Goal: Task Accomplishment & Management: Use online tool/utility

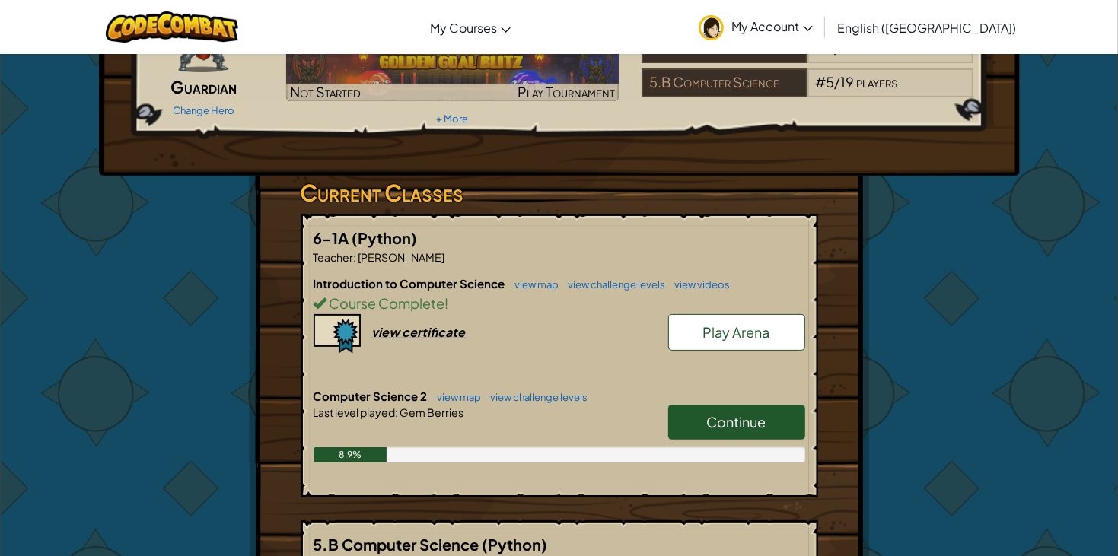
scroll to position [153, 0]
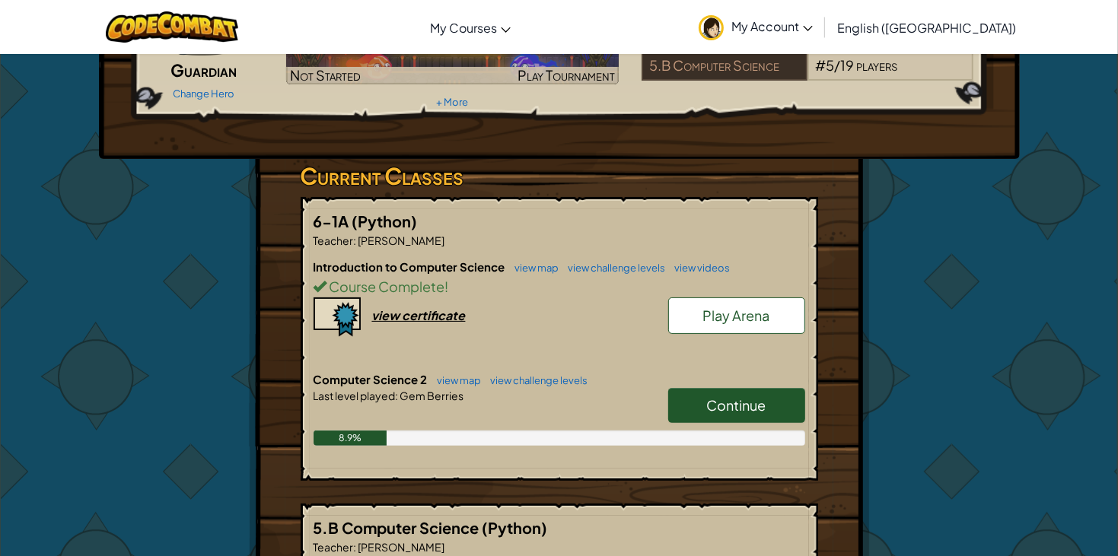
click at [708, 398] on span "Continue" at bounding box center [736, 404] width 59 height 17
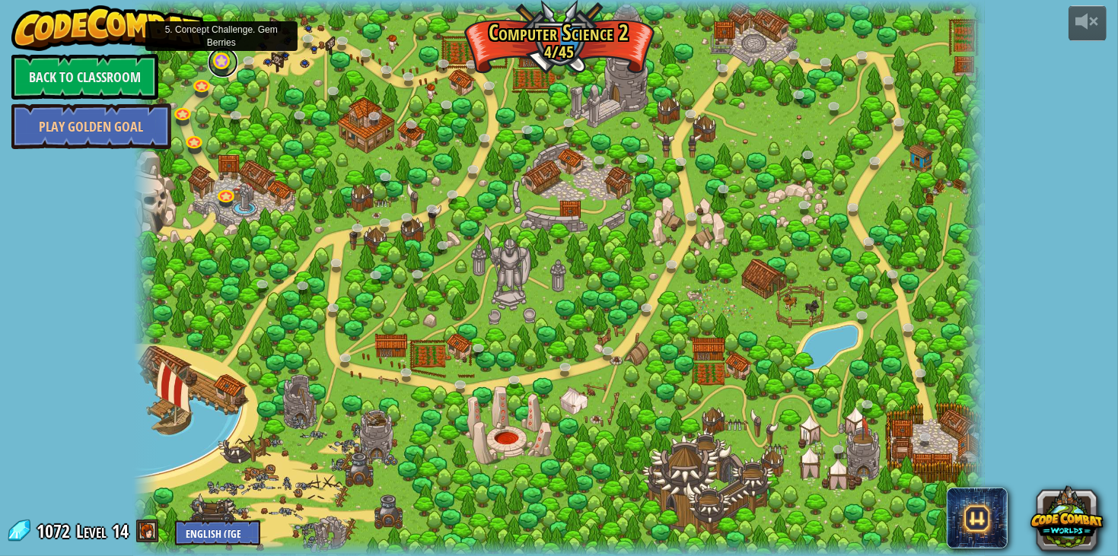
click at [226, 61] on link at bounding box center [223, 62] width 30 height 30
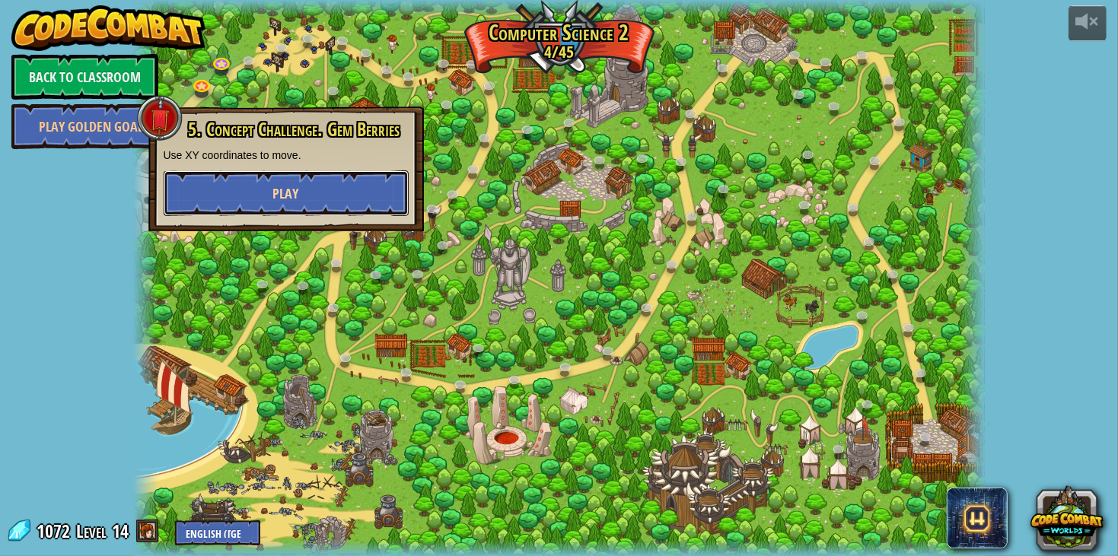
click at [244, 183] on button "Play" at bounding box center [286, 193] width 245 height 46
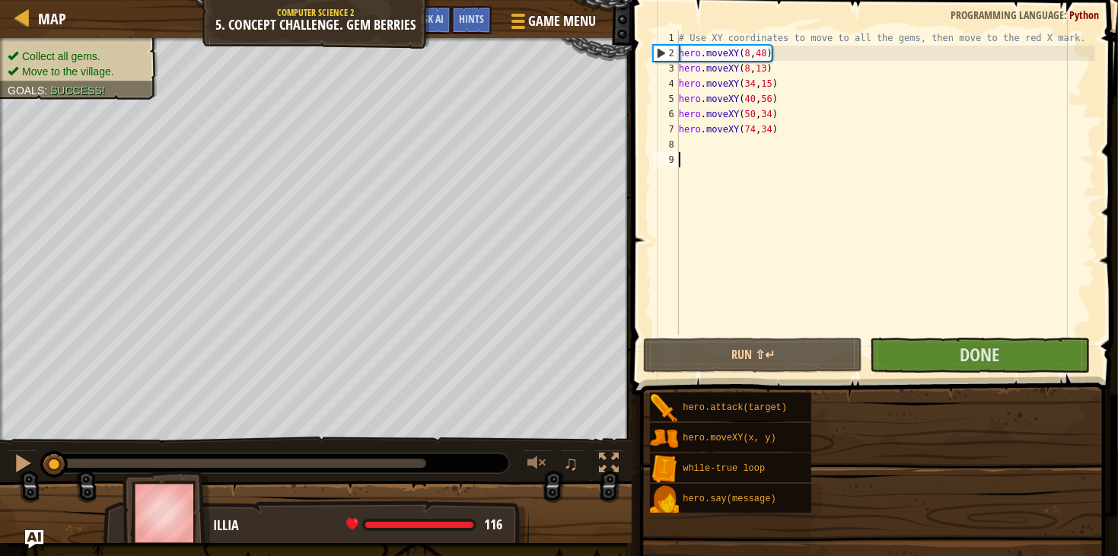
click at [643, 230] on span at bounding box center [876, 176] width 498 height 440
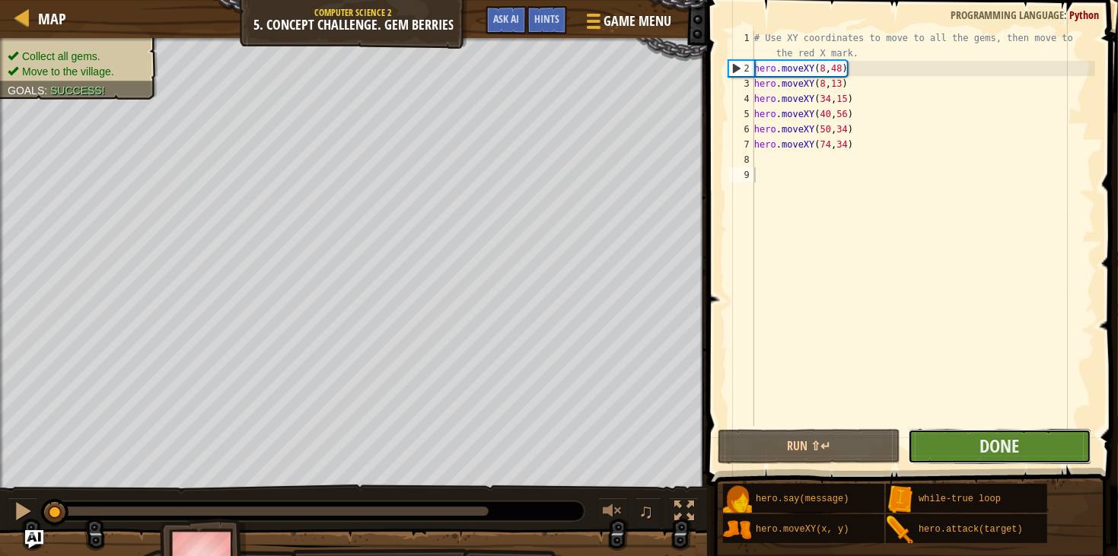
click at [914, 359] on div "1 2 3 4 5 6 7 8 9 # Use XY coordinates to move to all the gems, then move to th…" at bounding box center [909, 273] width 415 height 531
click at [961, 456] on button "Done" at bounding box center [999, 446] width 183 height 35
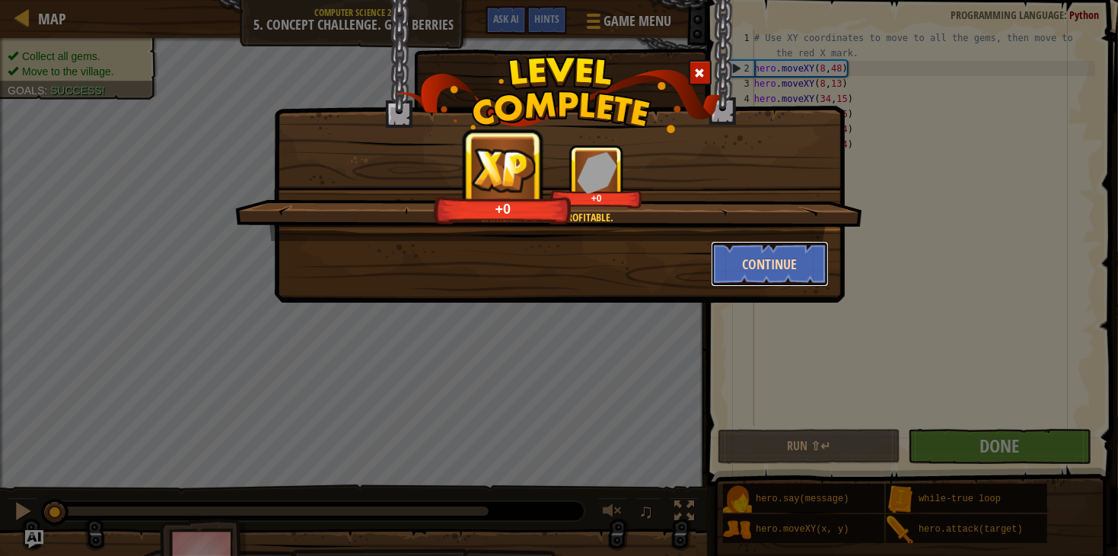
click at [797, 263] on button "Continue" at bounding box center [770, 264] width 118 height 46
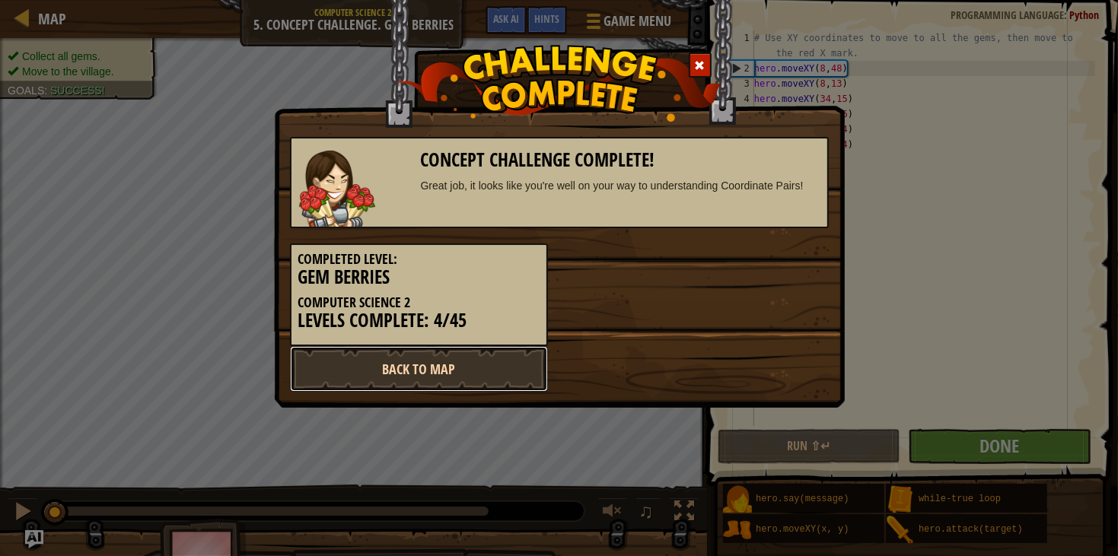
click at [377, 355] on link "Back to Map" at bounding box center [419, 369] width 258 height 46
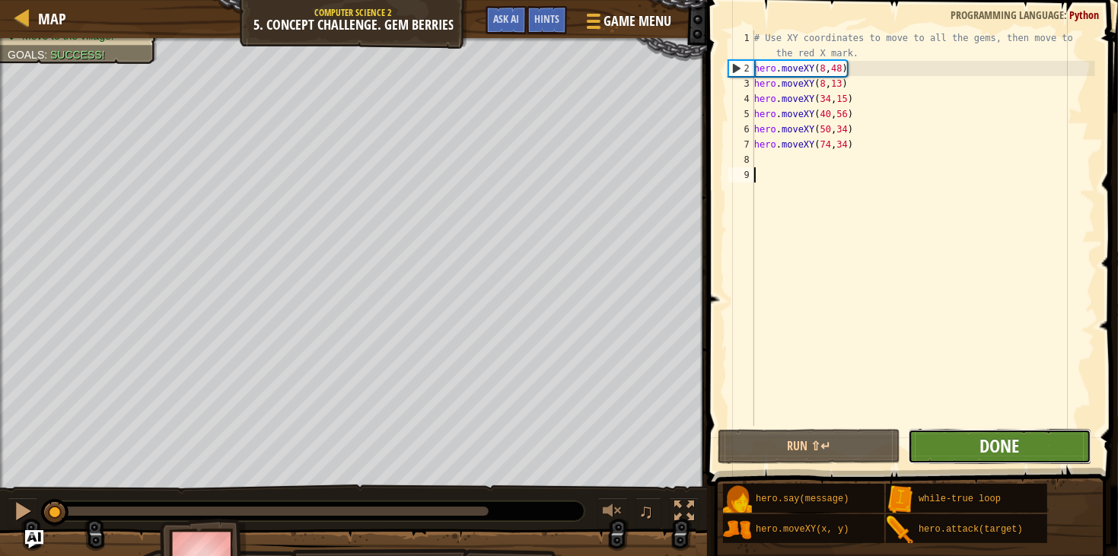
click at [1003, 444] on span "Done" at bounding box center [999, 446] width 40 height 24
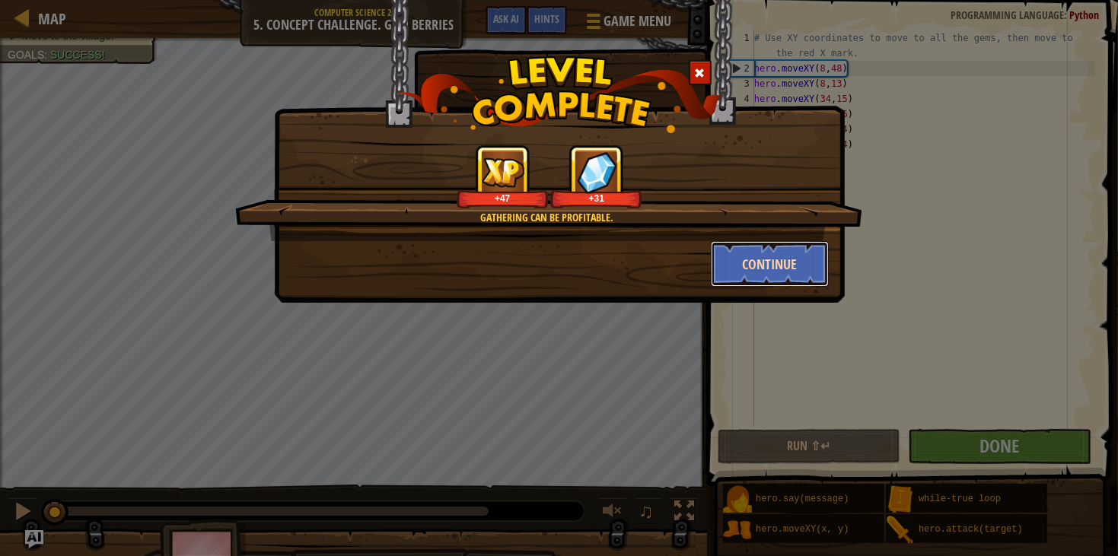
click at [816, 270] on button "Continue" at bounding box center [770, 264] width 118 height 46
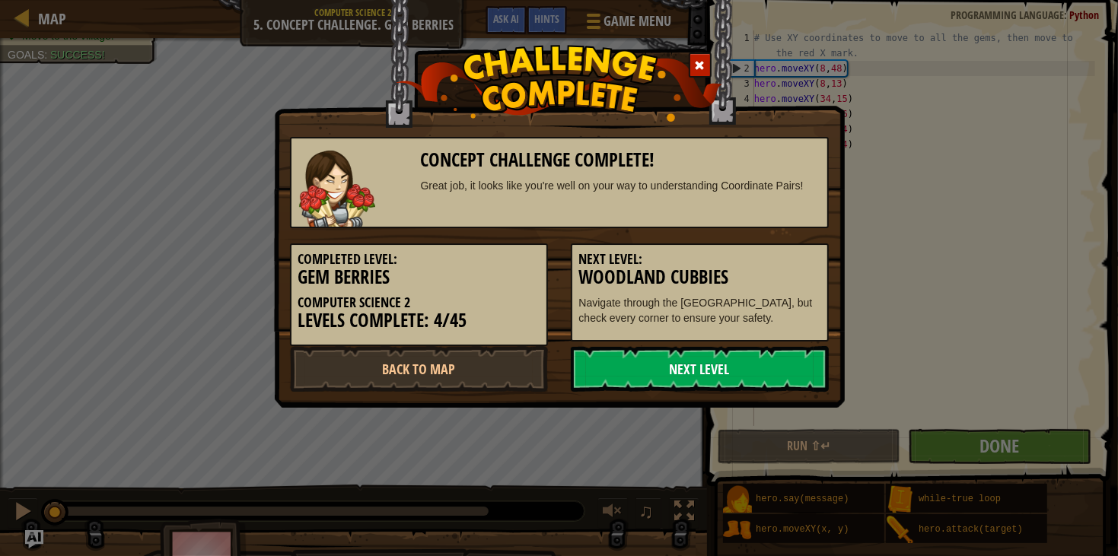
click at [692, 368] on link "Next Level" at bounding box center [700, 369] width 258 height 46
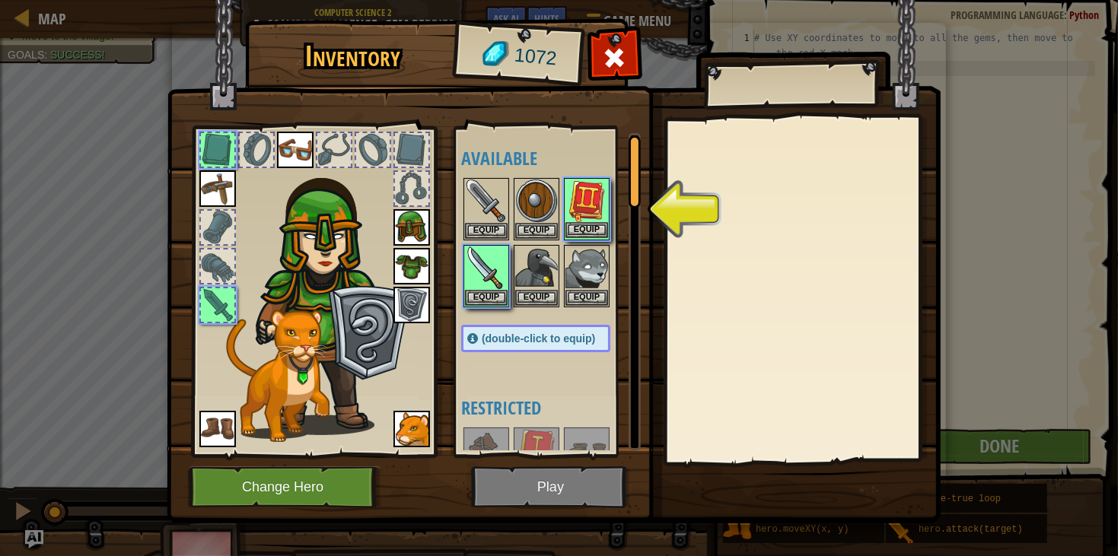
click at [604, 221] on img at bounding box center [586, 201] width 43 height 43
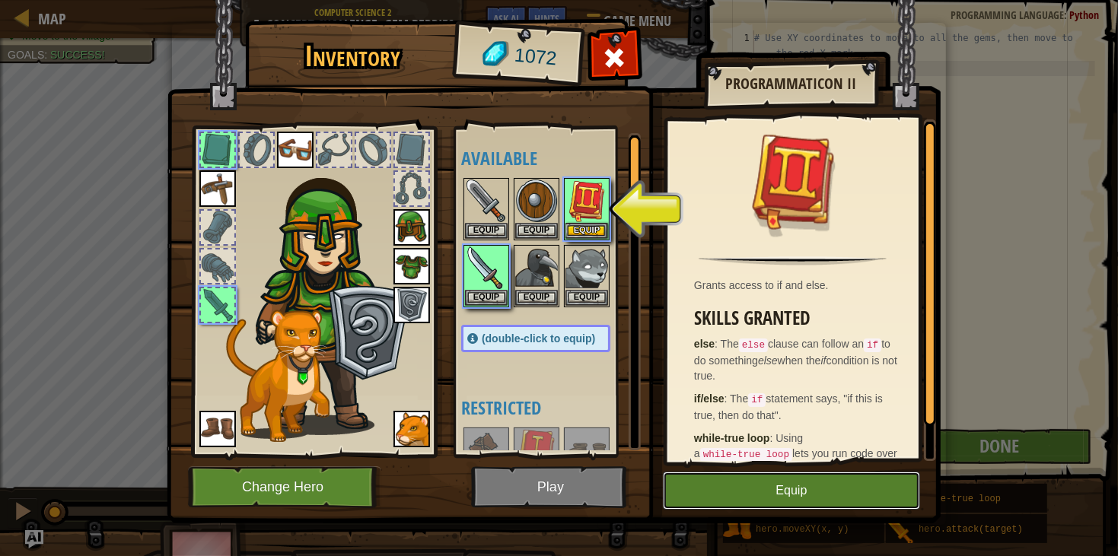
click at [679, 492] on button "Equip" at bounding box center [791, 491] width 257 height 38
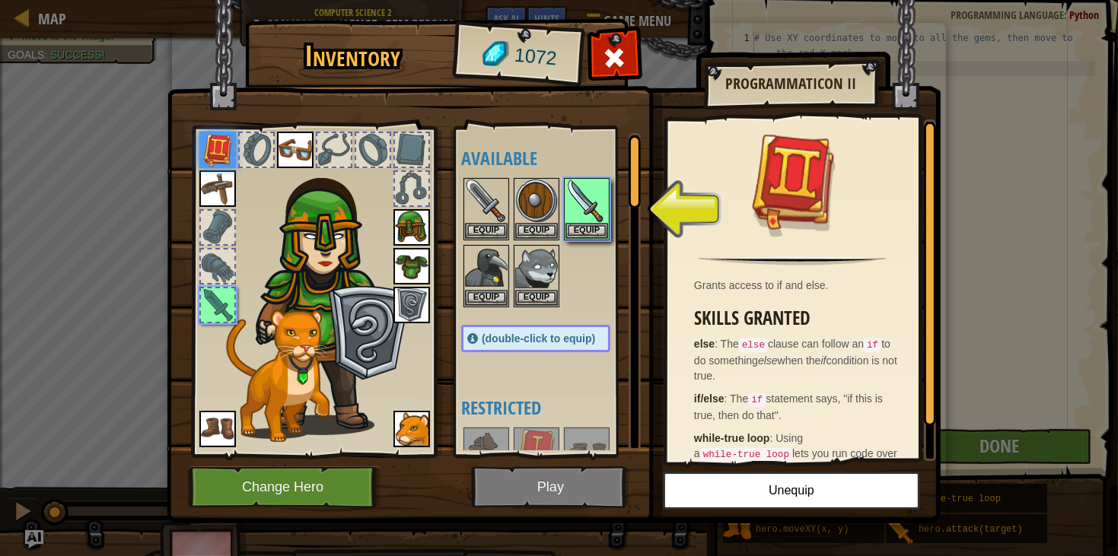
click at [462, 488] on img at bounding box center [554, 247] width 774 height 552
click at [599, 226] on button "Equip" at bounding box center [586, 230] width 43 height 16
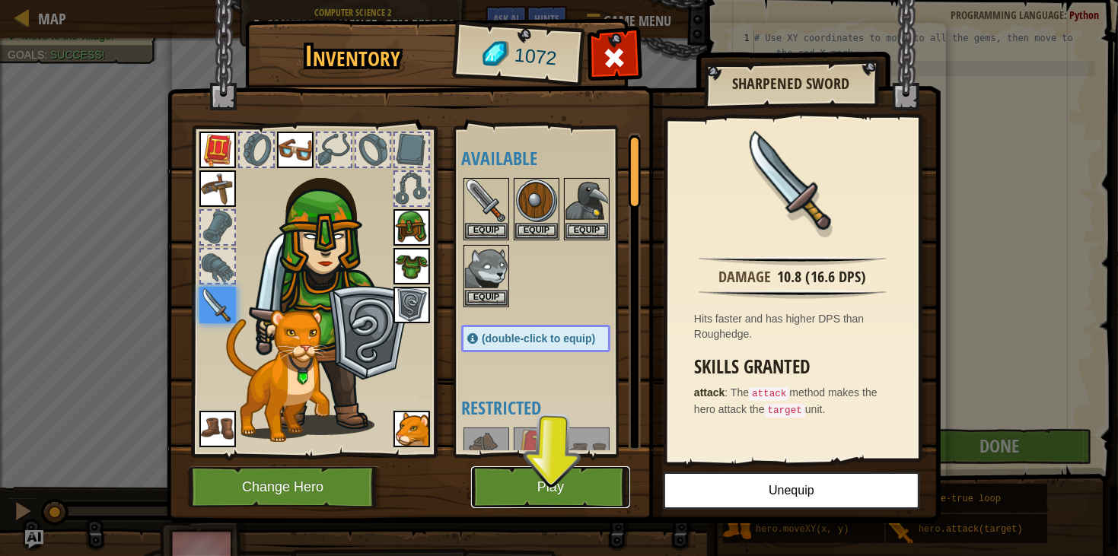
click at [538, 499] on button "Play" at bounding box center [550, 487] width 159 height 42
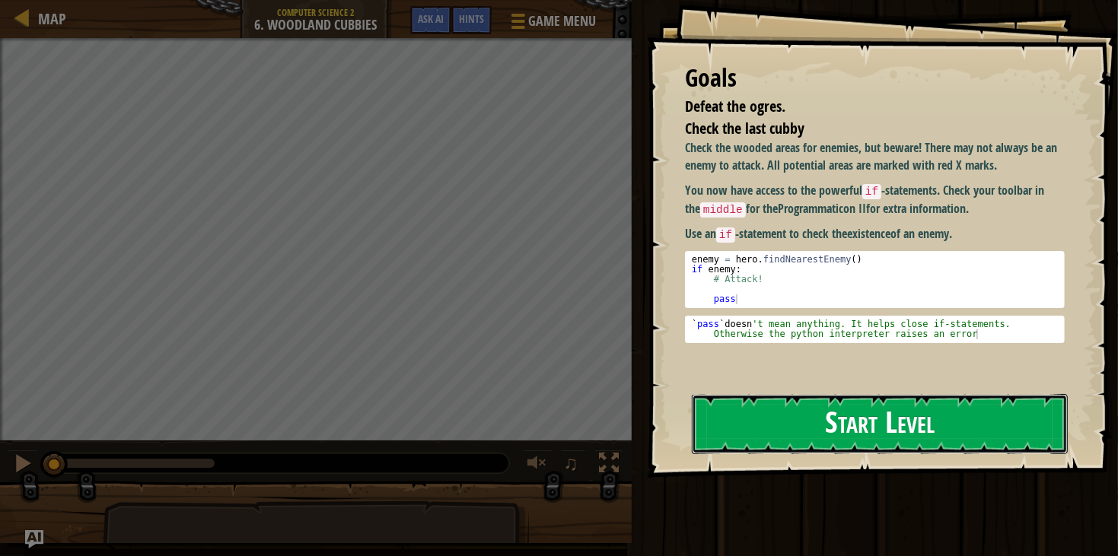
click at [806, 419] on button "Start Level" at bounding box center [880, 424] width 376 height 60
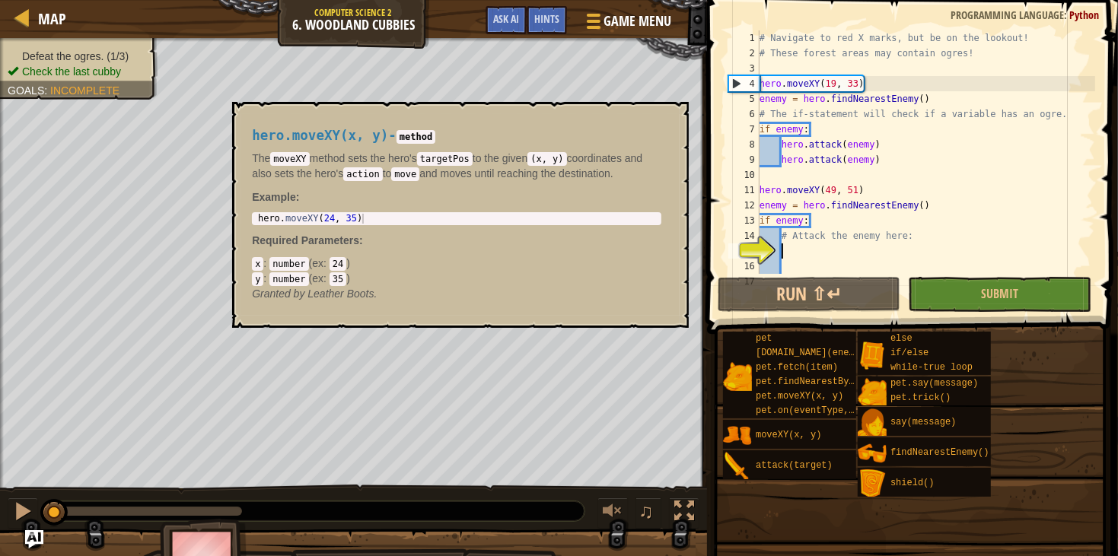
scroll to position [91, 0]
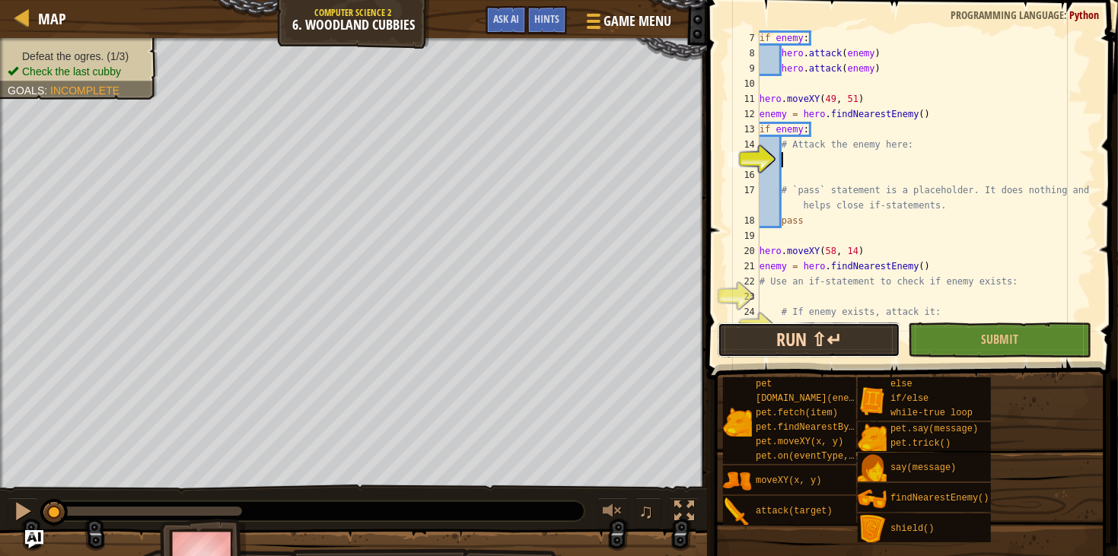
click at [856, 323] on button "Run ⇧↵" at bounding box center [808, 340] width 183 height 35
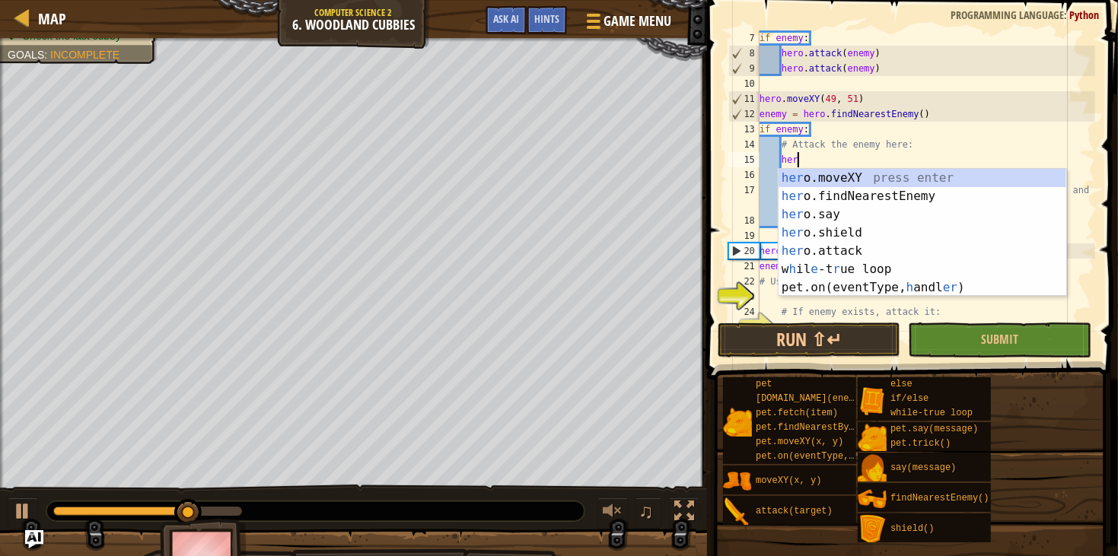
scroll to position [6, 2]
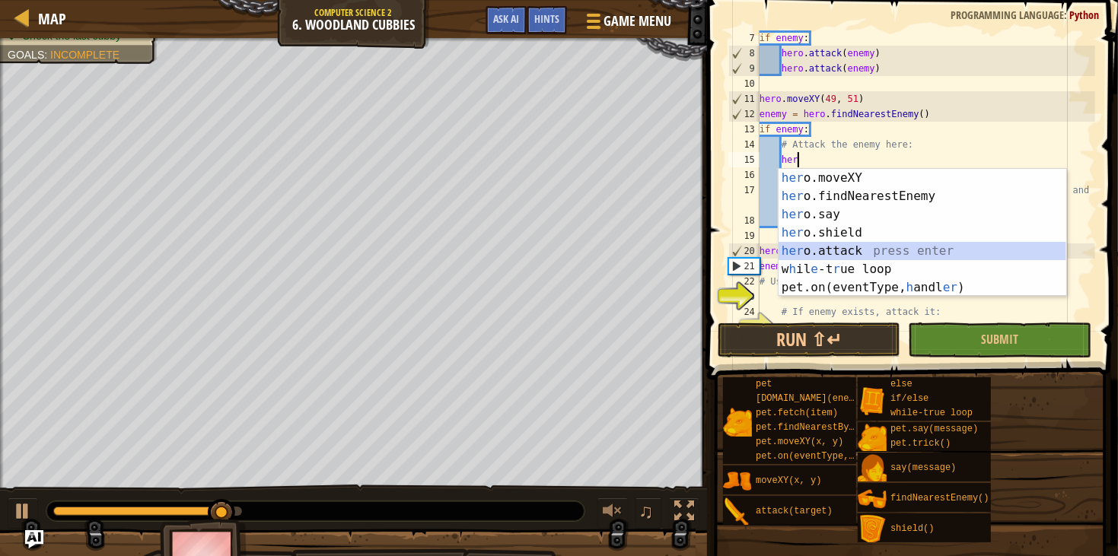
type textarea "hero.attack(enemy)"
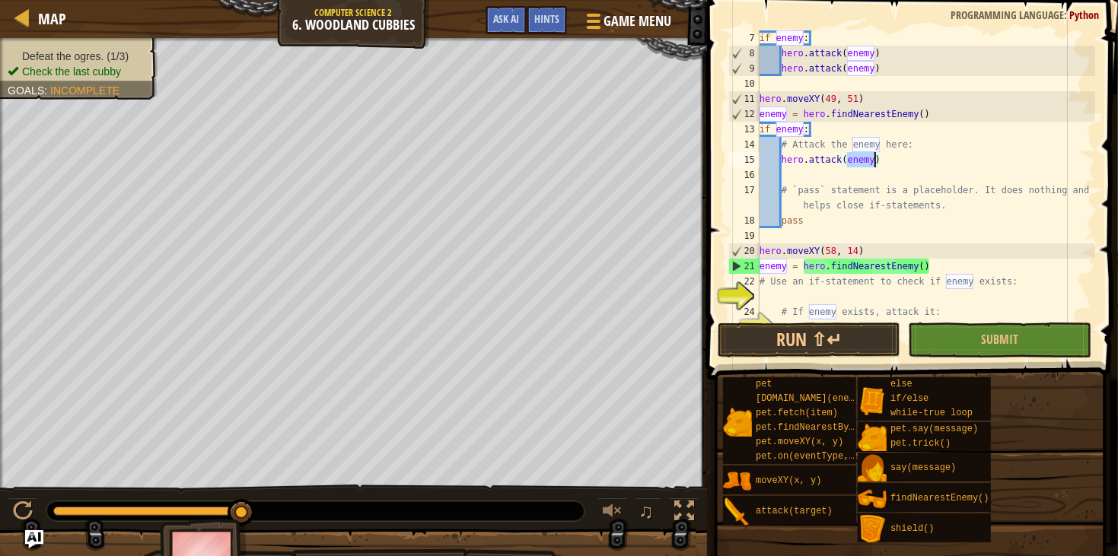
click at [841, 171] on div "if enemy : hero . attack ( enemy ) hero . attack ( enemy ) hero . moveXY ( 49 ,…" at bounding box center [925, 190] width 339 height 320
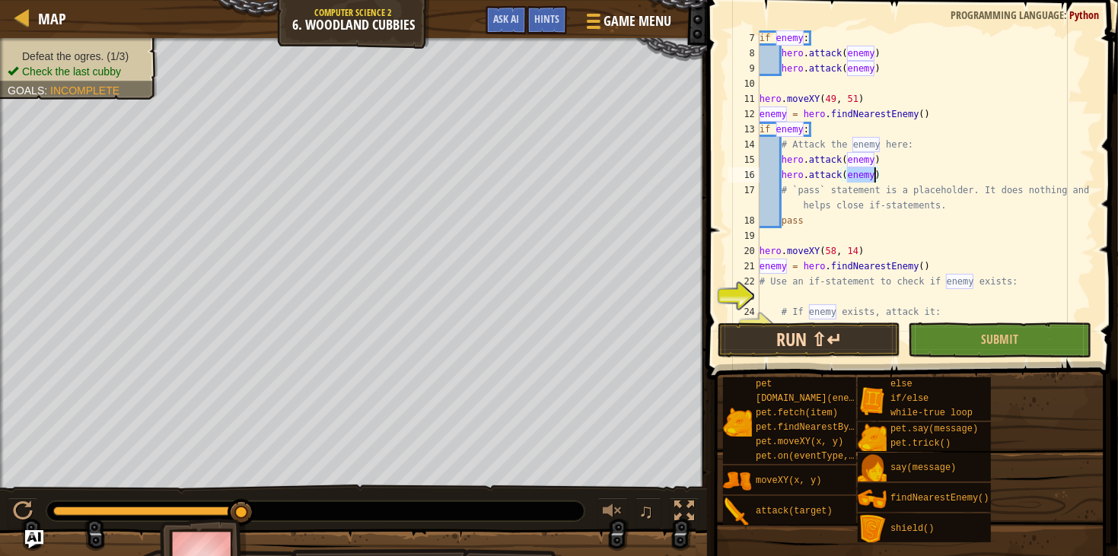
type textarea "hero.attack(enemy)"
click at [858, 332] on button "Run ⇧↵" at bounding box center [808, 340] width 183 height 35
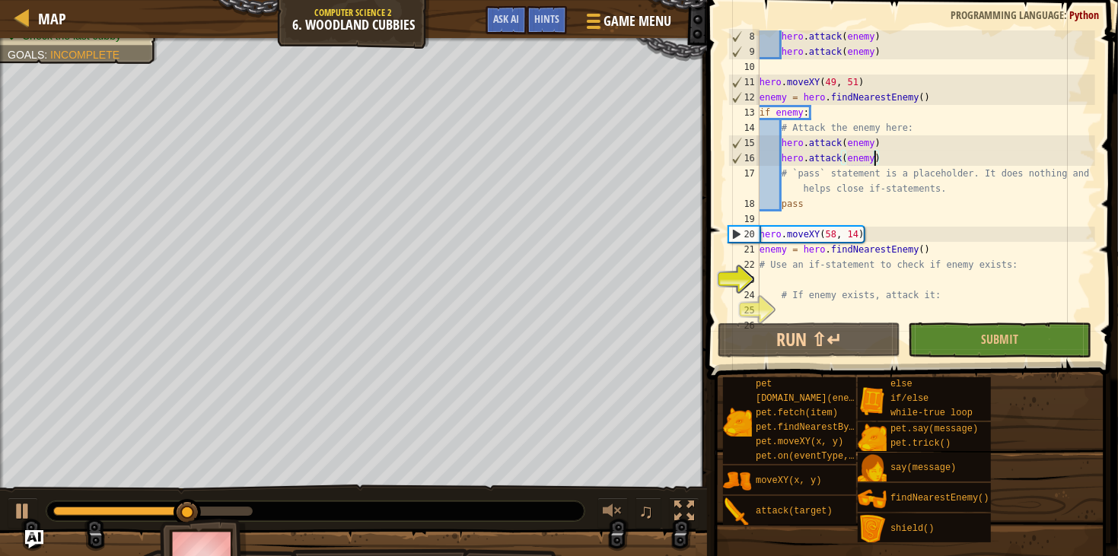
scroll to position [121, 0]
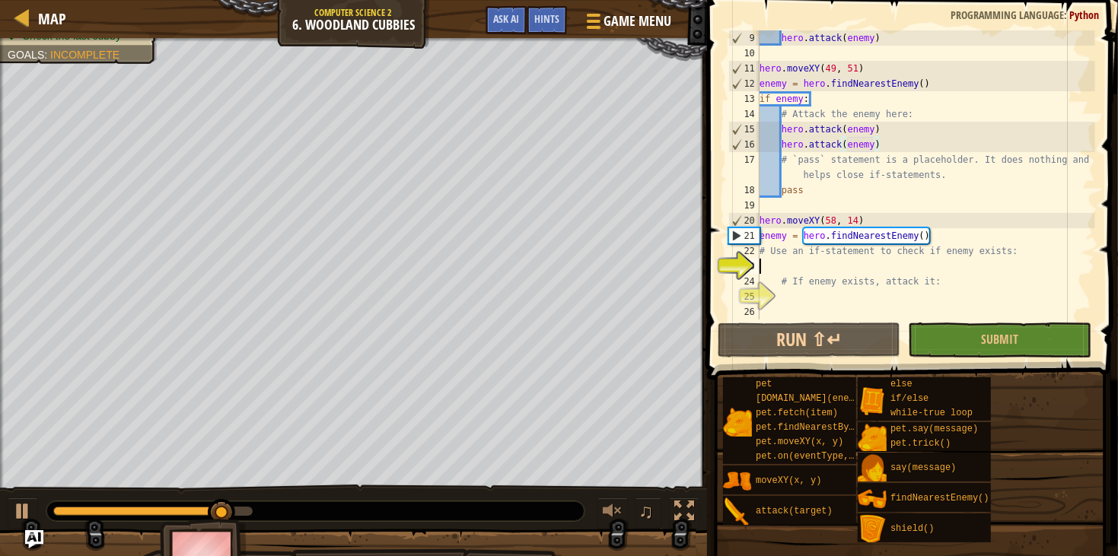
click at [857, 273] on div "hero . attack ( enemy ) hero . moveXY ( 49 , 51 ) enemy = hero . findNearestEne…" at bounding box center [925, 190] width 339 height 320
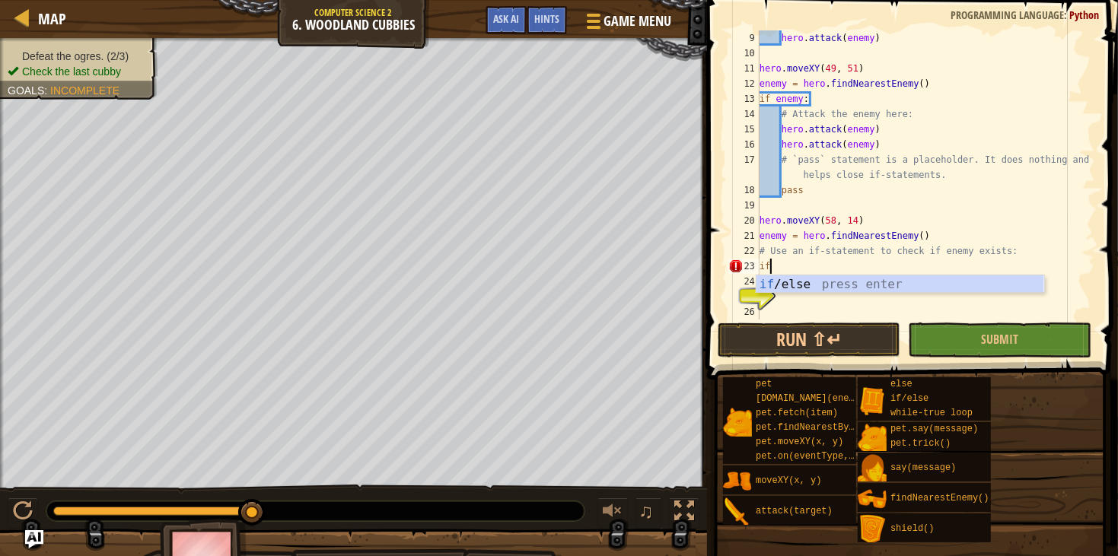
type textarea "if enemy:"
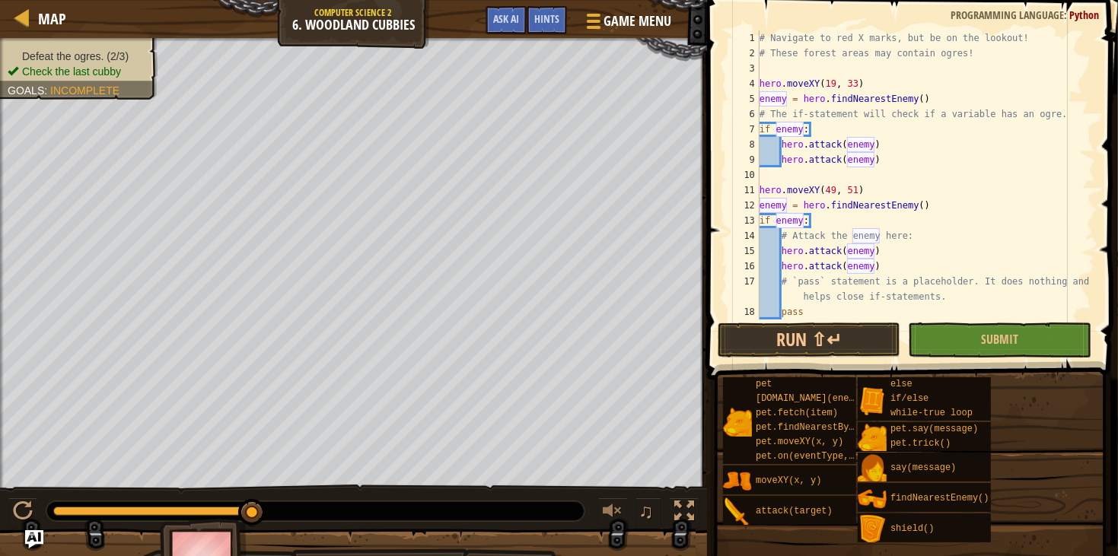
scroll to position [136, 0]
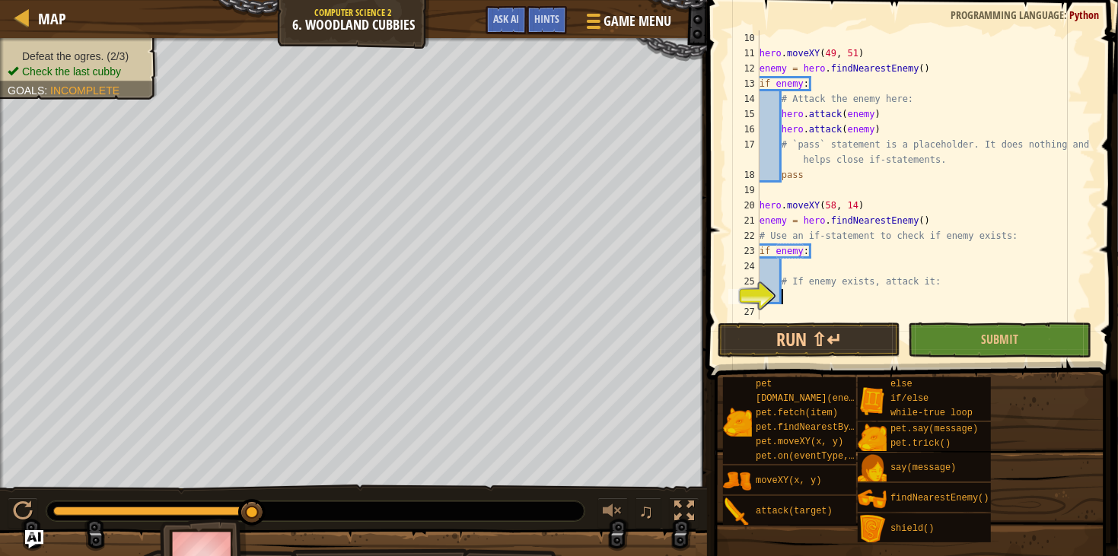
click at [832, 299] on div "hero . moveXY ( 49 , 51 ) enemy = hero . findNearestEnemy ( ) if enemy : # Atta…" at bounding box center [925, 190] width 339 height 320
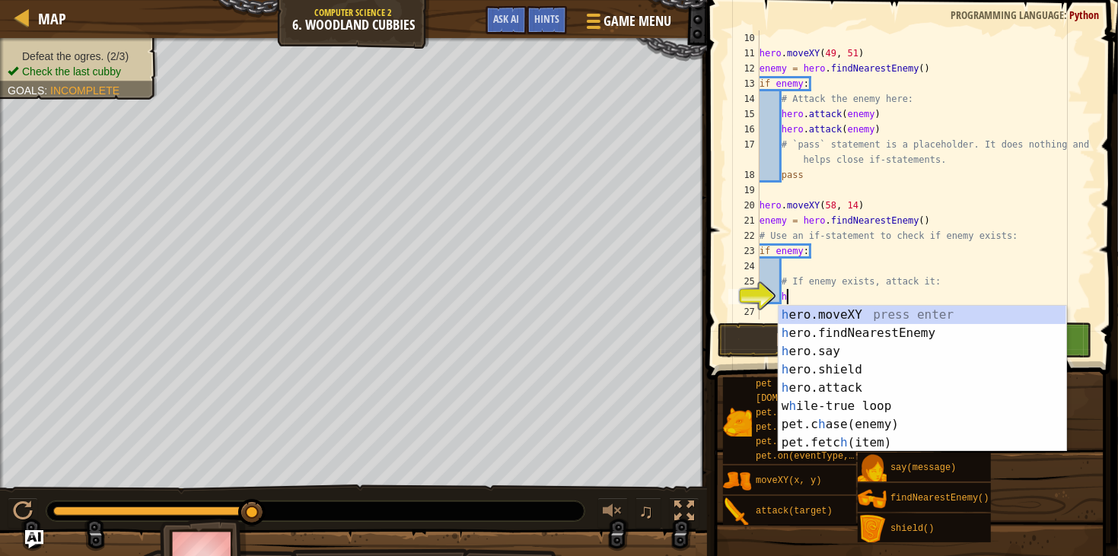
scroll to position [6, 2]
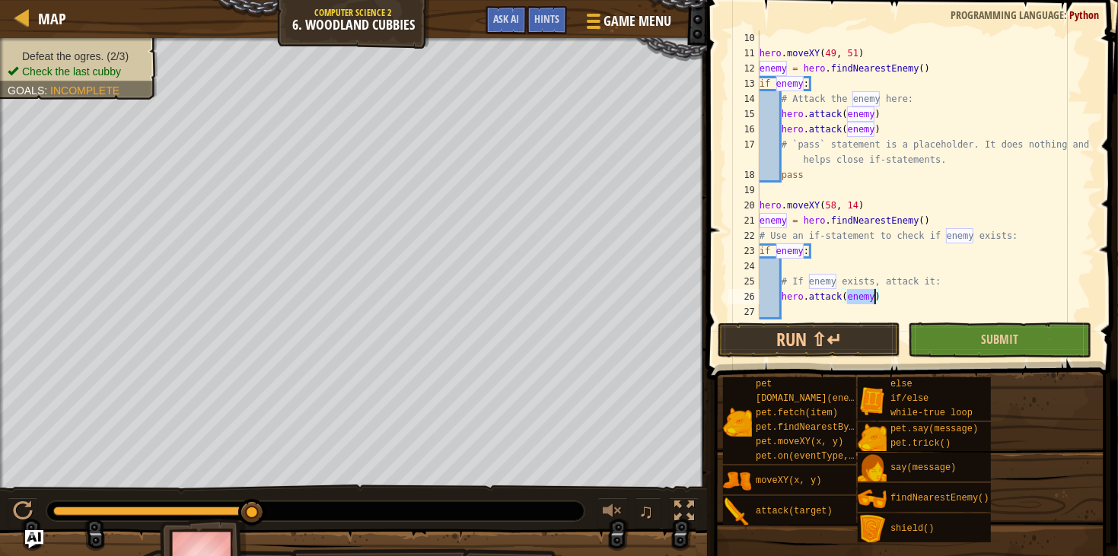
type textarea "hero.attack(enemy)"
click at [966, 345] on button "Submit" at bounding box center [999, 340] width 183 height 35
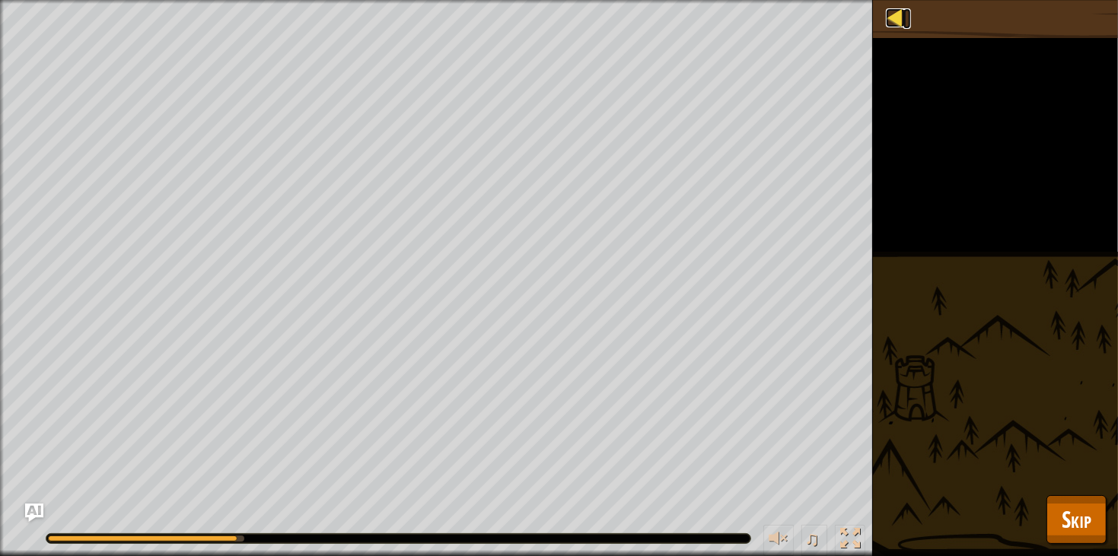
click at [902, 27] on div at bounding box center [895, 17] width 19 height 19
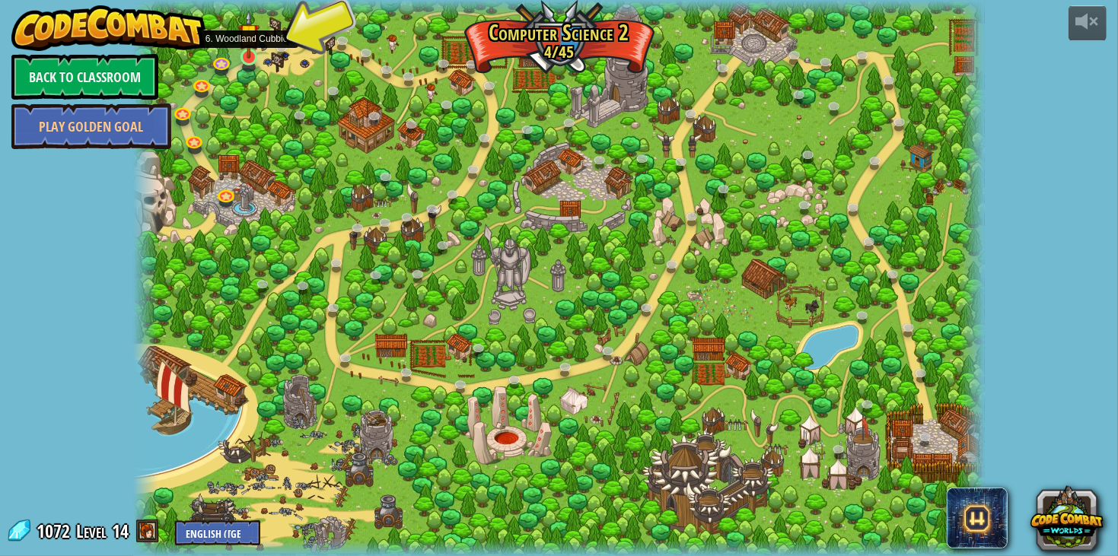
click at [249, 56] on img at bounding box center [248, 34] width 21 height 49
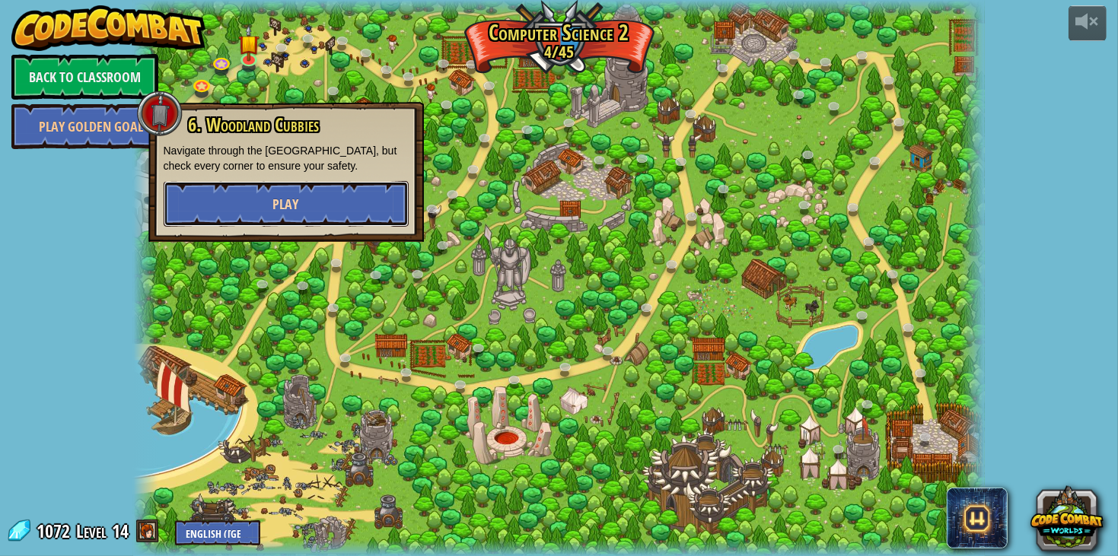
click at [255, 211] on button "Play" at bounding box center [286, 204] width 245 height 46
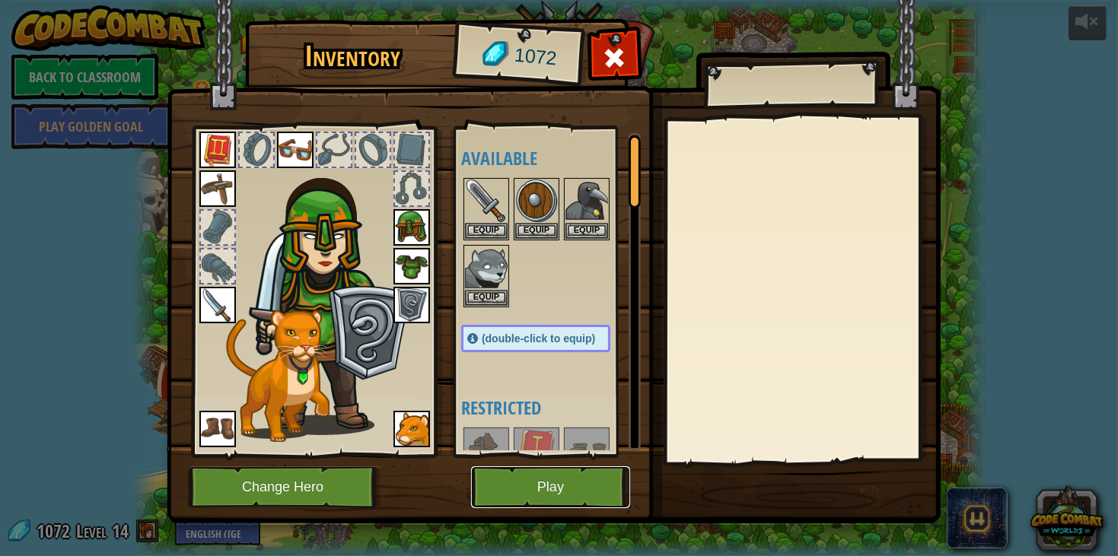
click at [523, 482] on button "Play" at bounding box center [550, 487] width 159 height 42
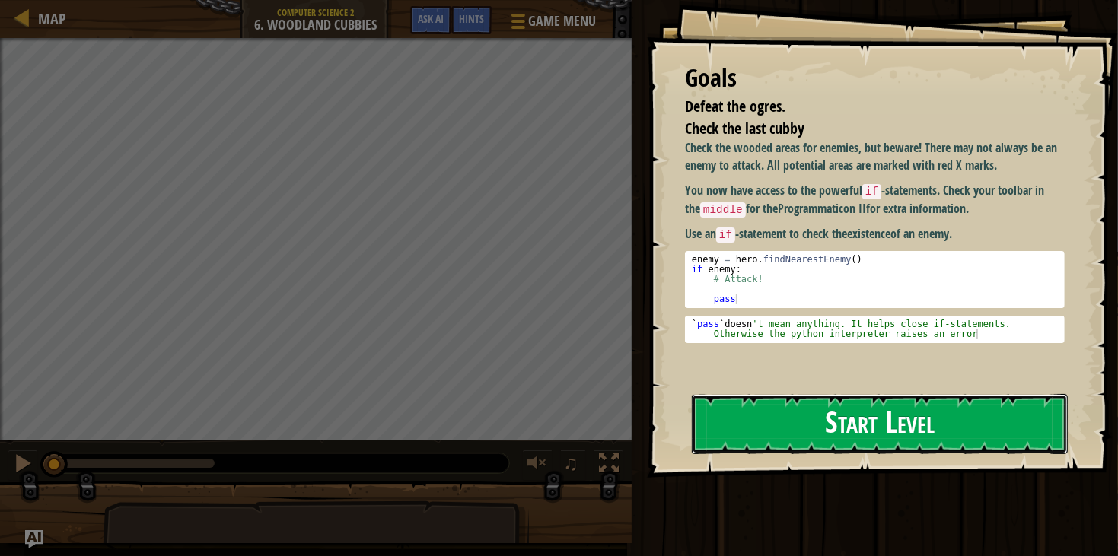
click at [911, 415] on button "Start Level" at bounding box center [880, 424] width 376 height 60
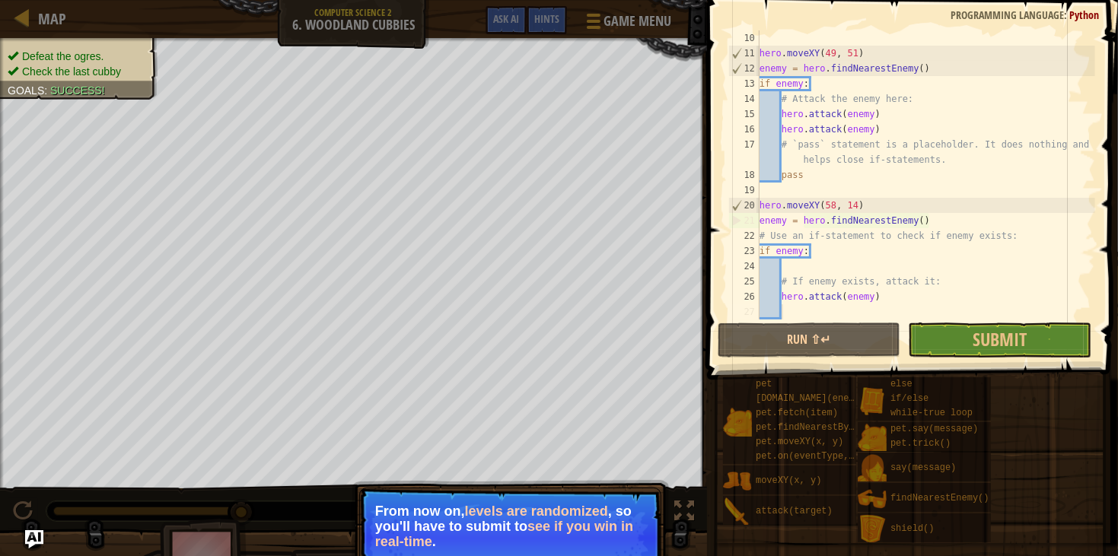
scroll to position [136, 0]
click at [867, 306] on div "hero . moveXY ( 49 , 51 ) enemy = hero . findNearestEnemy ( ) if enemy : # Atta…" at bounding box center [925, 190] width 339 height 320
click at [765, 318] on div "hero . moveXY ( 49 , 51 ) enemy = hero . findNearestEnemy ( ) if enemy : # Atta…" at bounding box center [925, 190] width 339 height 320
click at [825, 316] on div "hero . moveXY ( 49 , 51 ) enemy = hero . findNearestEnemy ( ) if enemy : # Atta…" at bounding box center [925, 190] width 339 height 320
click at [900, 297] on div "hero . moveXY ( 49 , 51 ) enemy = hero . findNearestEnemy ( ) if enemy : # Atta…" at bounding box center [925, 190] width 339 height 320
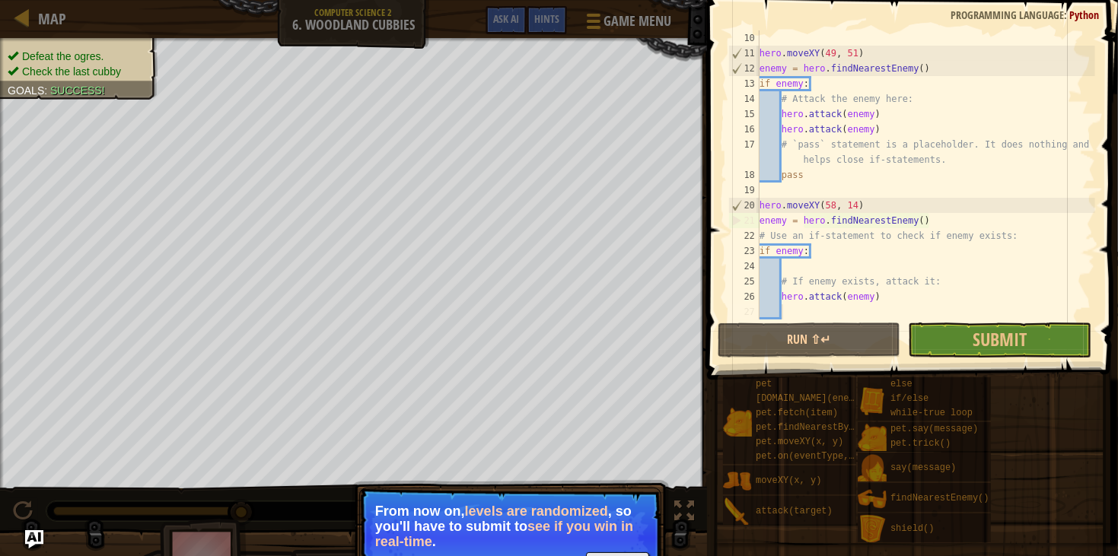
type textarea "hero.attack(enemy)"
click at [826, 277] on div "hero . moveXY ( 49 , 51 ) enemy = hero . findNearestEnemy ( ) if enemy : # Atta…" at bounding box center [925, 190] width 339 height 320
click at [867, 339] on button "Run ⇧↵" at bounding box center [808, 340] width 183 height 35
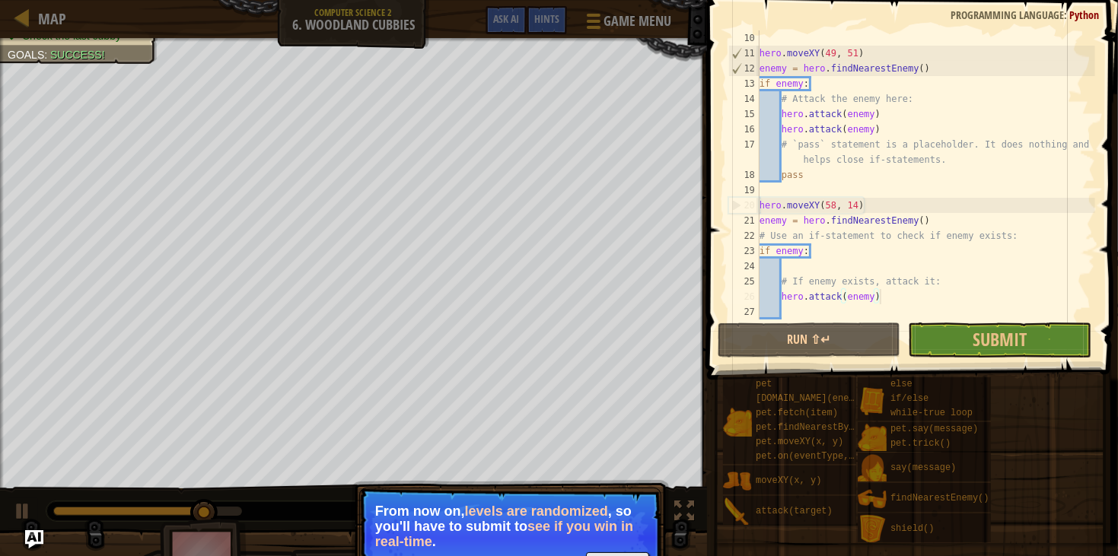
click at [879, 302] on div "hero . moveXY ( 49 , 51 ) enemy = hero . findNearestEnemy ( ) if enemy : # Atta…" at bounding box center [925, 190] width 339 height 320
click at [900, 307] on div "hero . moveXY ( 49 , 51 ) enemy = hero . findNearestEnemy ( ) if enemy : # Atta…" at bounding box center [925, 190] width 339 height 320
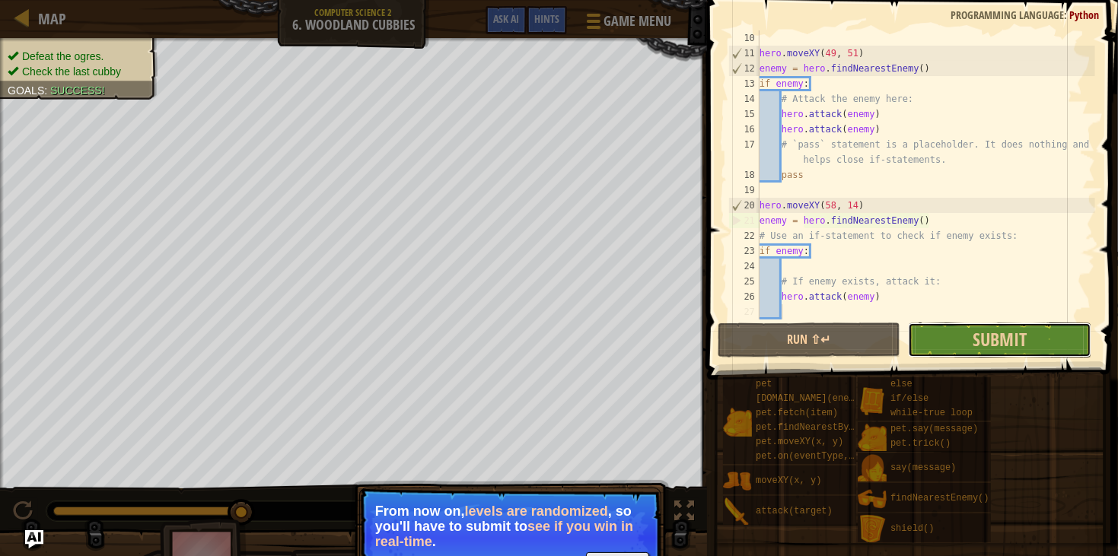
click at [926, 339] on button "Submit" at bounding box center [999, 340] width 183 height 35
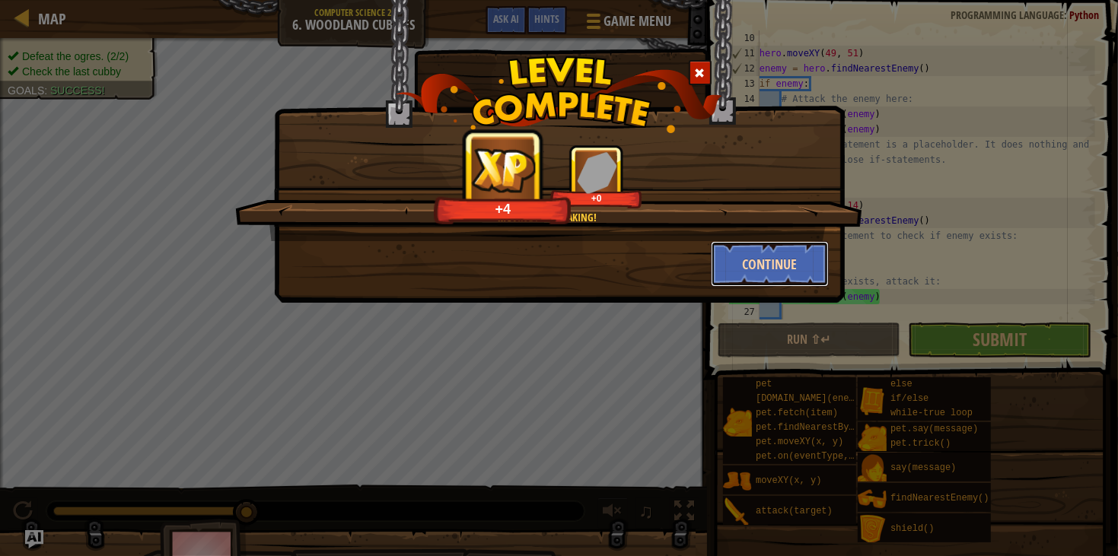
click at [774, 250] on button "Continue" at bounding box center [770, 264] width 118 height 46
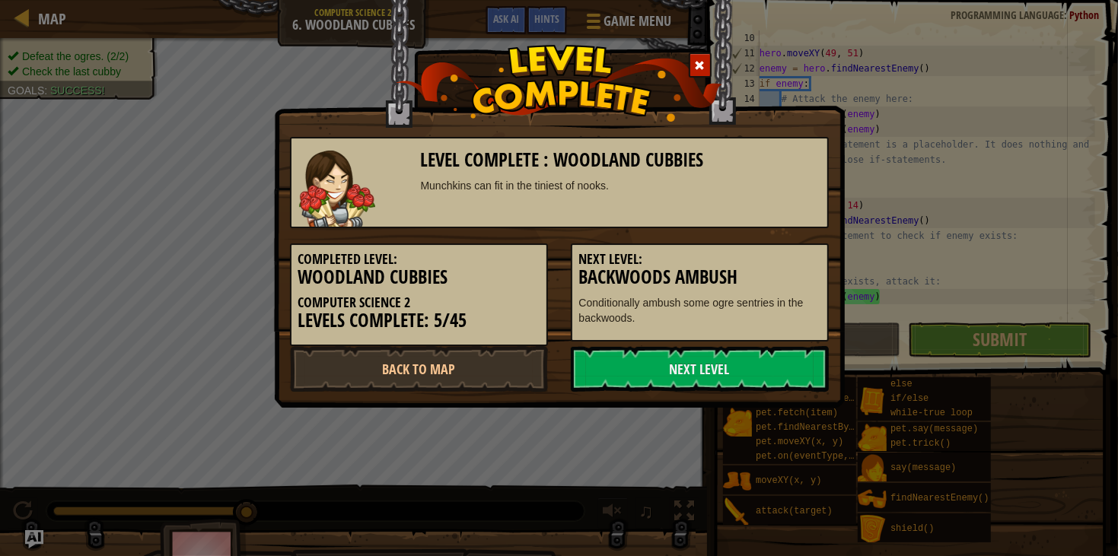
click at [697, 392] on div "Level Complete : Woodland Cubbies Munchkins can fit in the tiniest of nooks. Co…" at bounding box center [559, 204] width 571 height 408
click at [688, 366] on link "Next Level" at bounding box center [700, 369] width 258 height 46
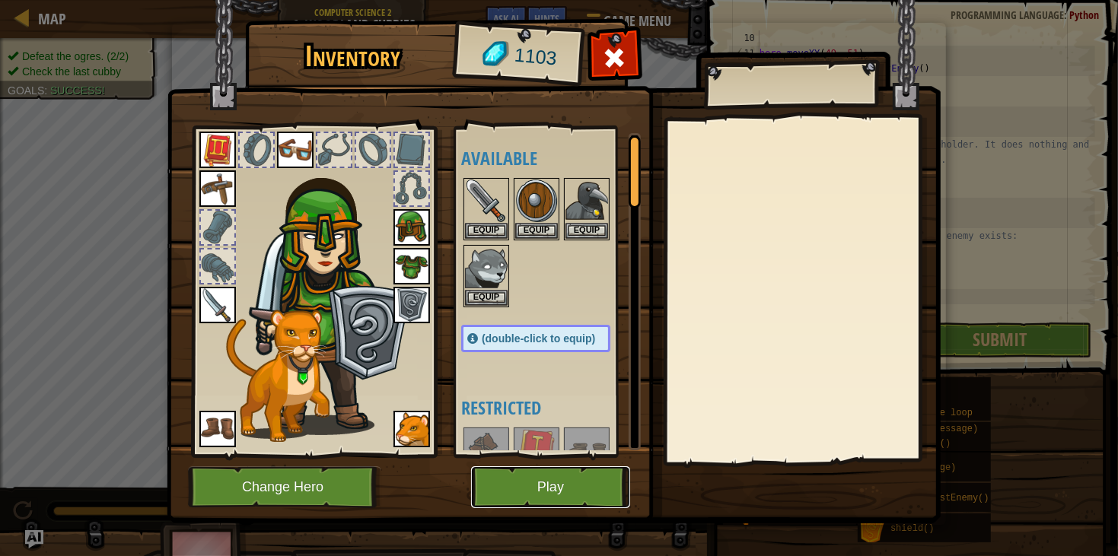
click at [561, 485] on button "Play" at bounding box center [550, 487] width 159 height 42
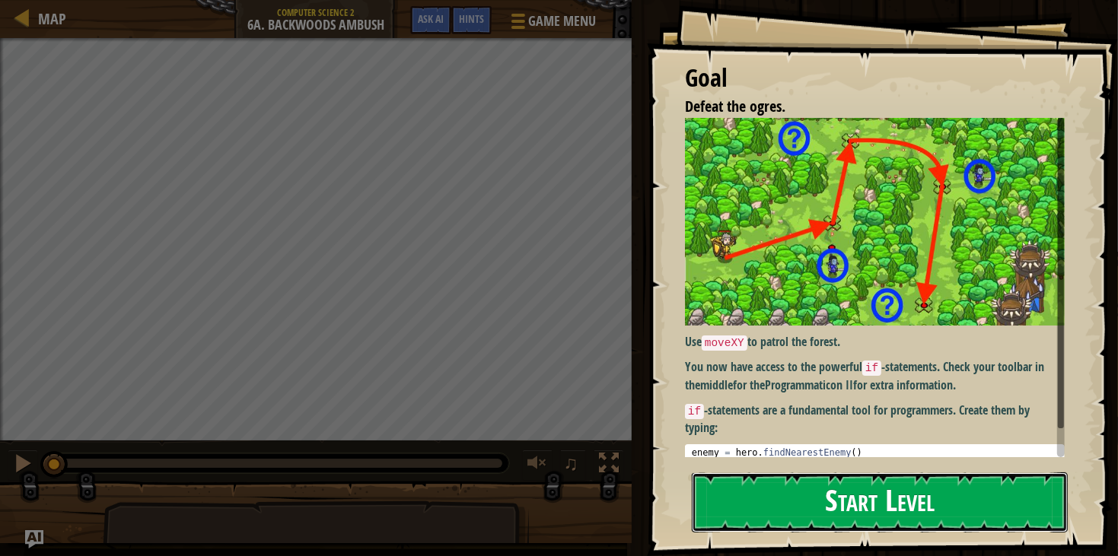
click at [759, 483] on button "Start Level" at bounding box center [880, 502] width 376 height 60
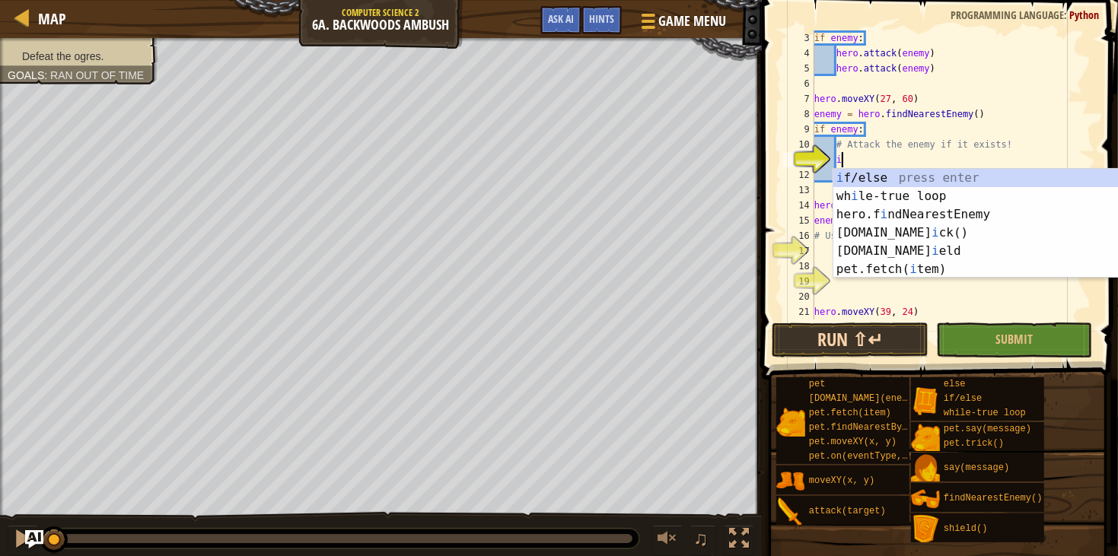
scroll to position [6, 1]
type textarea "if enemy:"
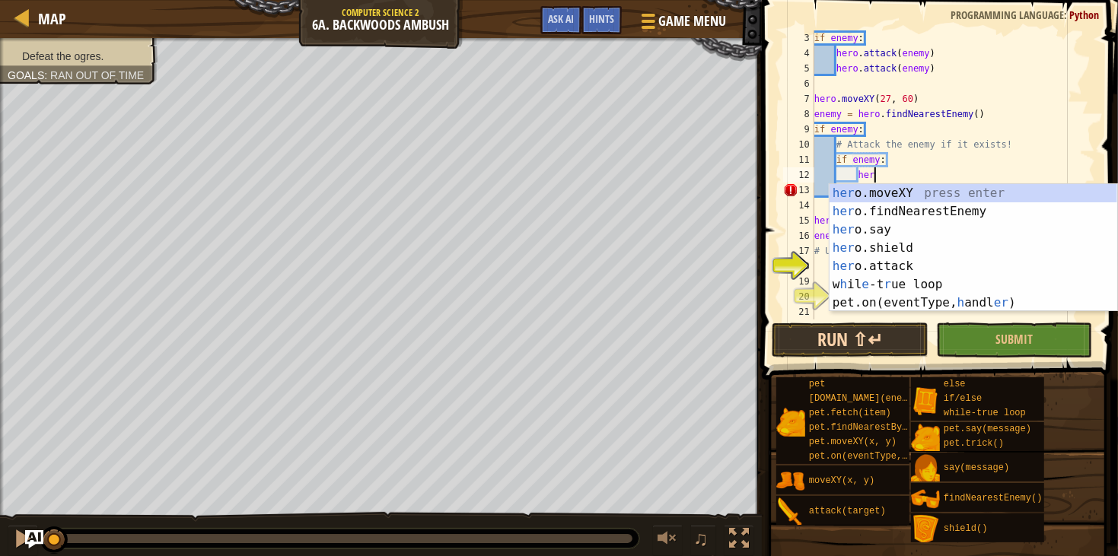
scroll to position [6, 4]
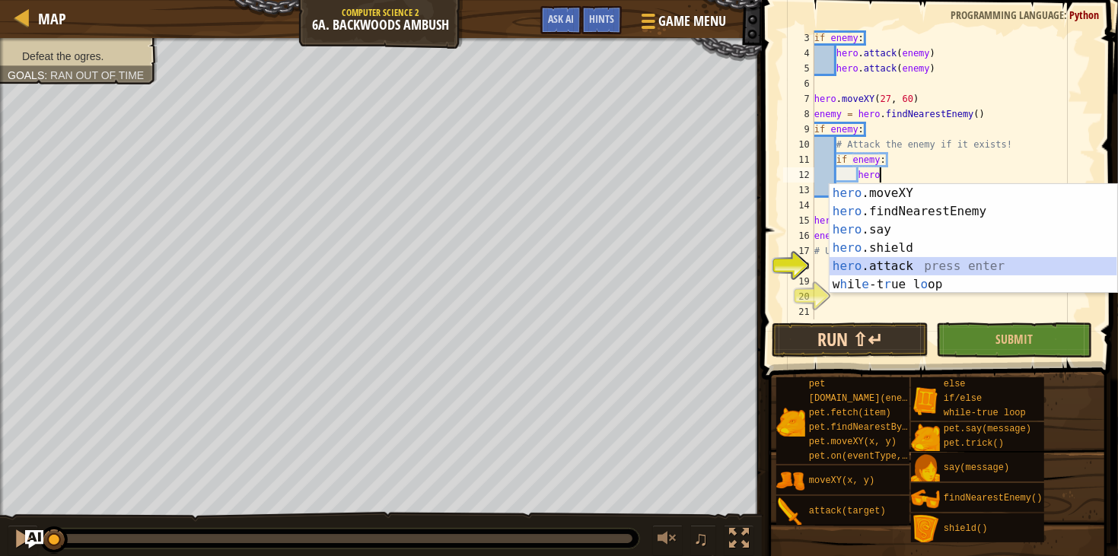
type textarea "hero.attack(enemy)"
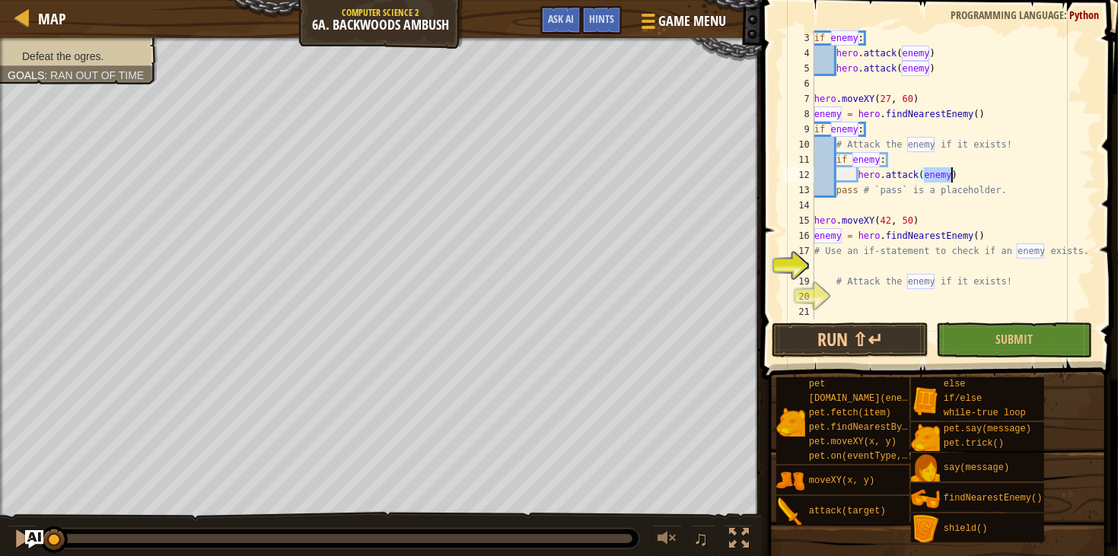
click at [832, 210] on div "if enemy : hero . attack ( enemy ) hero . attack ( enemy ) hero . moveXY ( 27 ,…" at bounding box center [953, 190] width 284 height 320
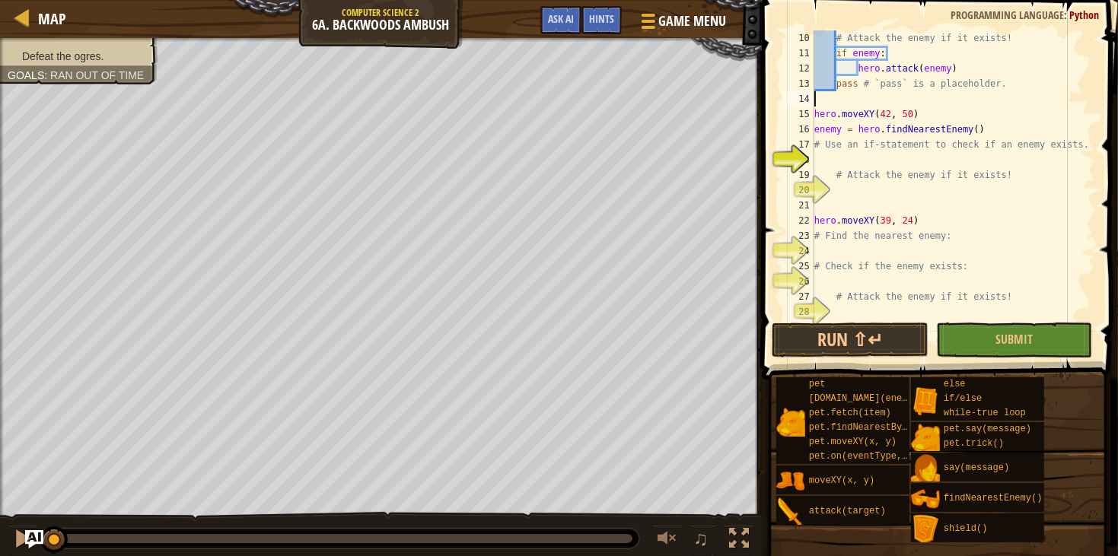
scroll to position [136, 0]
click at [892, 162] on div "# Attack the enemy if it exists! if enemy : hero . attack ( enemy ) pass # `pas…" at bounding box center [953, 190] width 284 height 320
click at [848, 347] on button "Run ⇧↵" at bounding box center [849, 340] width 156 height 35
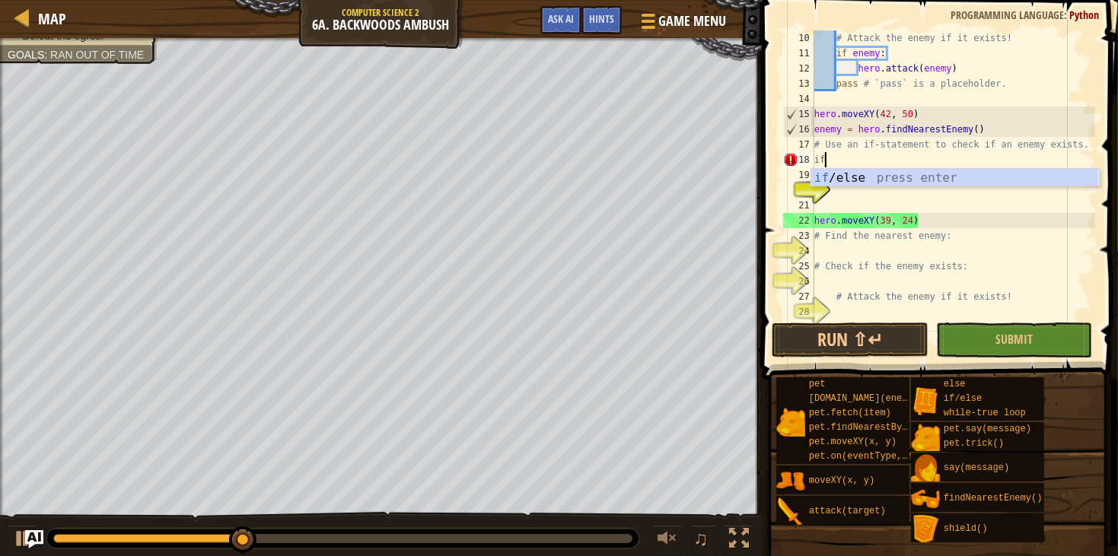
type textarea "if enemy:"
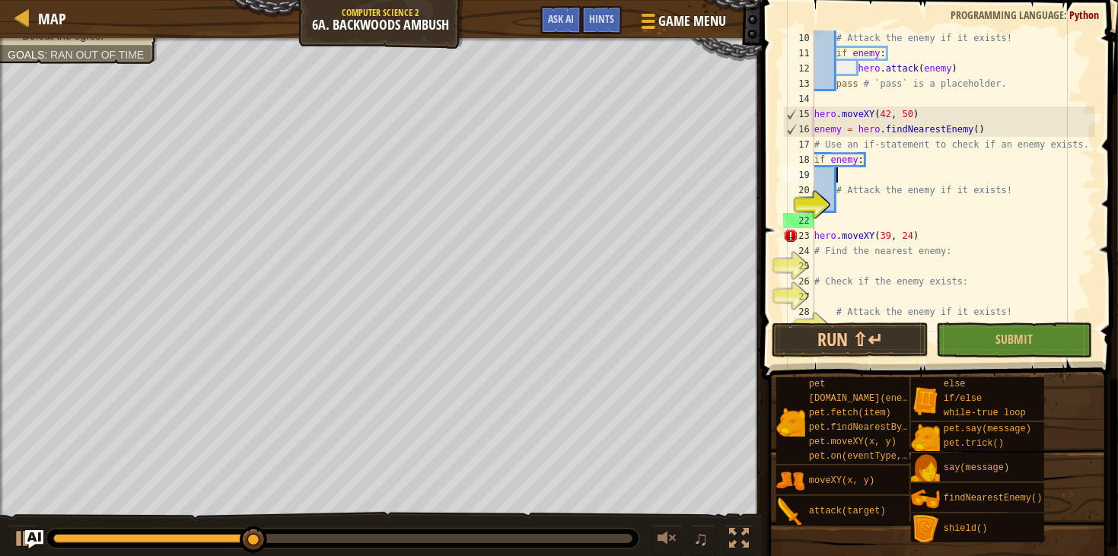
type textarea "# Attack the enemy if it exists!"
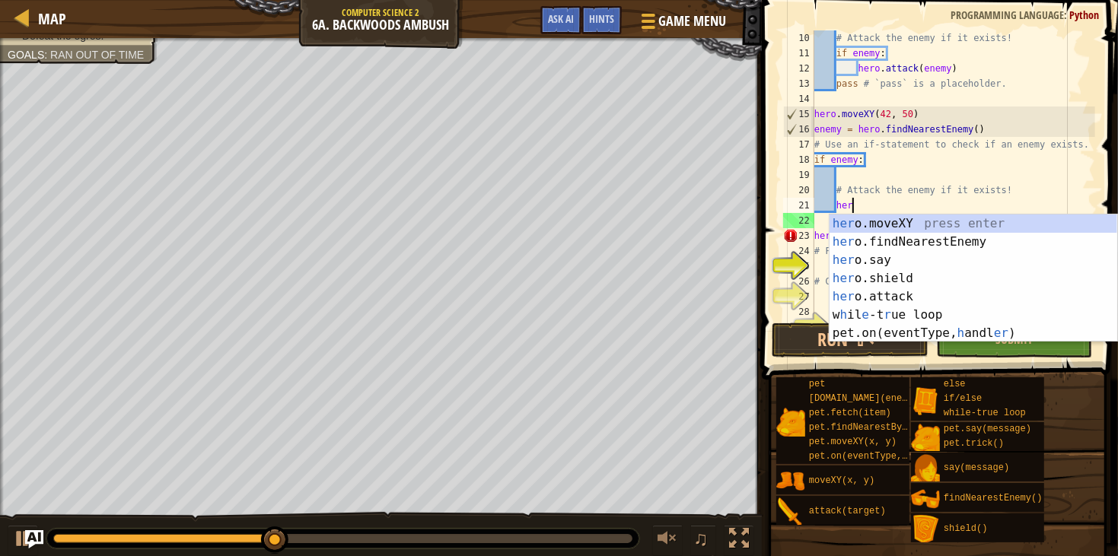
scroll to position [6, 2]
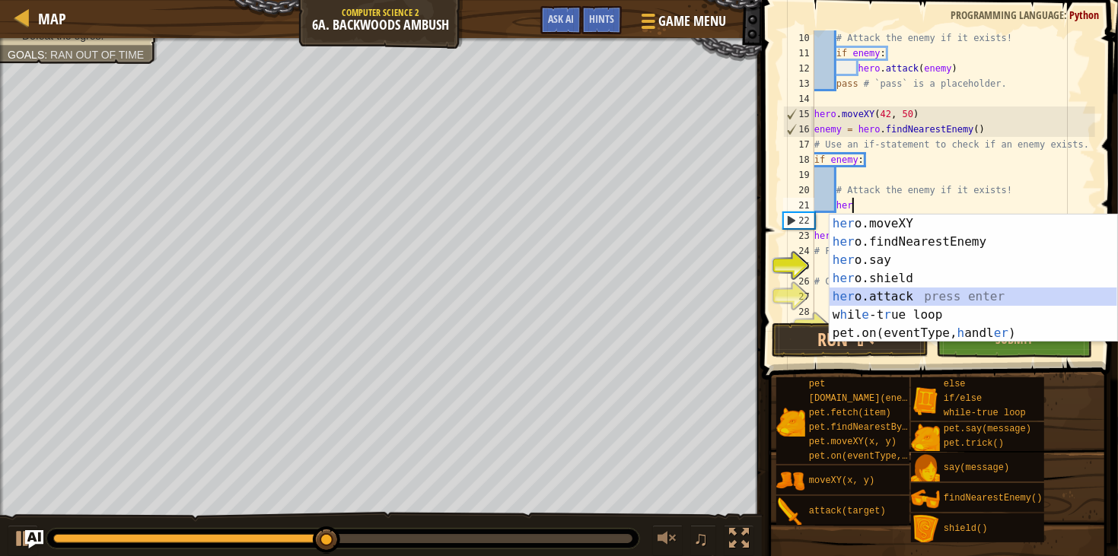
type textarea "hero.attack(enemy)"
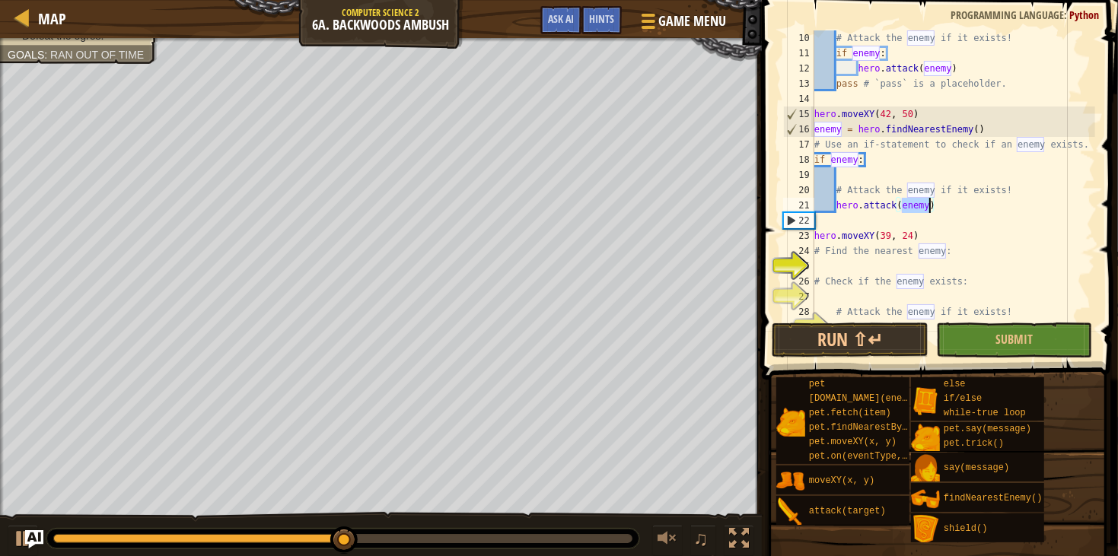
scroll to position [151, 0]
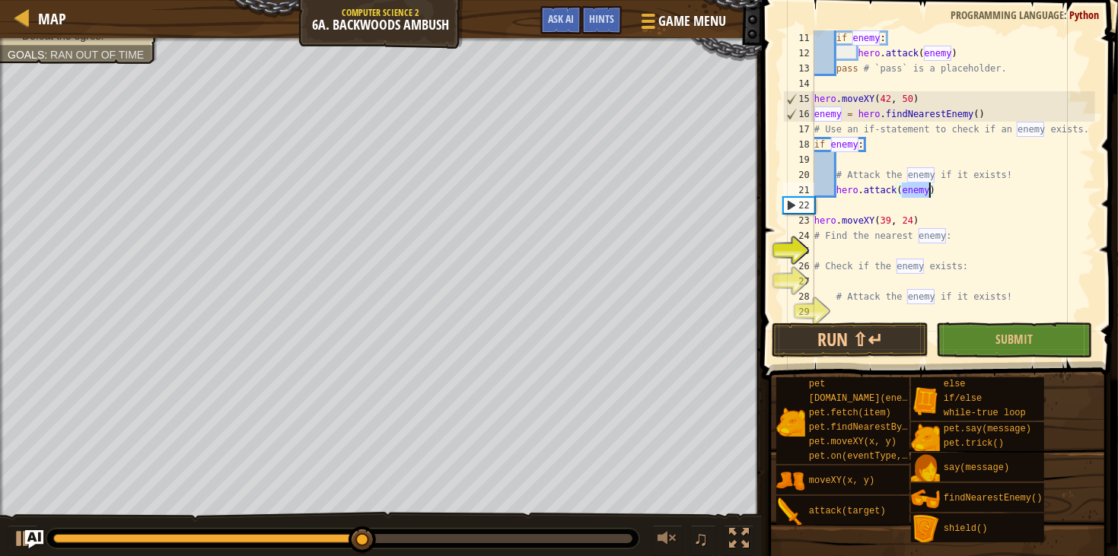
click at [867, 253] on div "if enemy : hero . attack ( enemy ) pass # `pass` is a placeholder. hero . moveX…" at bounding box center [953, 190] width 284 height 320
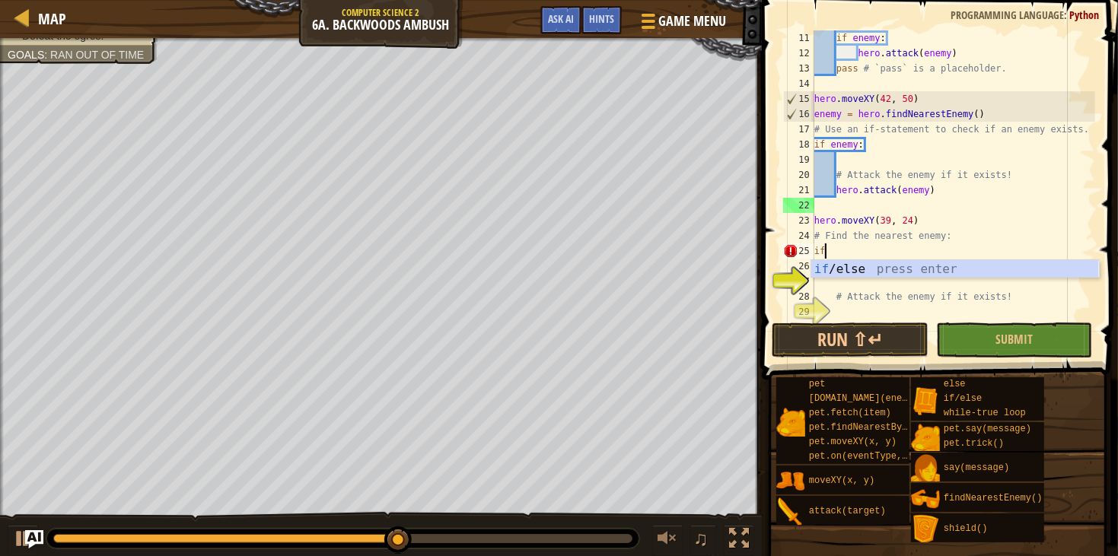
type textarea "i"
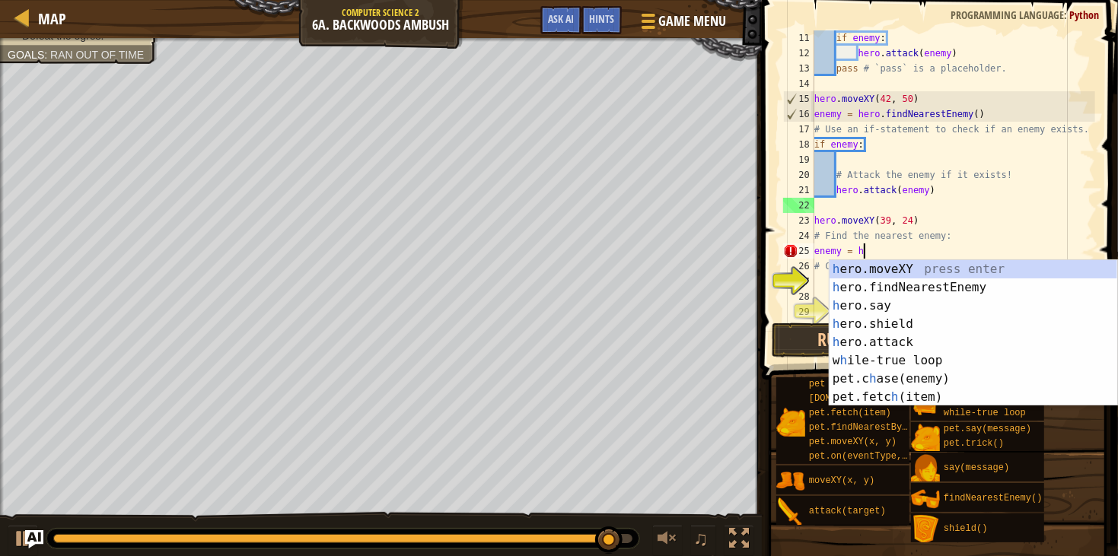
scroll to position [6, 4]
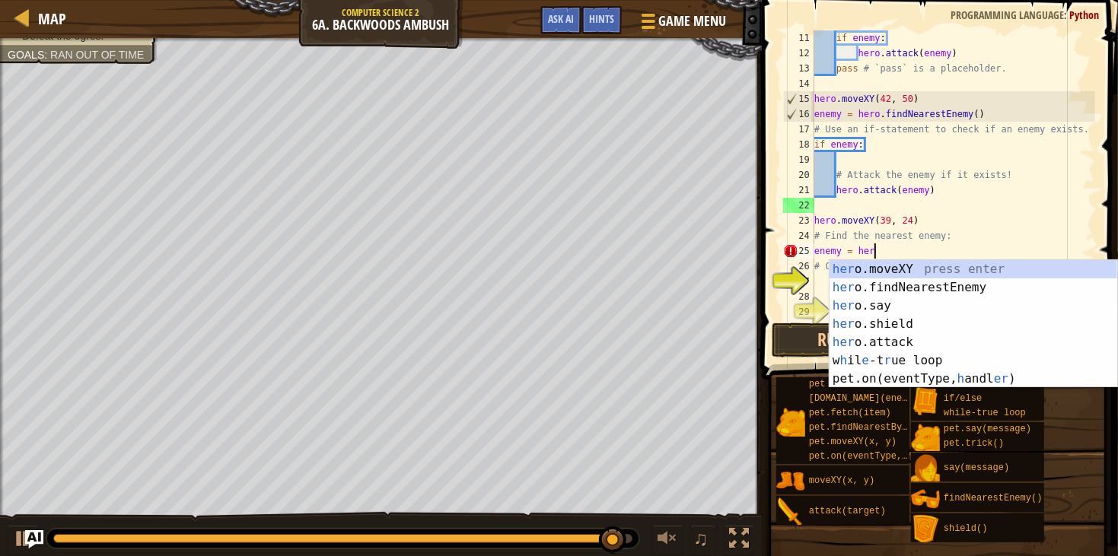
type textarea "enemy = hero"
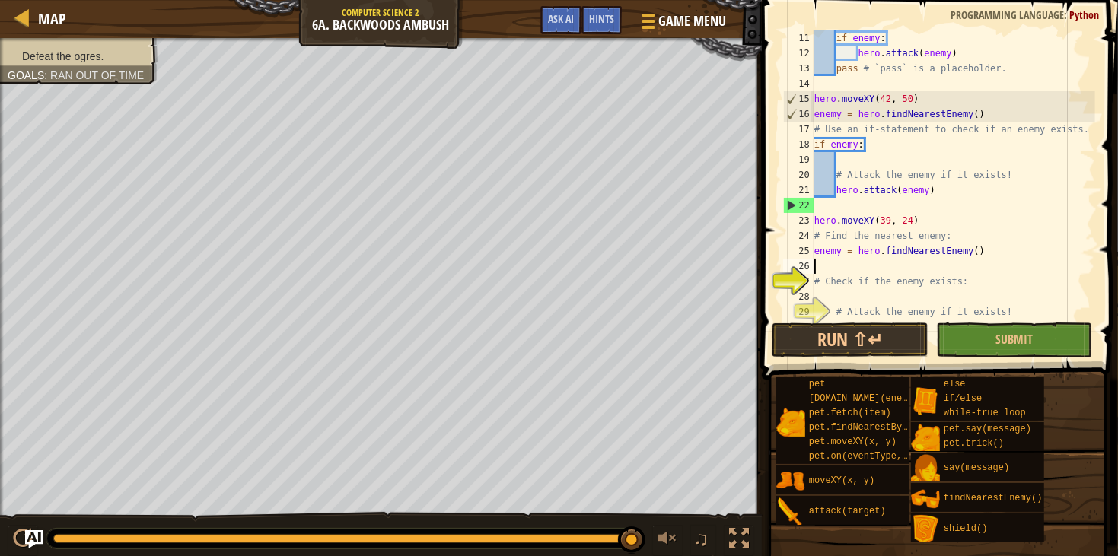
scroll to position [6, 0]
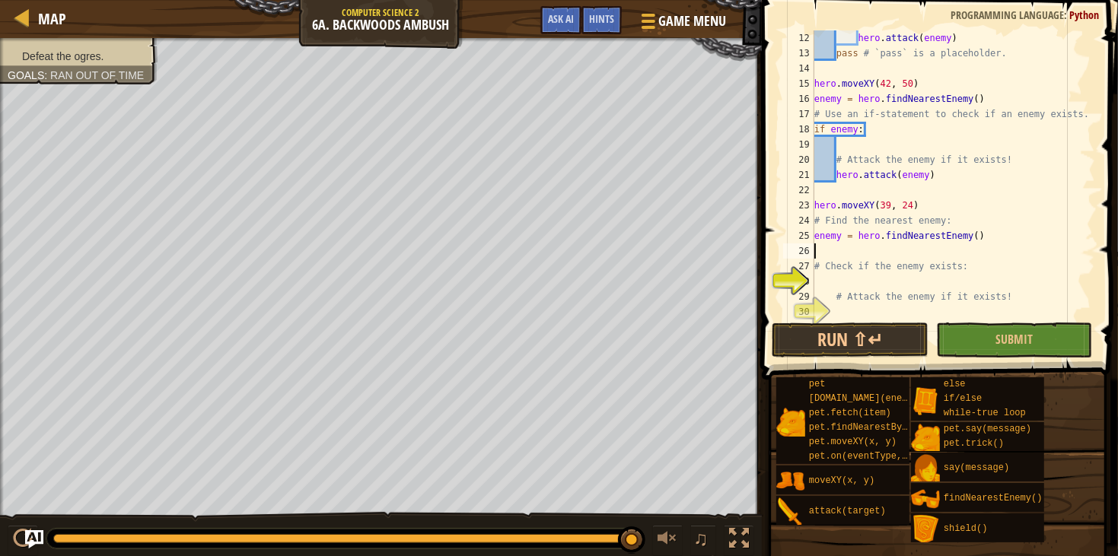
type textarea "enemy = hero.findNearestEnemy()"
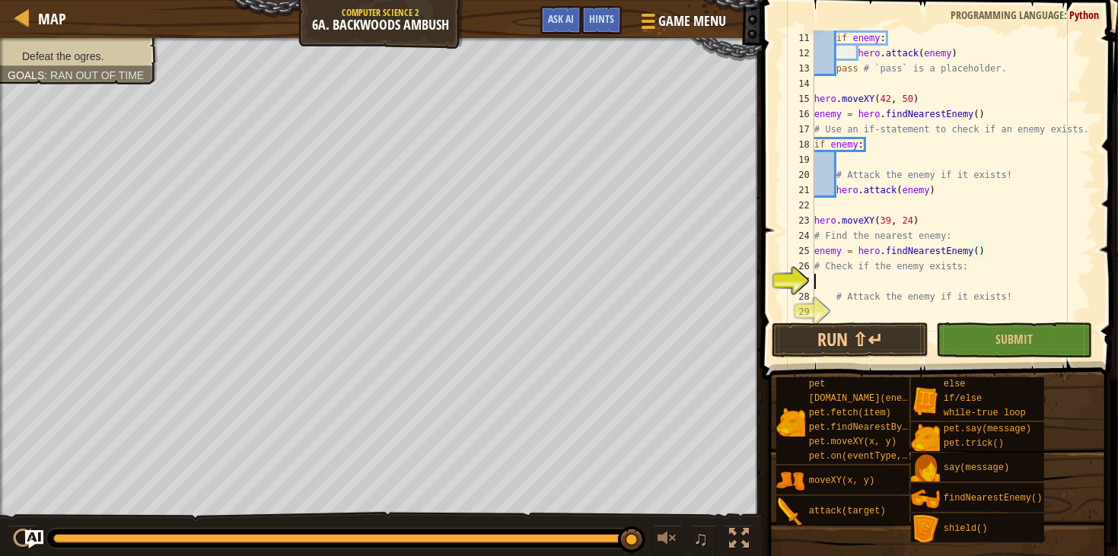
click at [869, 278] on div "if enemy : hero . attack ( enemy ) pass # `pass` is a placeholder. hero . moveX…" at bounding box center [953, 190] width 284 height 320
type textarea "if enemy:"
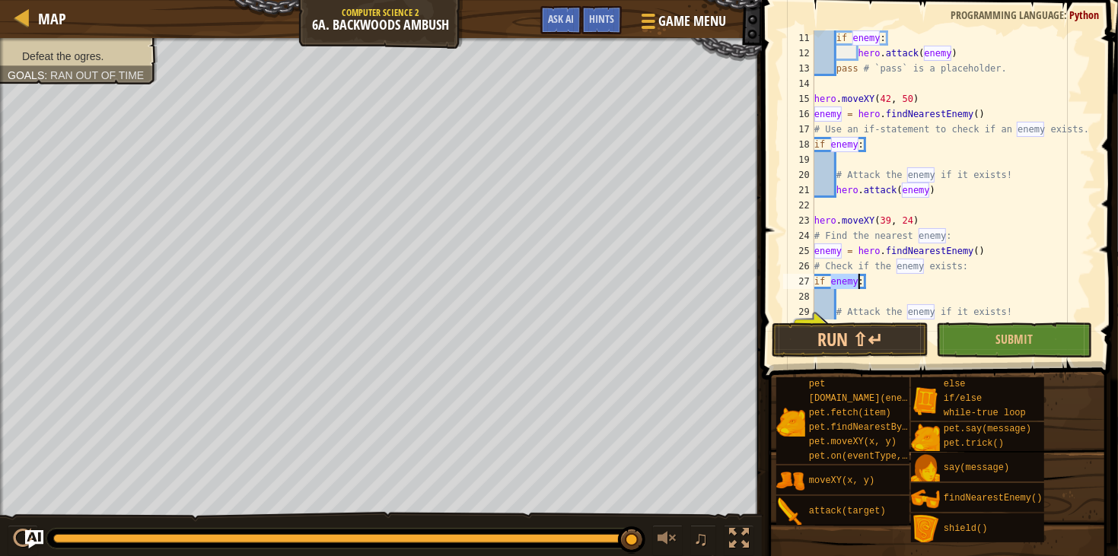
scroll to position [167, 0]
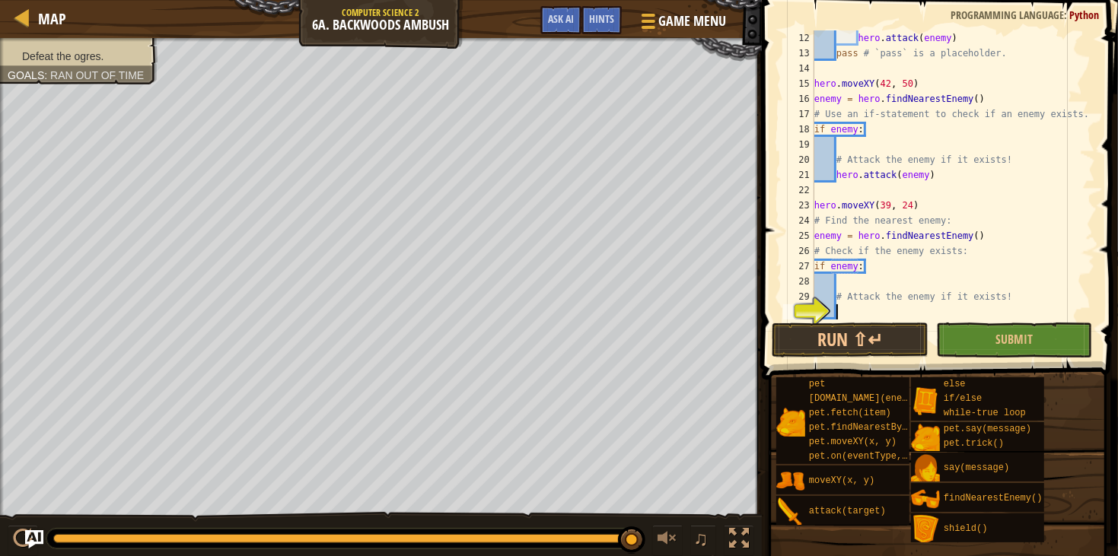
click at [910, 305] on div "hero . attack ( enemy ) pass # `pass` is a placeholder. hero . moveXY ( 42 , 50…" at bounding box center [953, 190] width 284 height 320
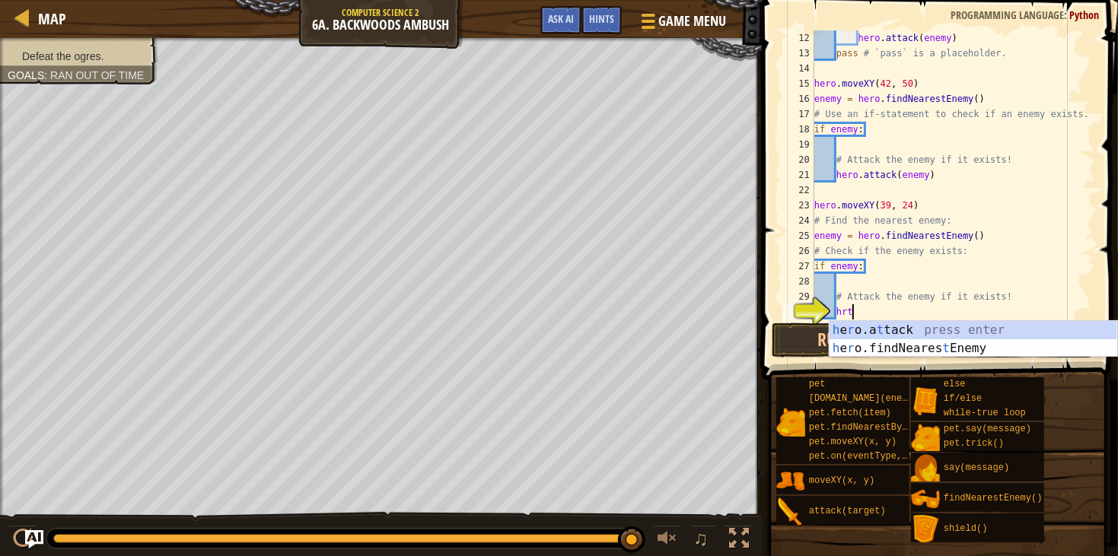
scroll to position [6, 2]
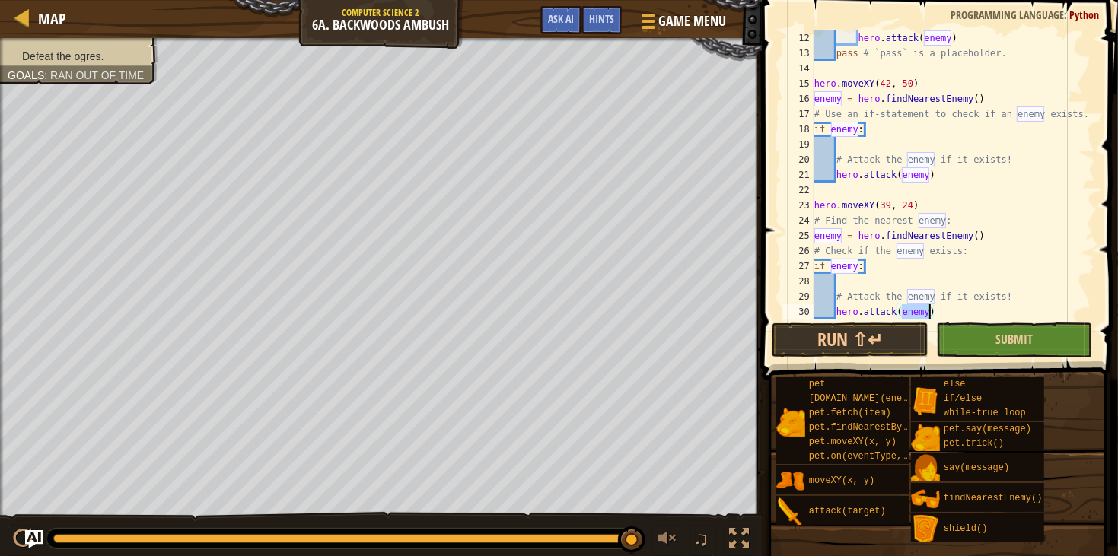
type textarea "hero.attack(enemy)"
click at [975, 323] on button "Submit" at bounding box center [1014, 340] width 156 height 35
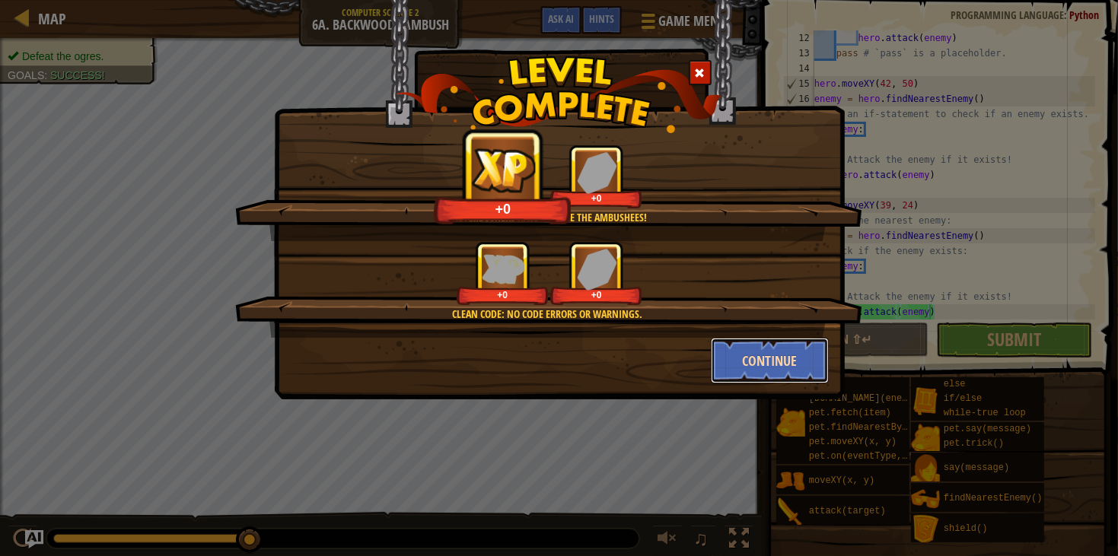
click at [769, 358] on button "Continue" at bounding box center [770, 361] width 118 height 46
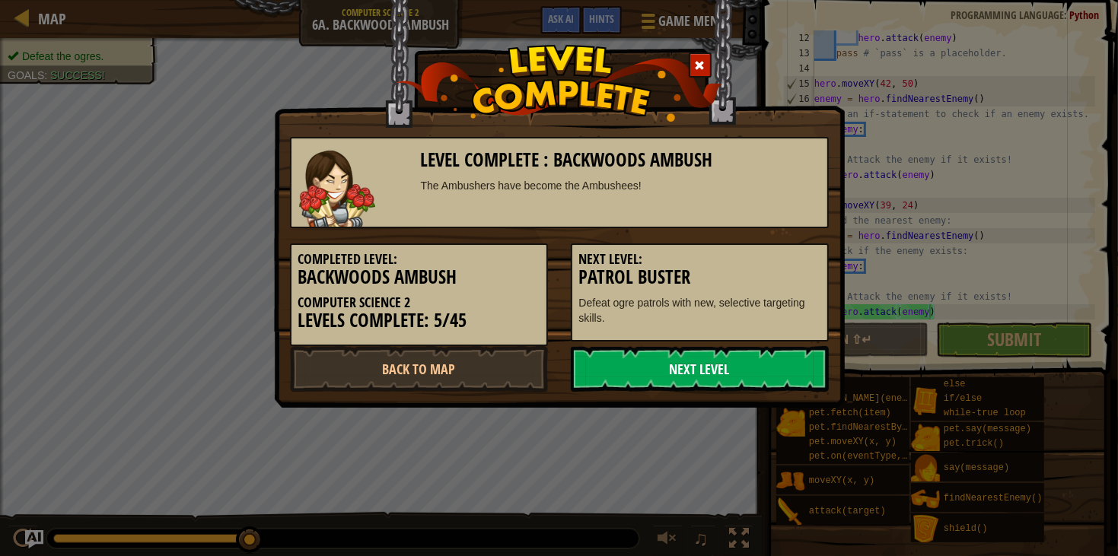
click at [762, 358] on link "Next Level" at bounding box center [700, 369] width 258 height 46
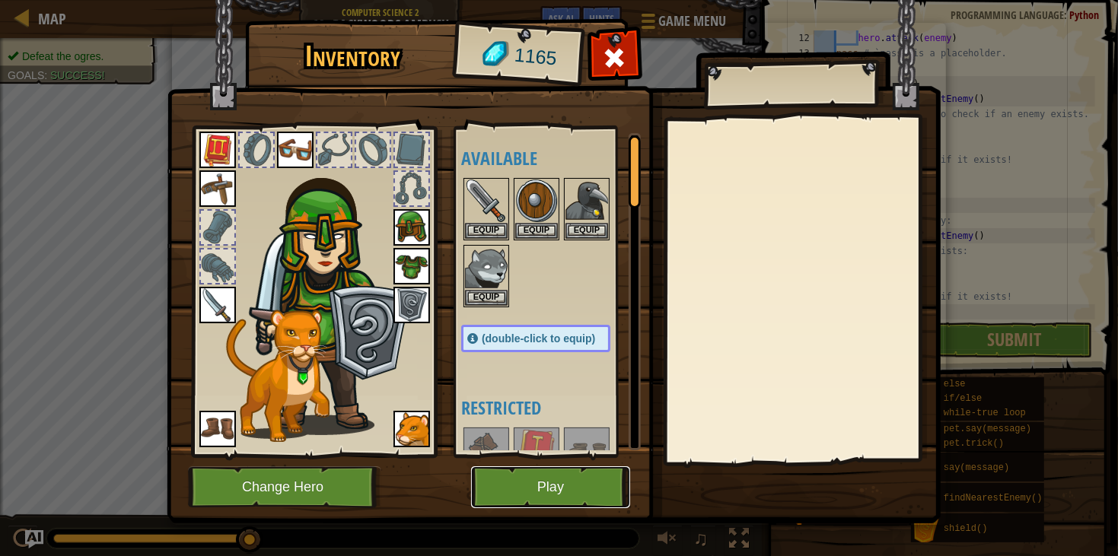
click at [535, 488] on button "Play" at bounding box center [550, 487] width 159 height 42
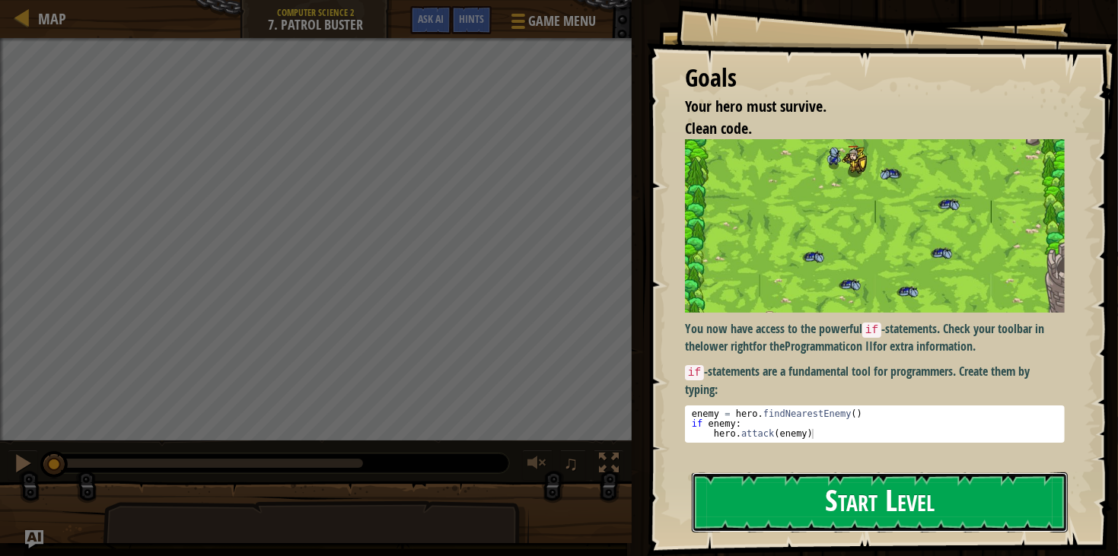
click at [991, 507] on button "Start Level" at bounding box center [880, 502] width 376 height 60
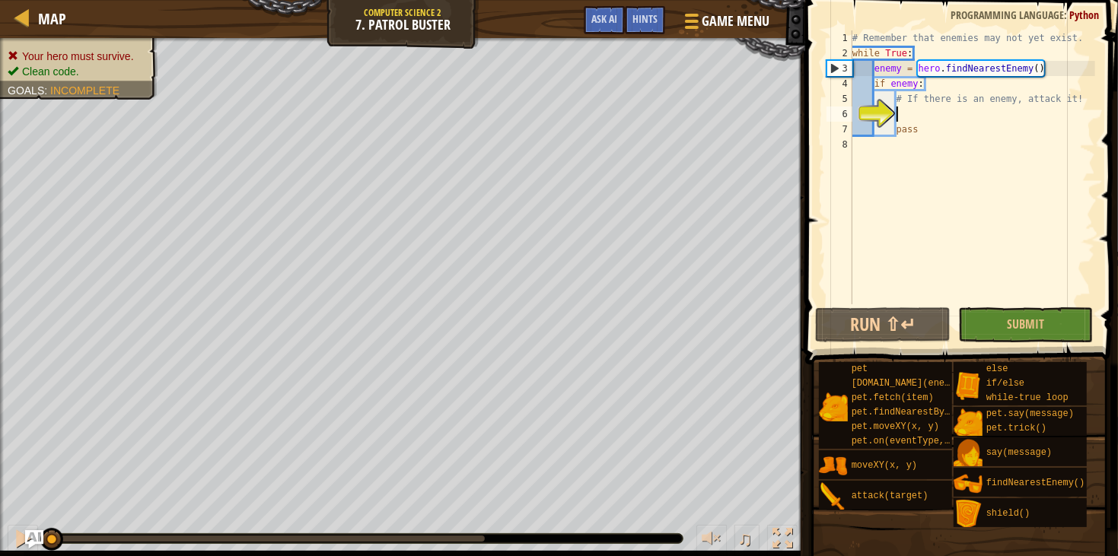
scroll to position [6, 3]
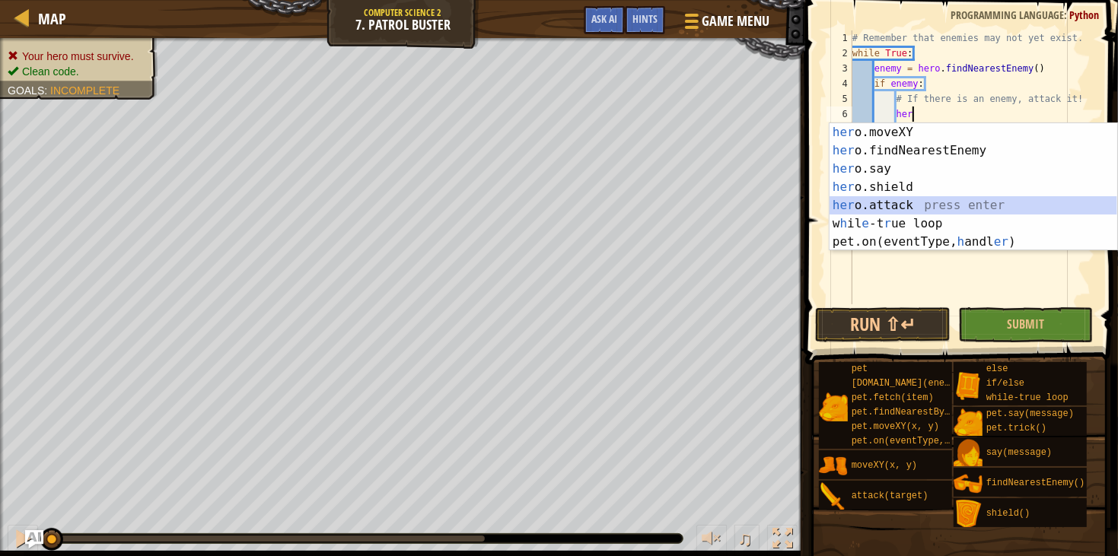
type textarea "hero.attack(enemy)"
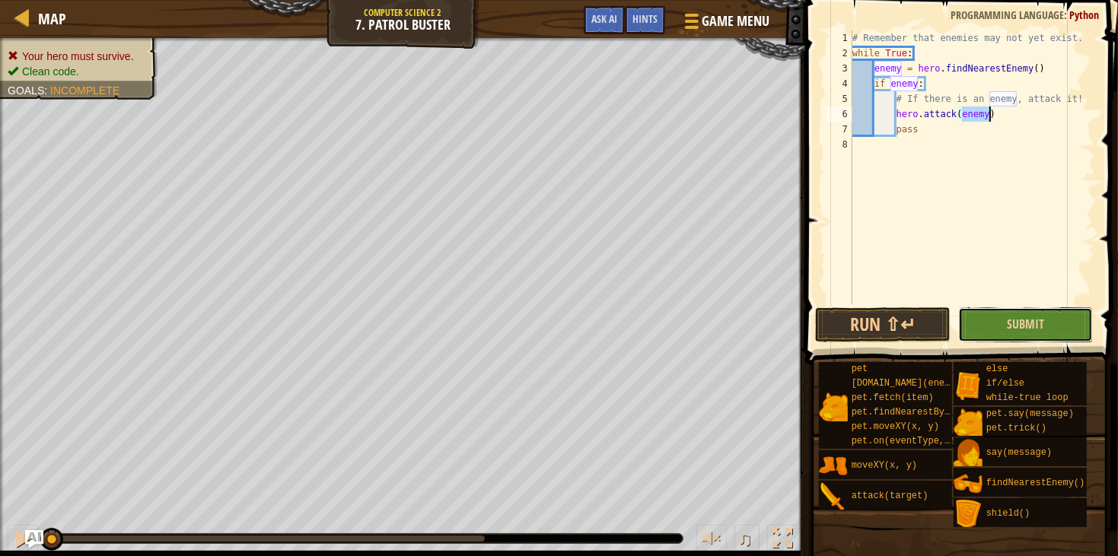
click at [995, 329] on button "Submit" at bounding box center [1025, 324] width 135 height 35
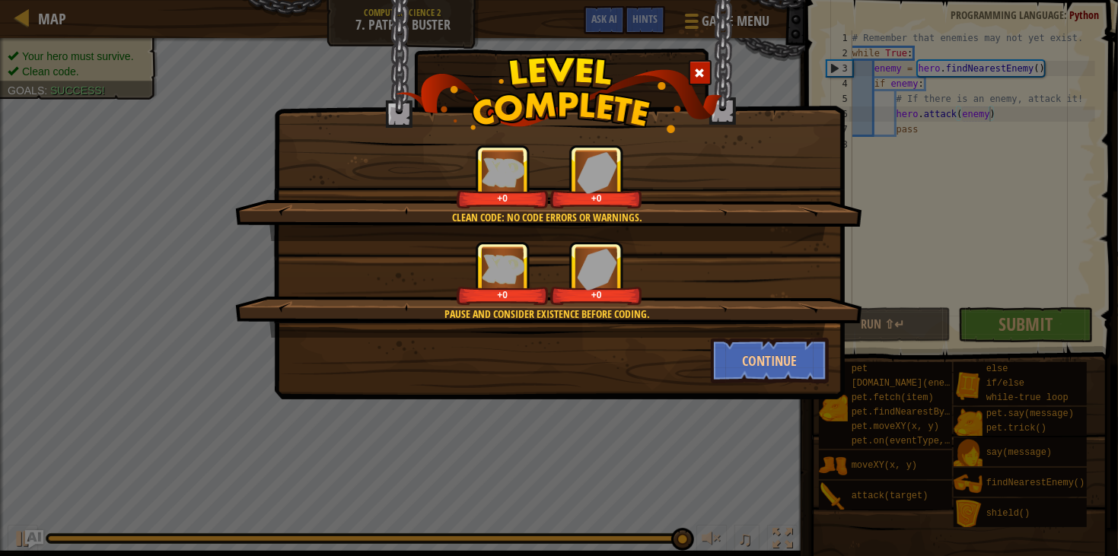
click at [787, 389] on div "Clean code: no code errors or warnings. +0 +0 Pause and consider existence befo…" at bounding box center [559, 199] width 571 height 399
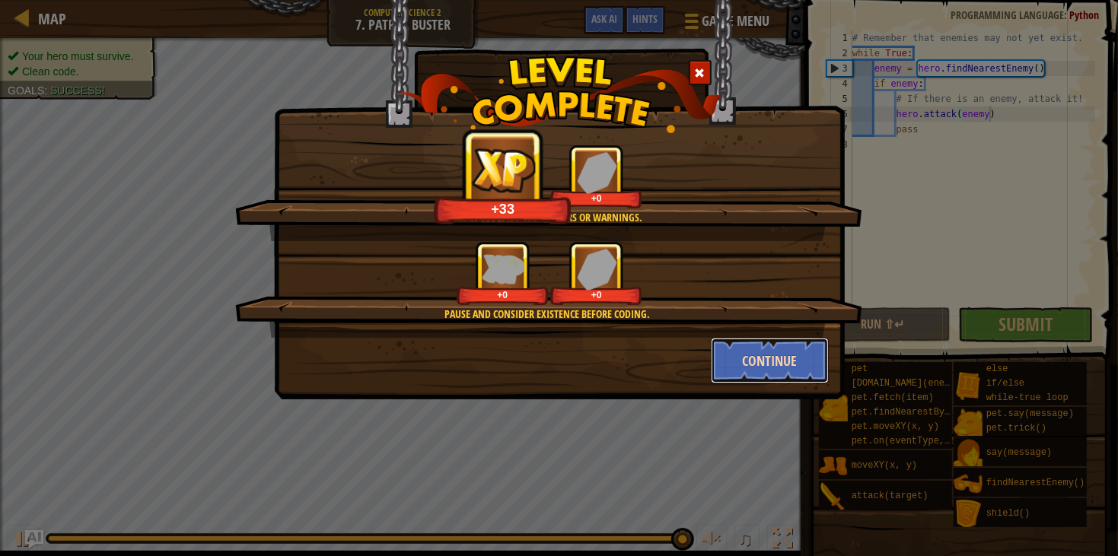
click at [778, 380] on button "Continue" at bounding box center [770, 361] width 118 height 46
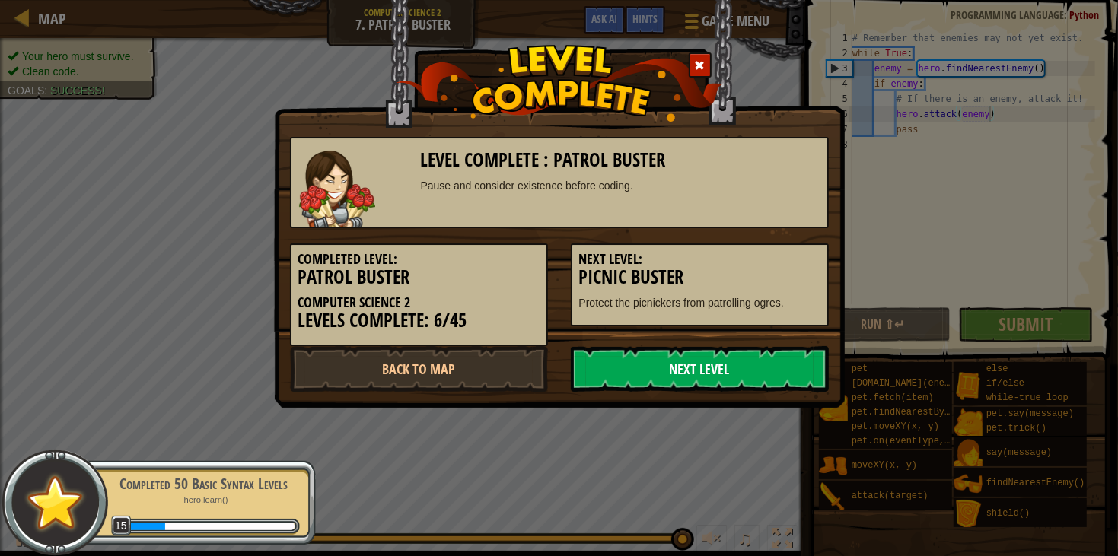
click at [762, 380] on link "Next Level" at bounding box center [700, 369] width 258 height 46
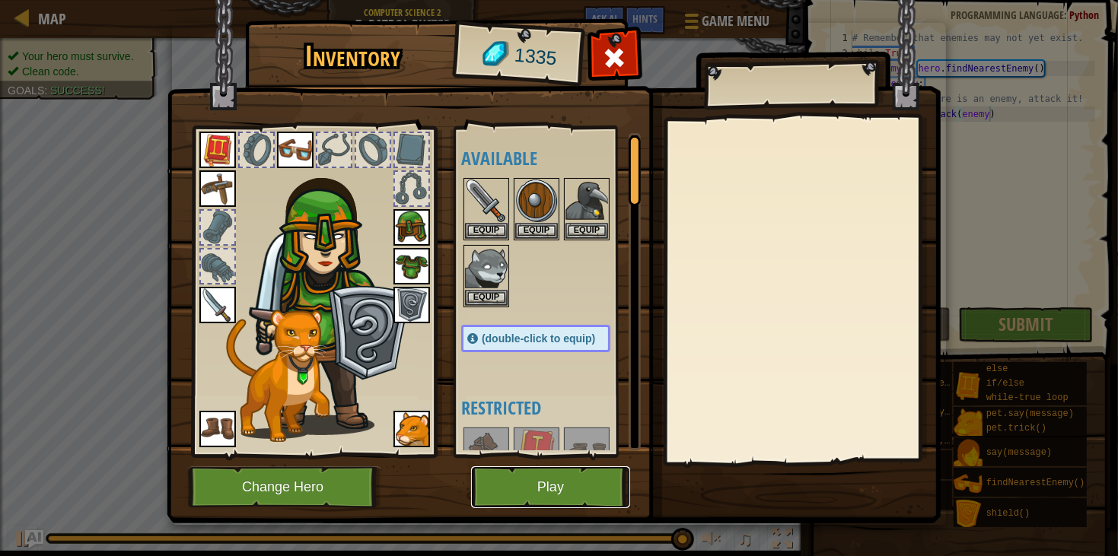
click at [531, 503] on button "Play" at bounding box center [550, 487] width 159 height 42
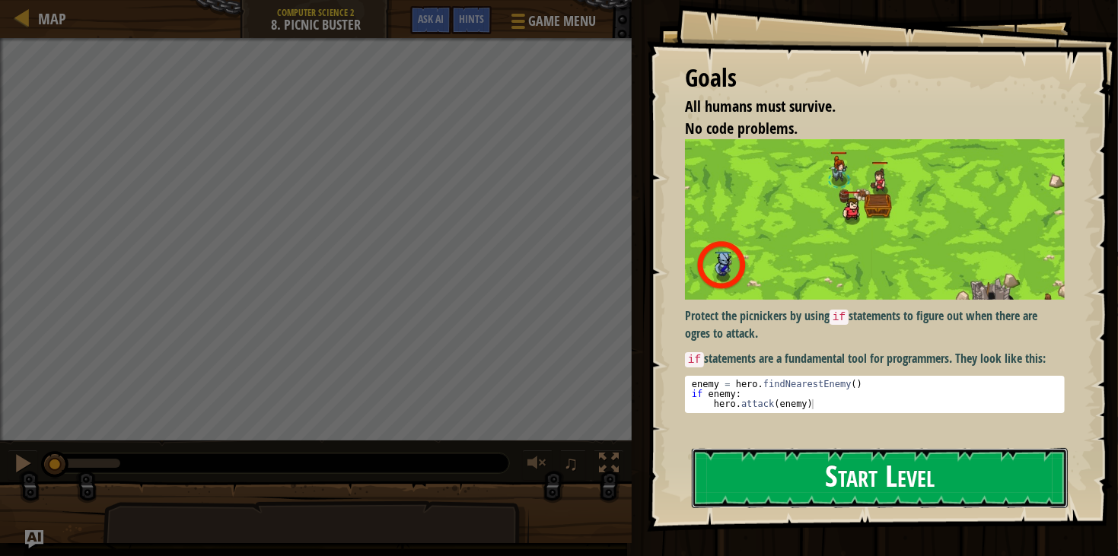
click at [774, 472] on button "Start Level" at bounding box center [880, 478] width 376 height 60
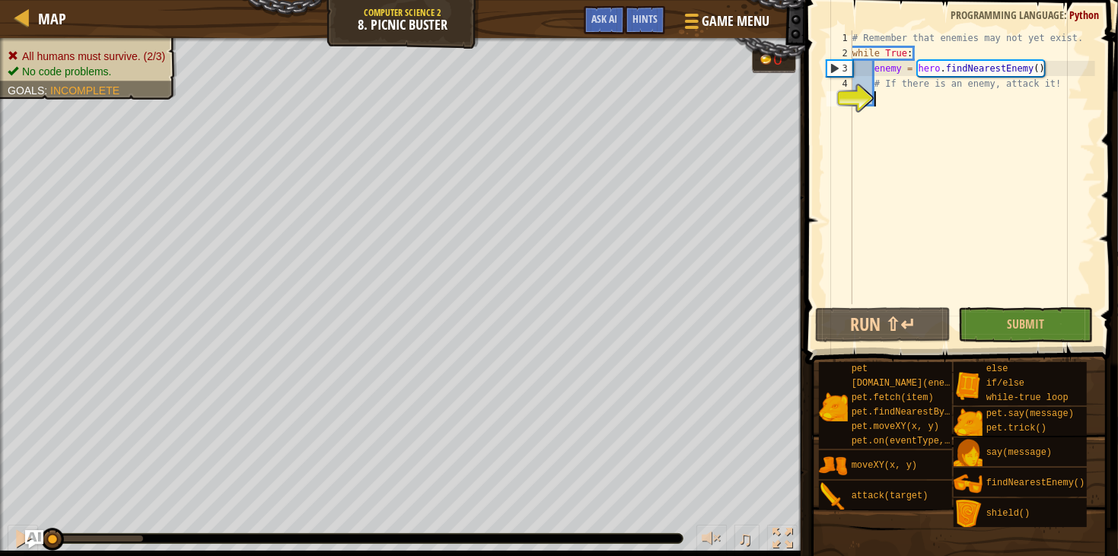
type textarea "h"
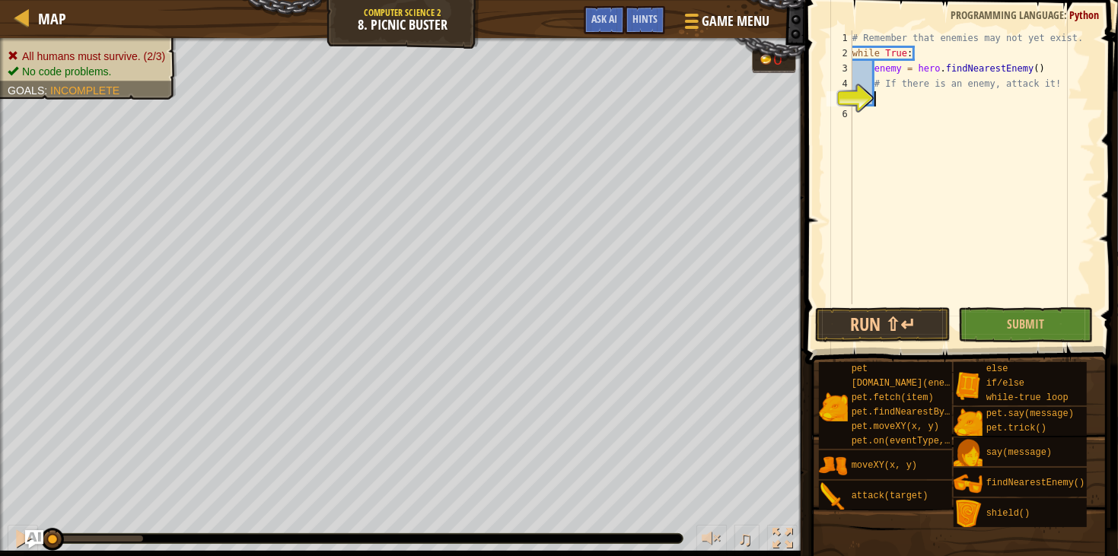
scroll to position [6, 2]
type textarea "if enemy:"
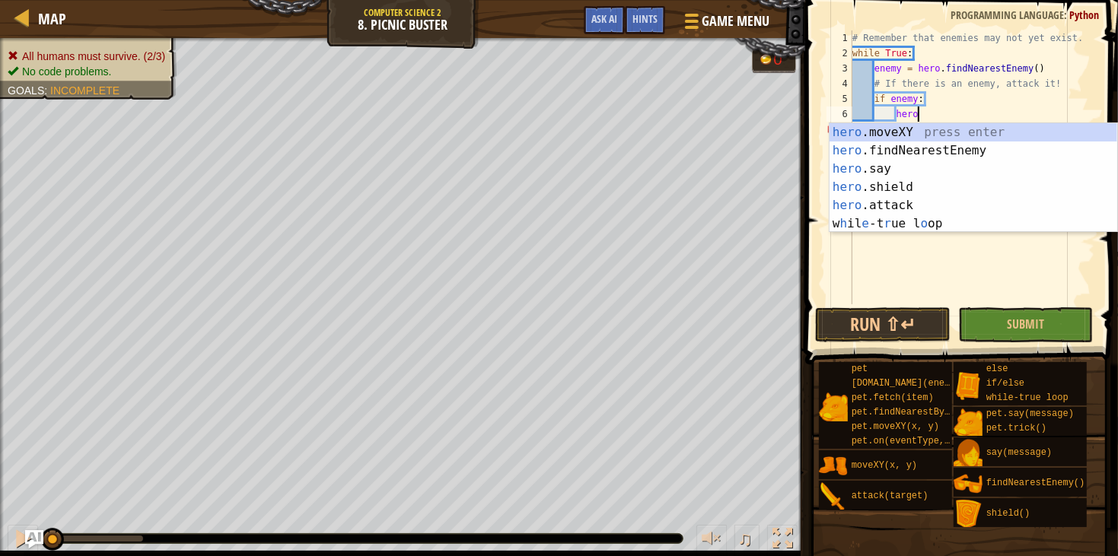
scroll to position [6, 4]
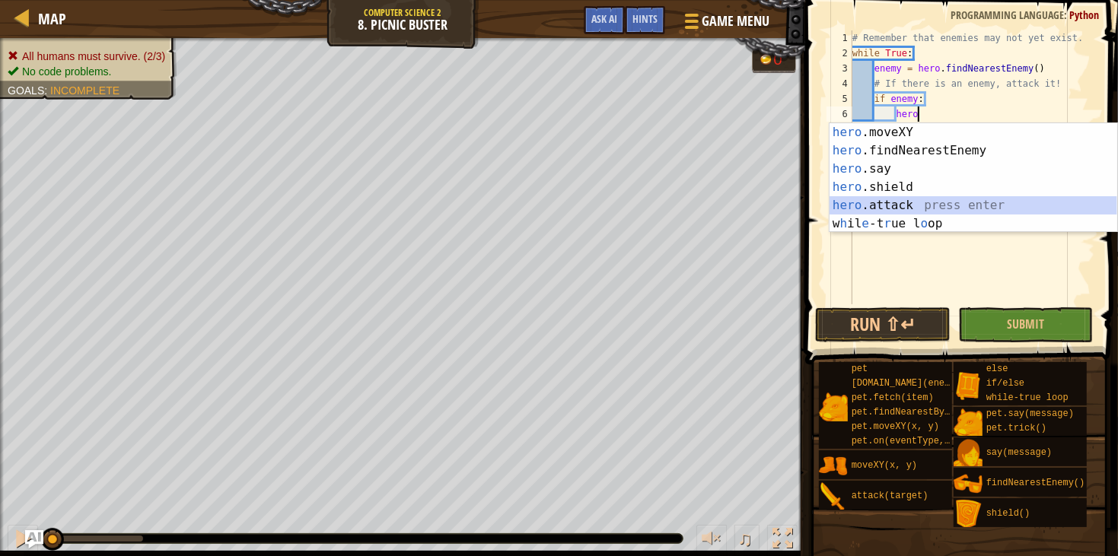
type textarea "hero.attack(enemy)"
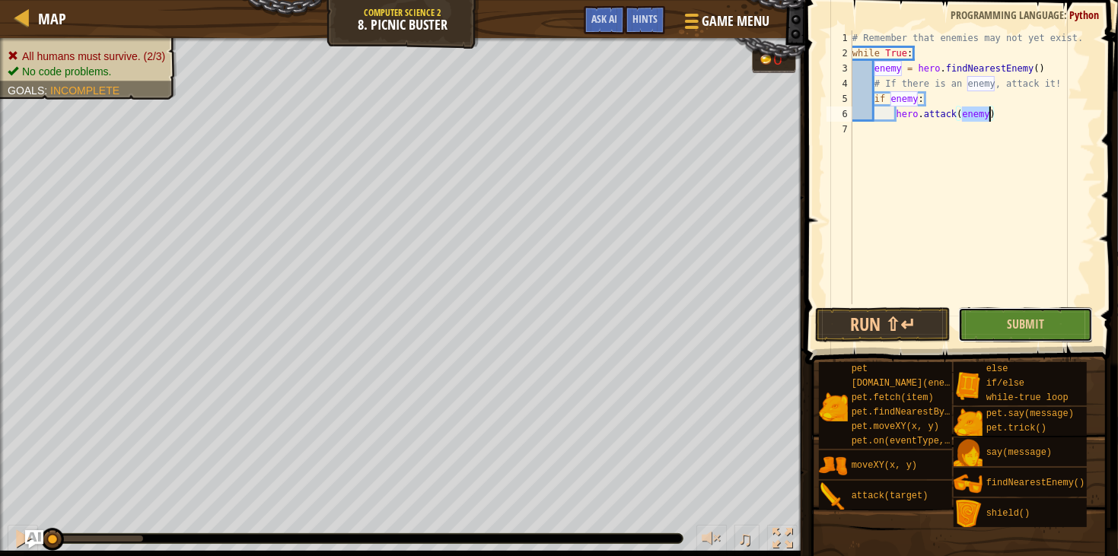
click at [1010, 334] on button "Submit" at bounding box center [1025, 324] width 135 height 35
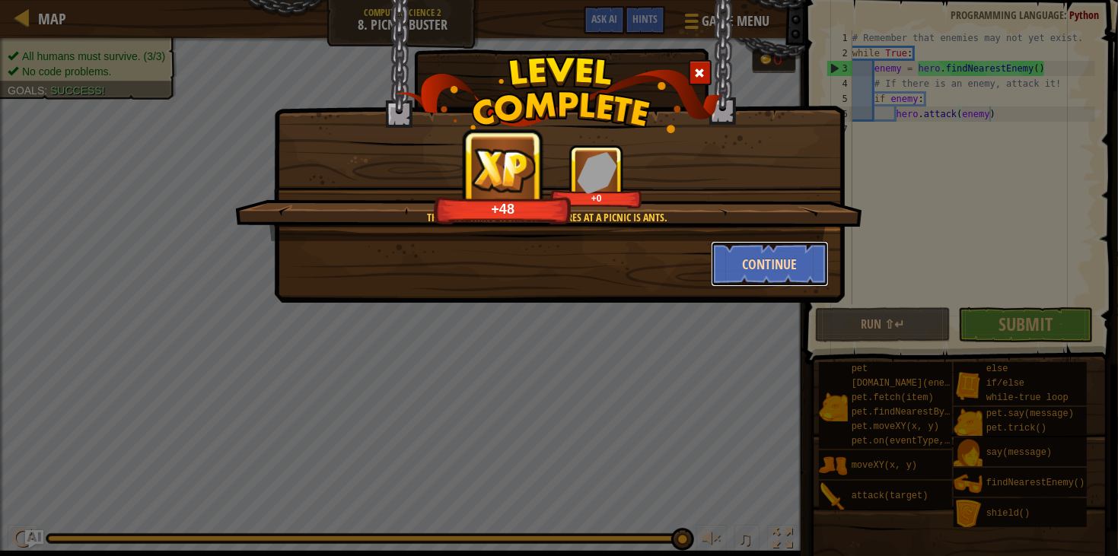
click at [772, 270] on button "Continue" at bounding box center [770, 264] width 118 height 46
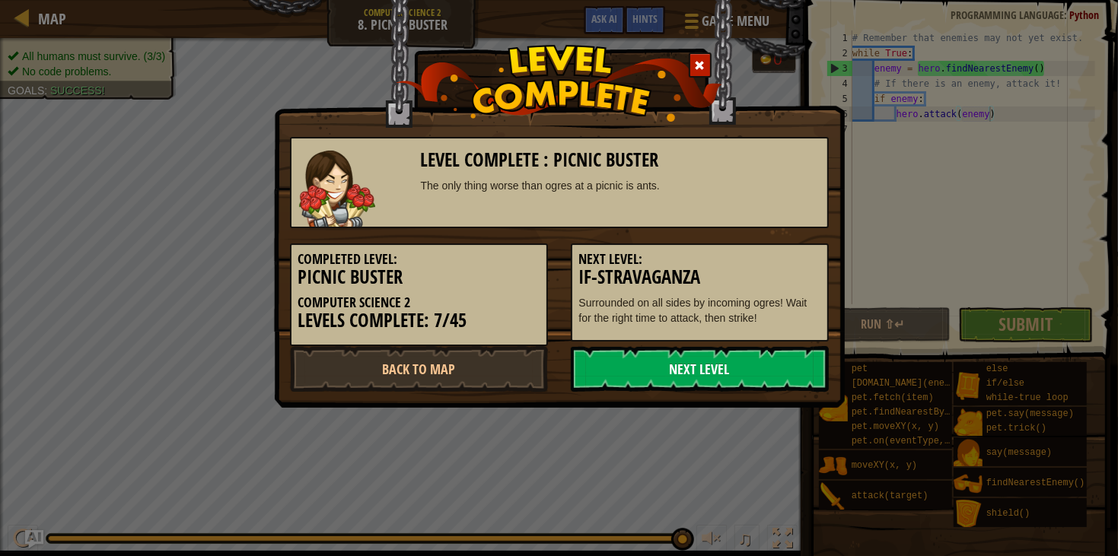
click at [736, 360] on link "Next Level" at bounding box center [700, 369] width 258 height 46
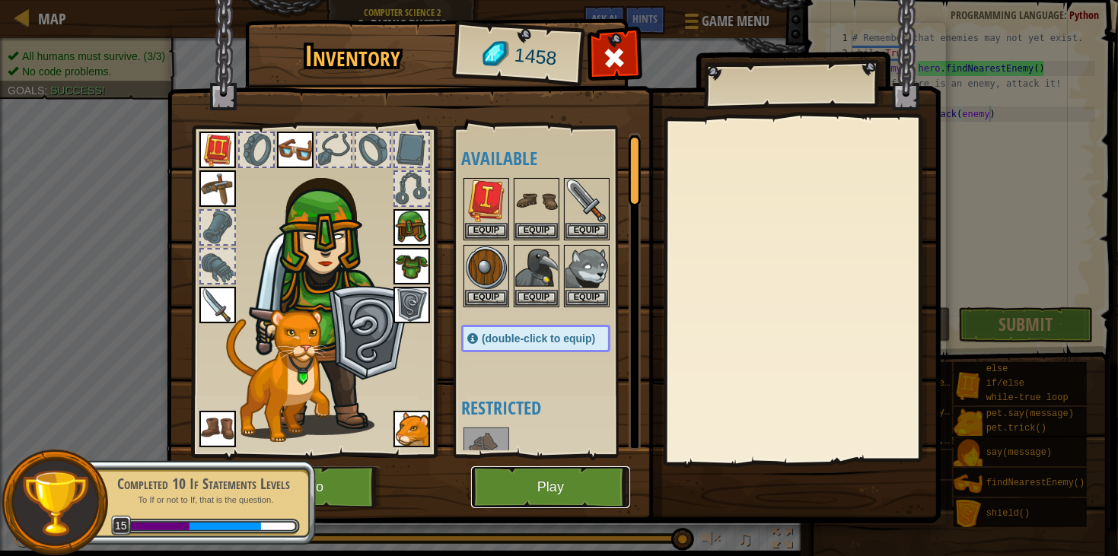
click at [509, 488] on button "Play" at bounding box center [550, 487] width 159 height 42
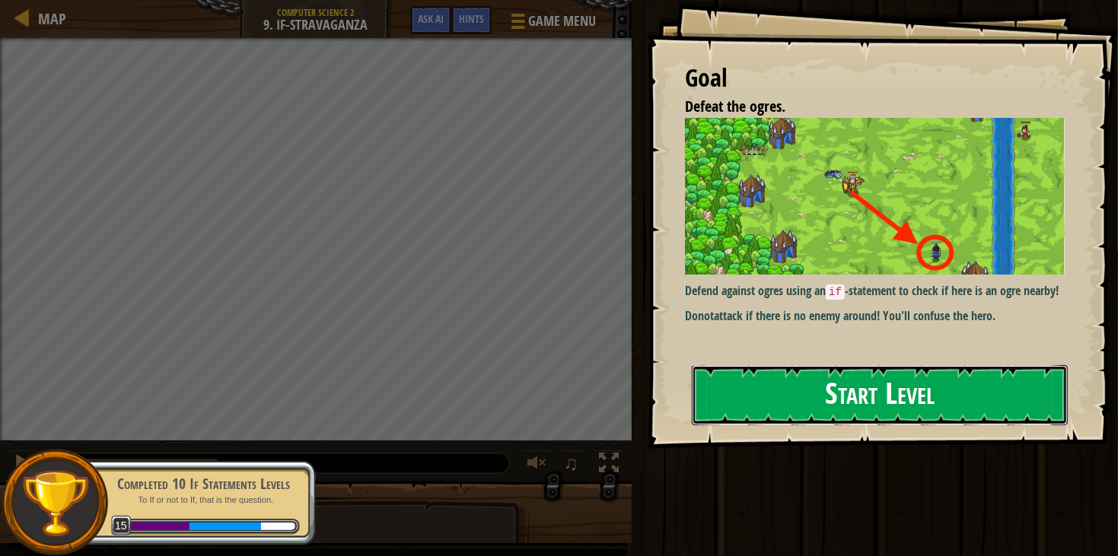
click at [797, 387] on button "Start Level" at bounding box center [880, 395] width 376 height 60
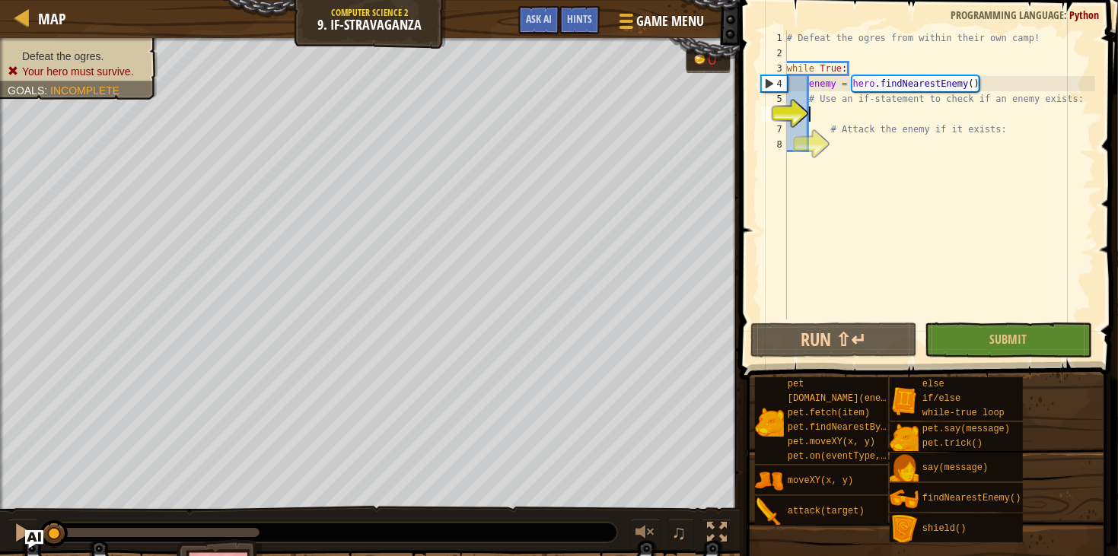
scroll to position [6, 2]
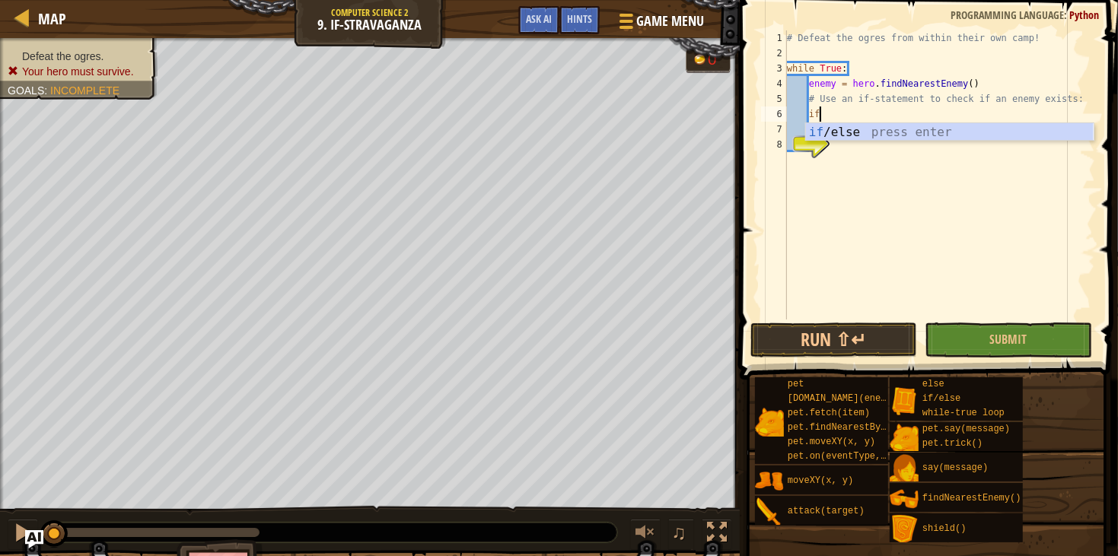
type textarea "if enemy:"
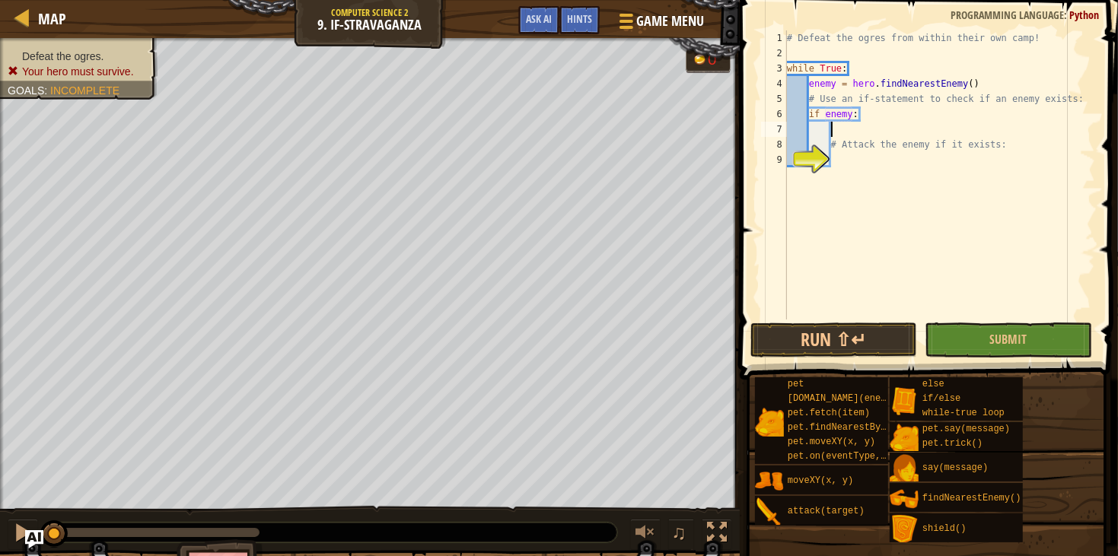
type textarea "# Attack the enemy if it exists:"
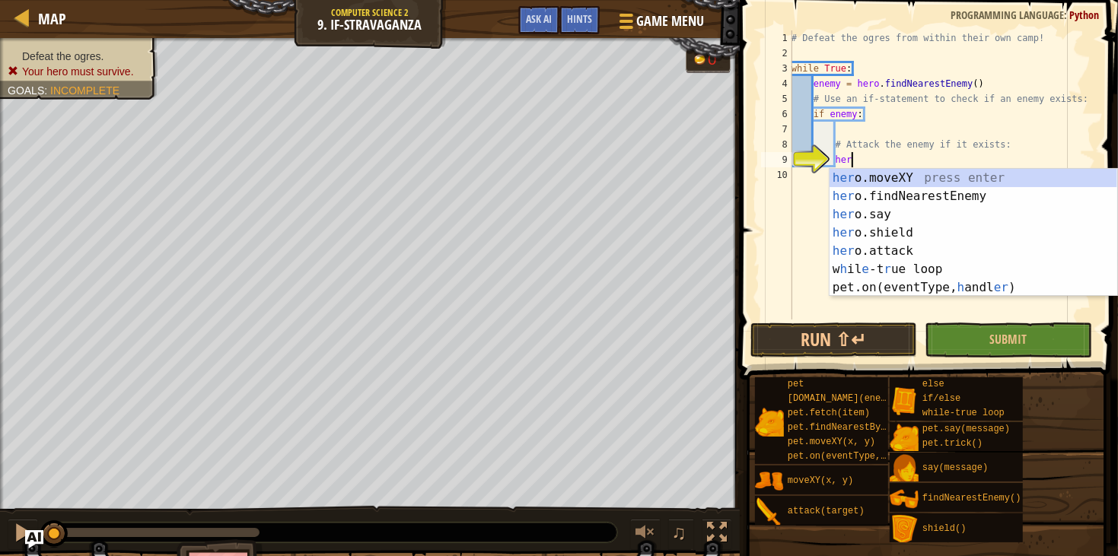
scroll to position [6, 4]
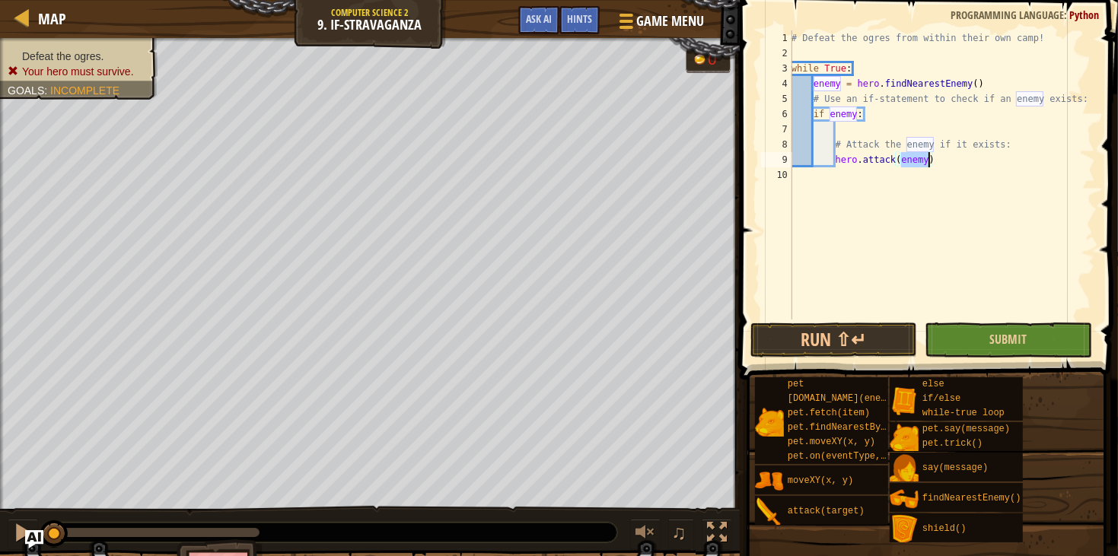
type textarea "hero.attack(enemy)"
click at [954, 328] on button "Submit" at bounding box center [1007, 340] width 167 height 35
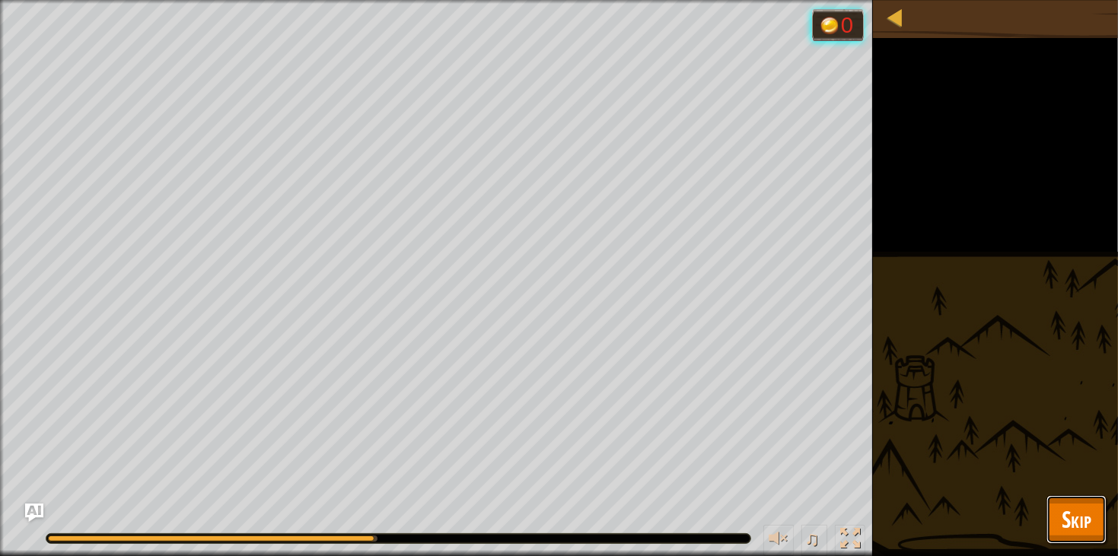
click at [1084, 501] on button "Skip" at bounding box center [1076, 519] width 60 height 49
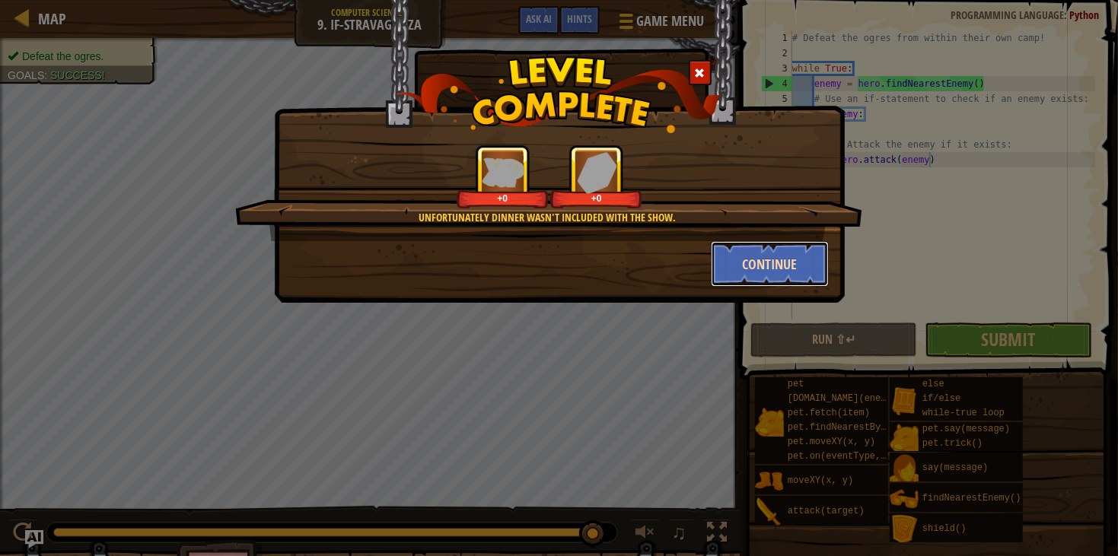
click at [795, 277] on button "Continue" at bounding box center [770, 264] width 118 height 46
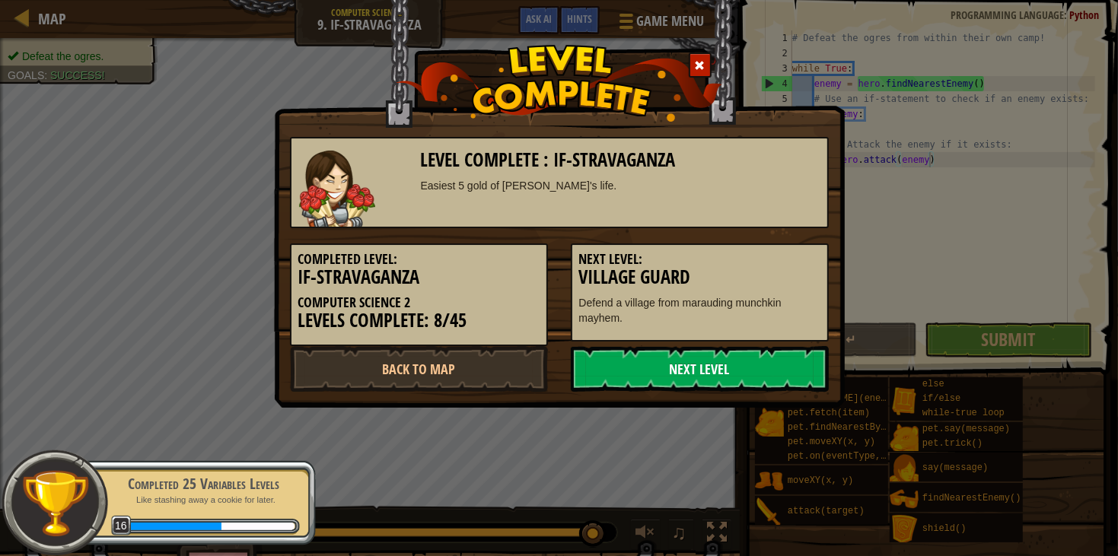
click at [686, 367] on link "Next Level" at bounding box center [700, 369] width 258 height 46
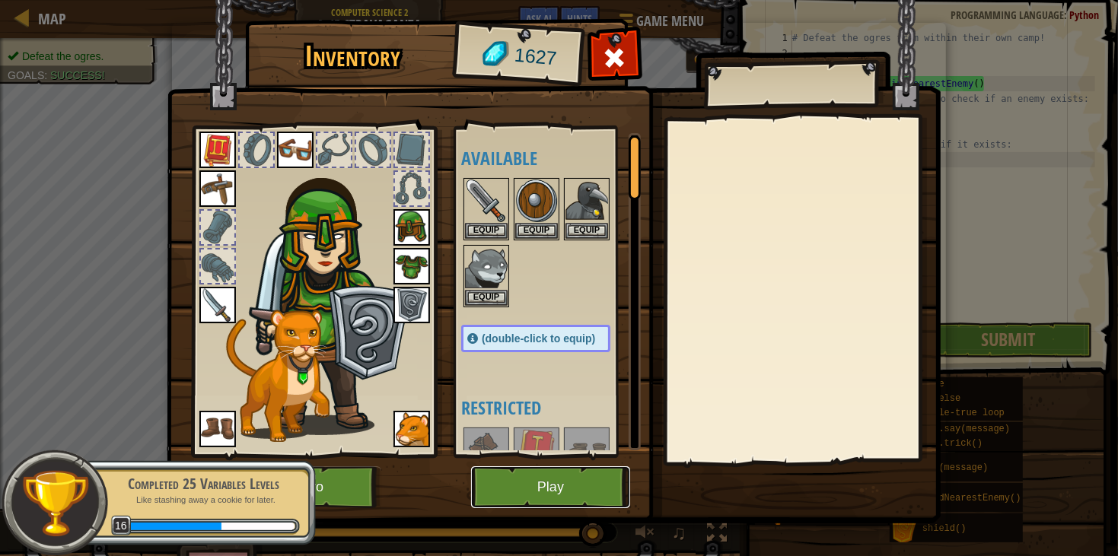
click at [572, 485] on button "Play" at bounding box center [550, 487] width 159 height 42
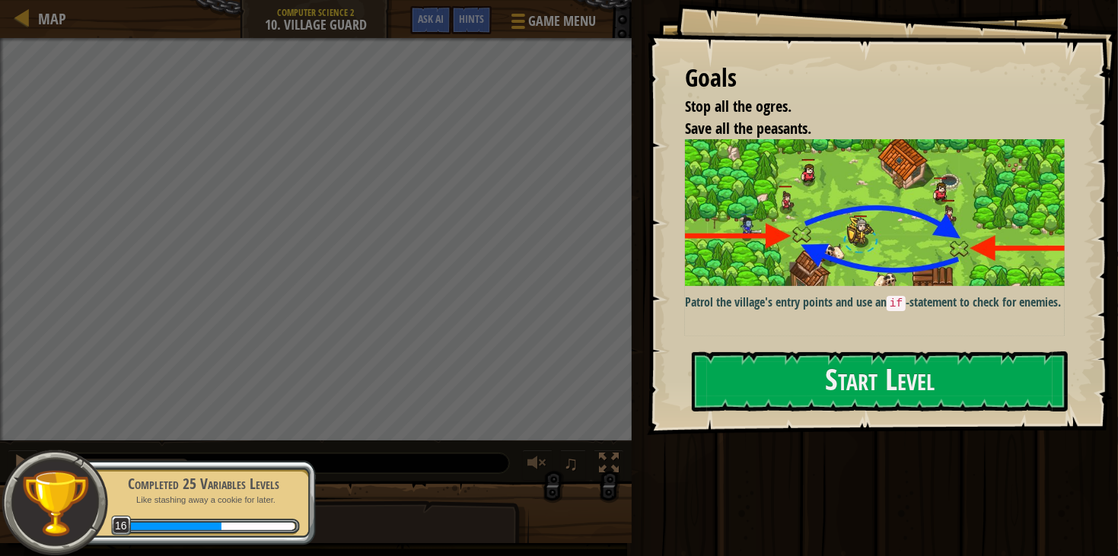
click at [835, 299] on p "Patrol the village's entry points and use an if -statement to check for enemies." at bounding box center [875, 303] width 380 height 18
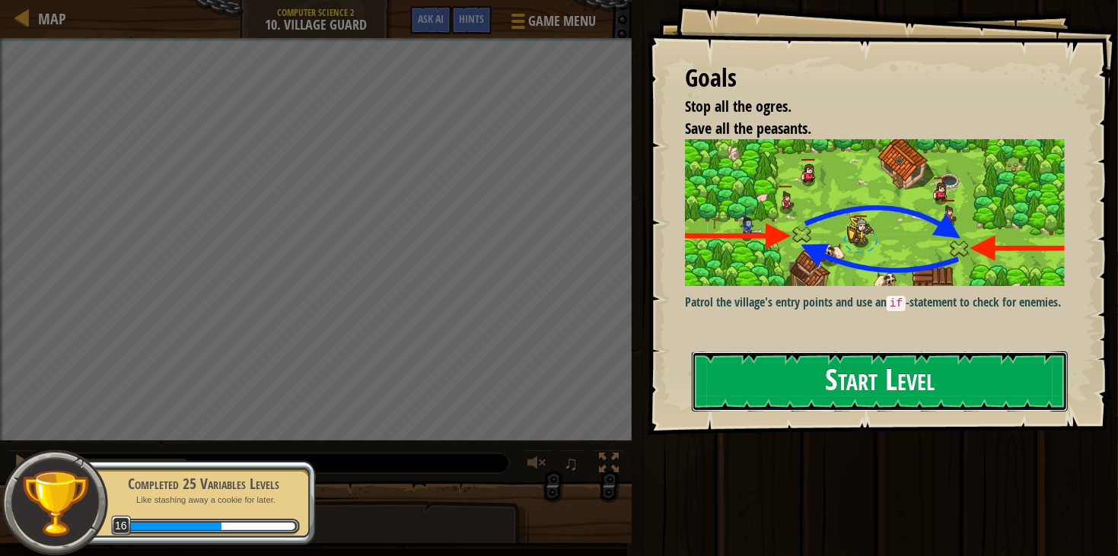
click at [832, 352] on button "Start Level" at bounding box center [880, 381] width 376 height 60
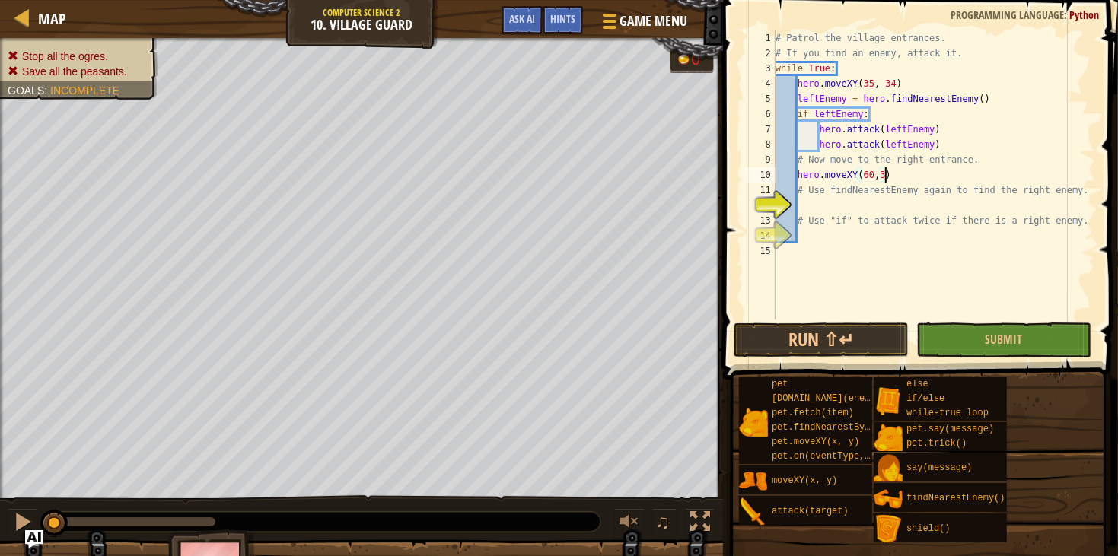
scroll to position [6, 8]
type textarea "hero.moveXY(60,31)"
click at [957, 205] on div "# Patrol the village entrances. # If you find an enemy, attack it. while True :…" at bounding box center [933, 190] width 323 height 320
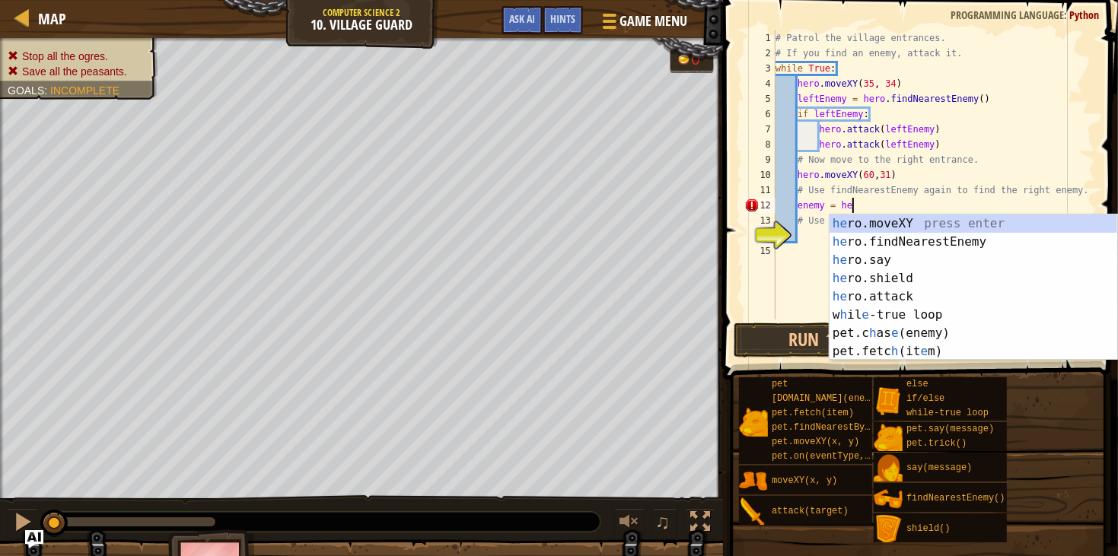
scroll to position [6, 5]
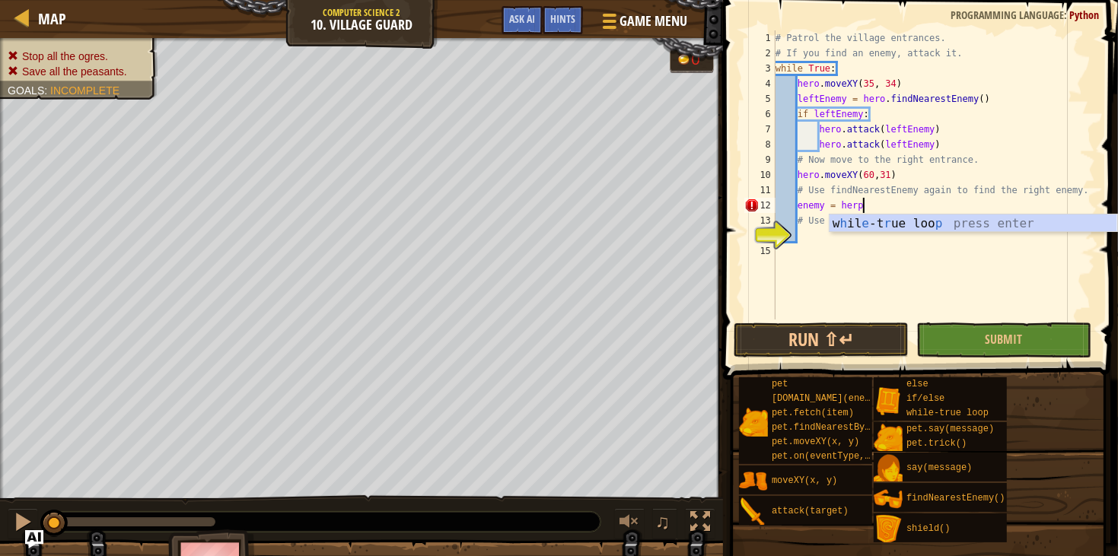
type textarea "enemy = her"
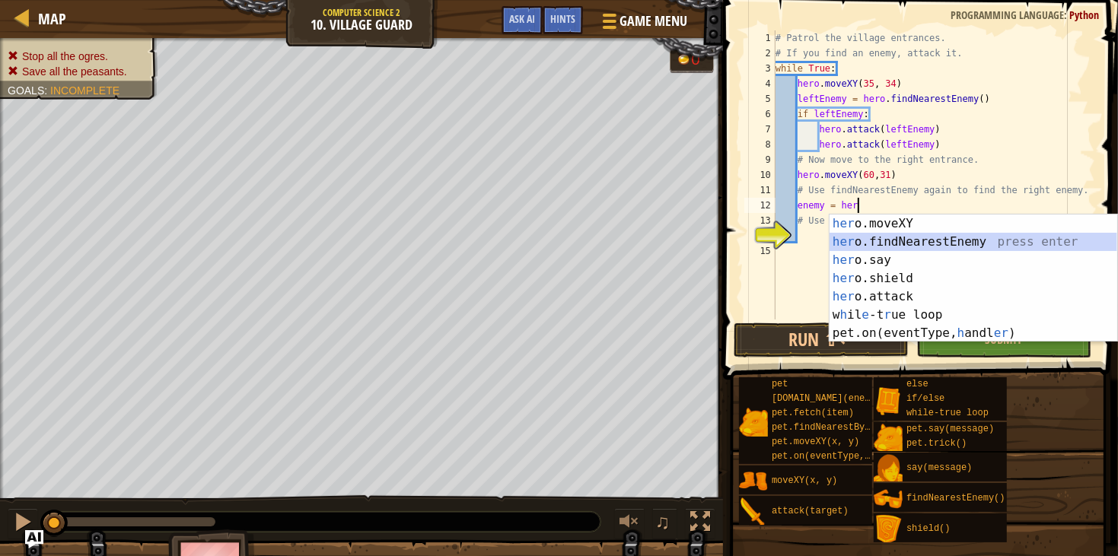
scroll to position [6, 1]
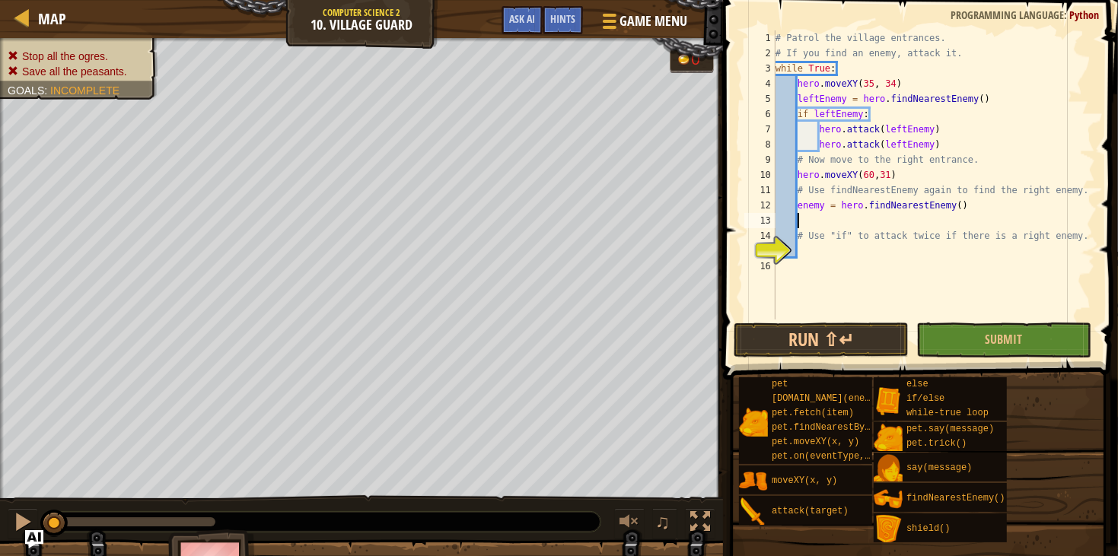
type textarea "# Use "if" to attack twice if there is a right enemy."
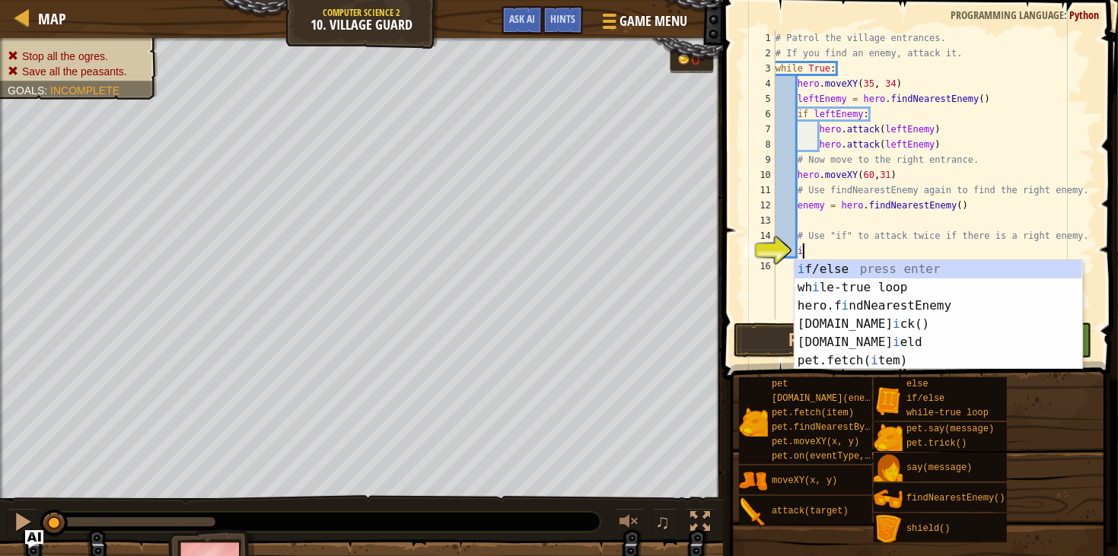
scroll to position [6, 2]
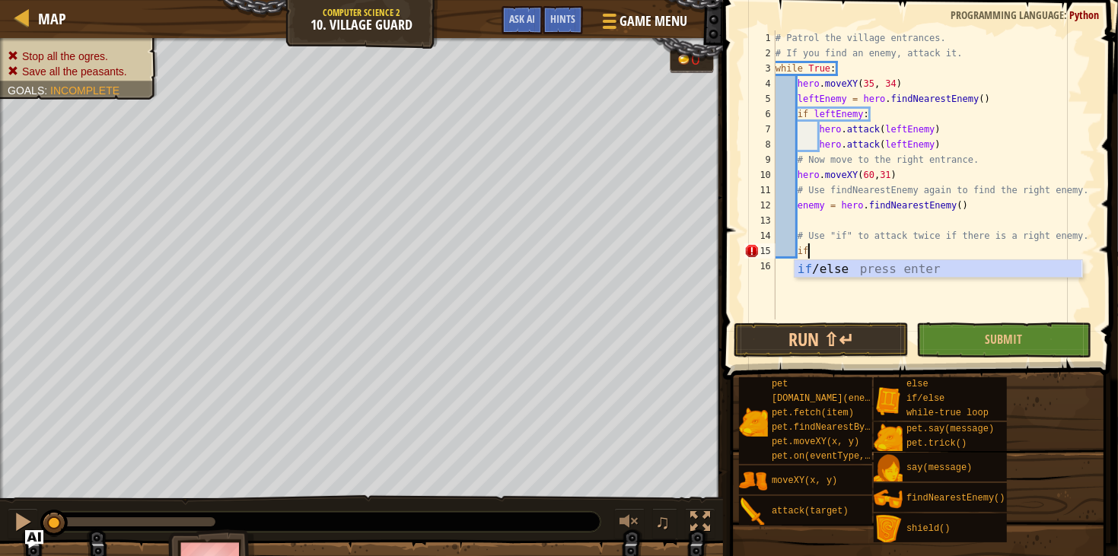
type textarea "if enemy:"
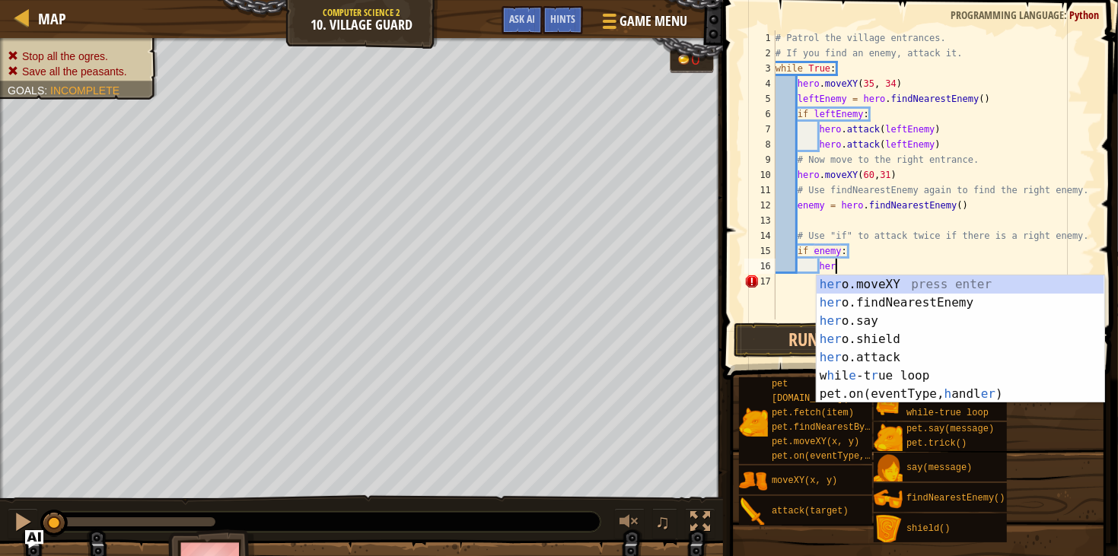
scroll to position [6, 4]
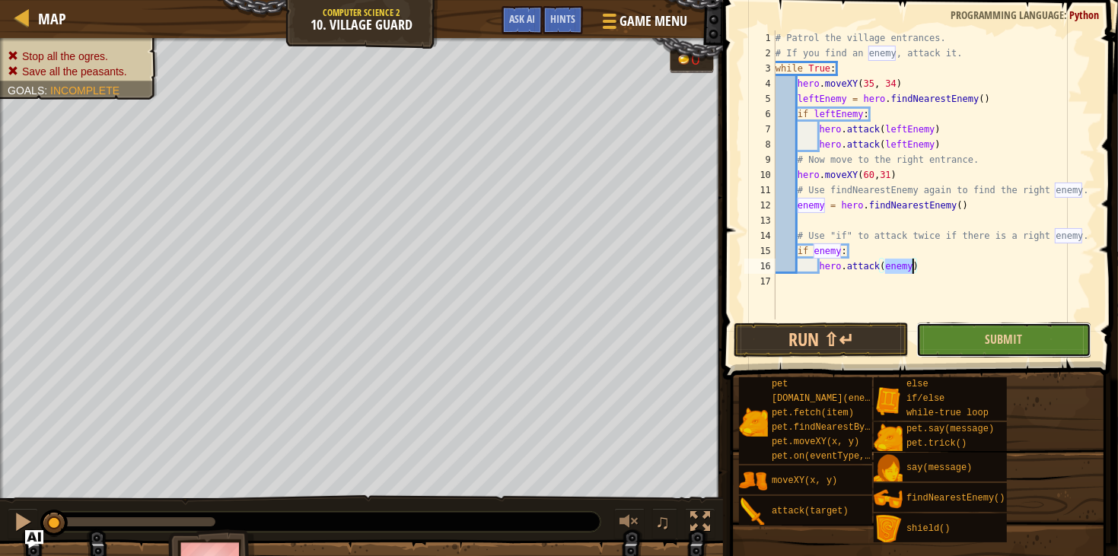
click at [955, 339] on button "Submit" at bounding box center [1003, 340] width 175 height 35
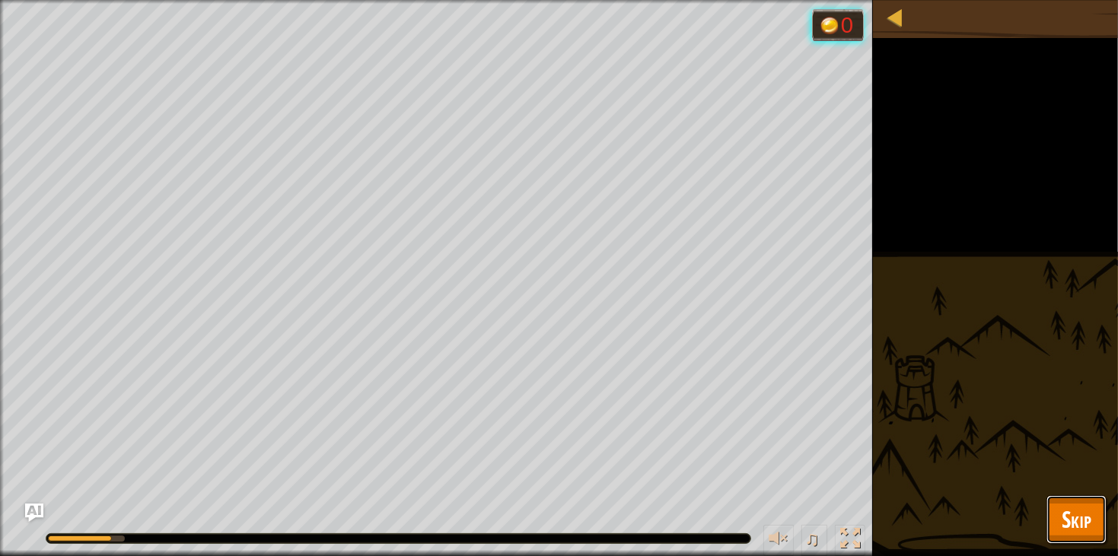
click at [1064, 523] on span "Skip" at bounding box center [1076, 519] width 30 height 31
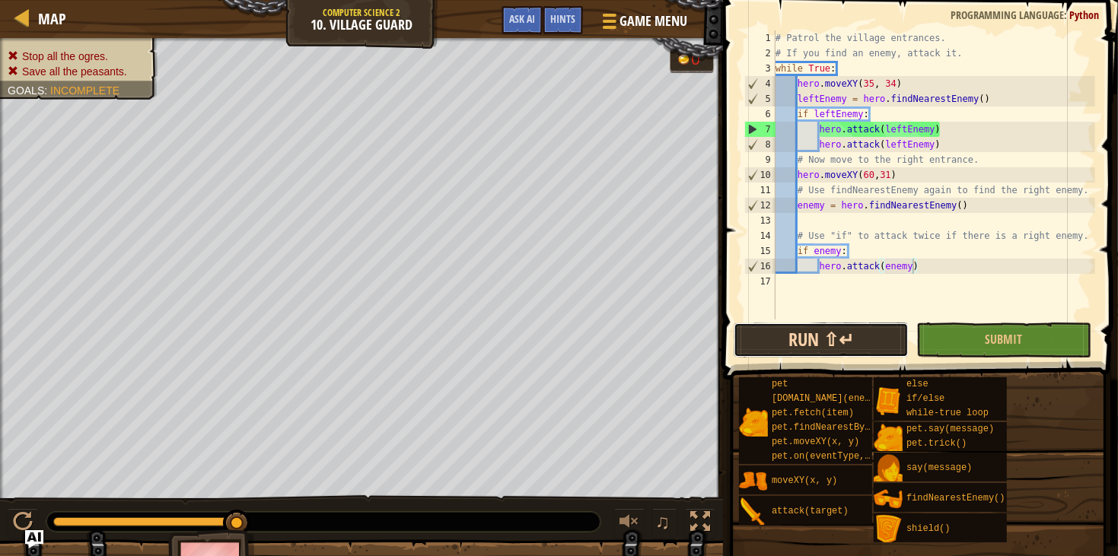
click at [886, 345] on button "Run ⇧↵" at bounding box center [820, 340] width 175 height 35
click at [800, 203] on div "# Patrol the village entrances. # If you find an enemy, attack it. while True :…" at bounding box center [933, 190] width 323 height 320
type textarea "enemy = hero.findNearestEnemy()"
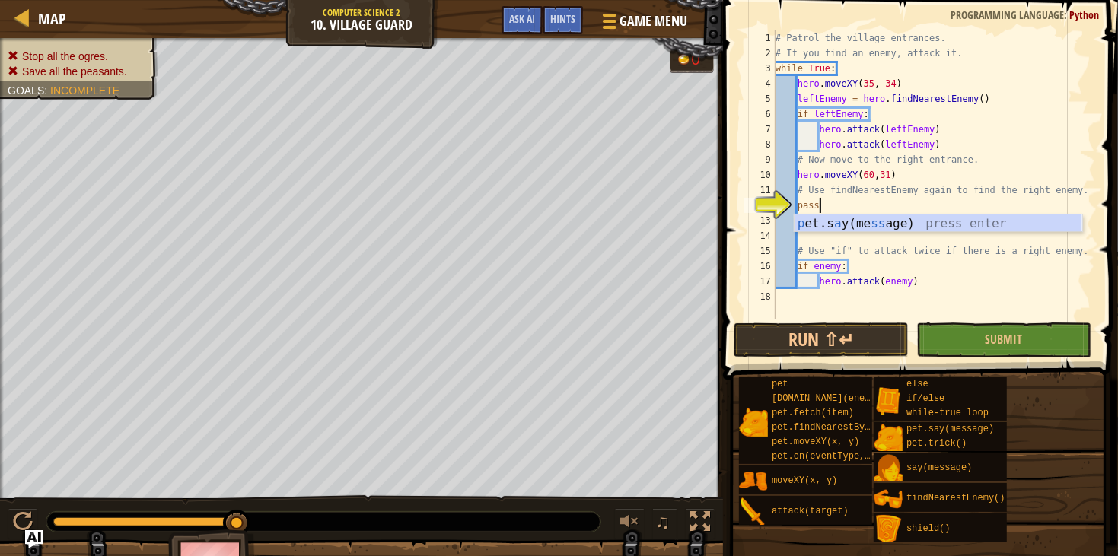
scroll to position [6, 2]
click at [951, 328] on button "Submit" at bounding box center [1003, 340] width 175 height 35
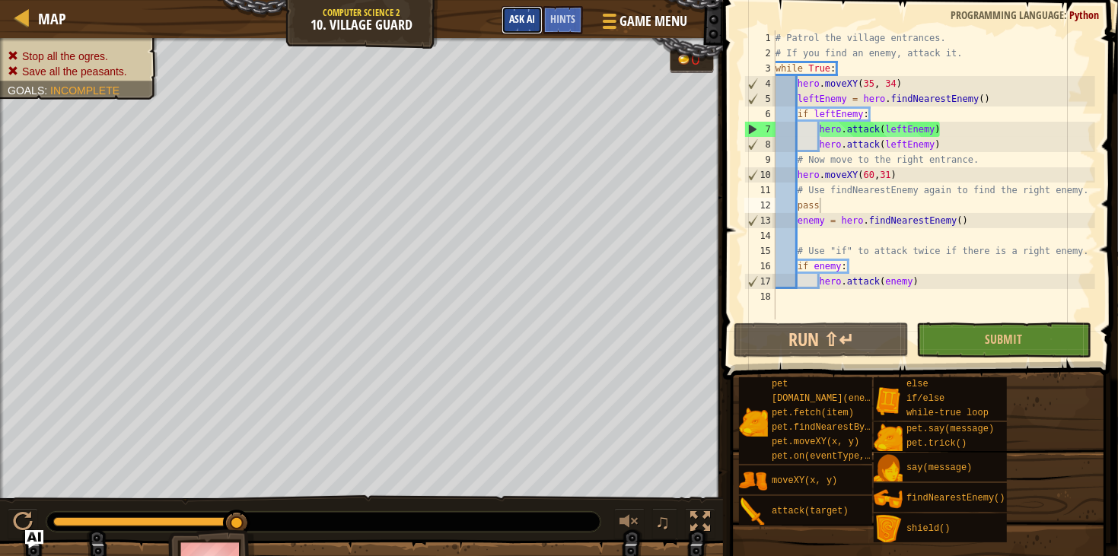
click at [536, 24] on button "Ask AI" at bounding box center [521, 20] width 41 height 28
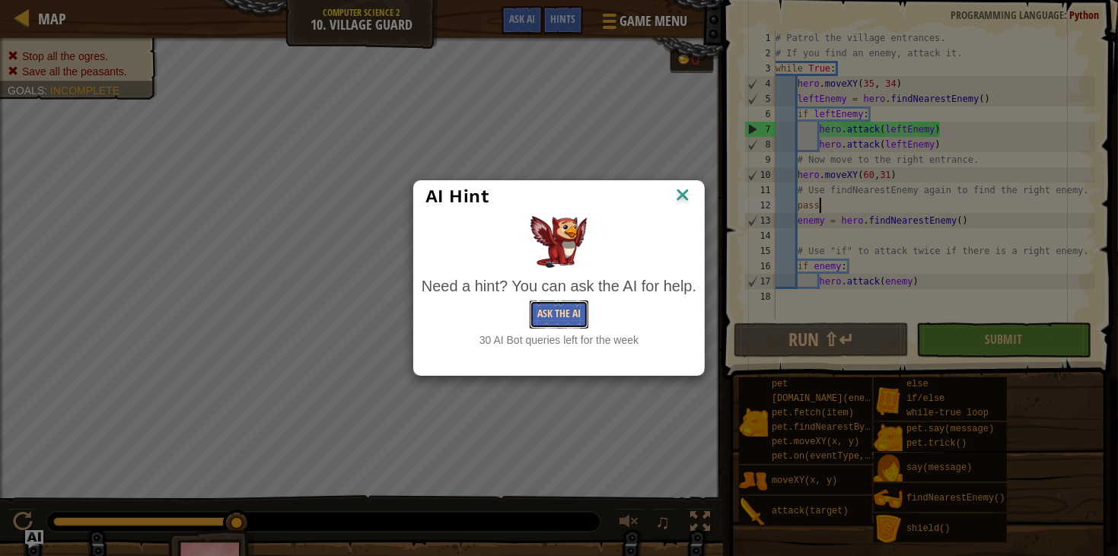
click at [577, 319] on button "Ask the AI" at bounding box center [559, 315] width 59 height 28
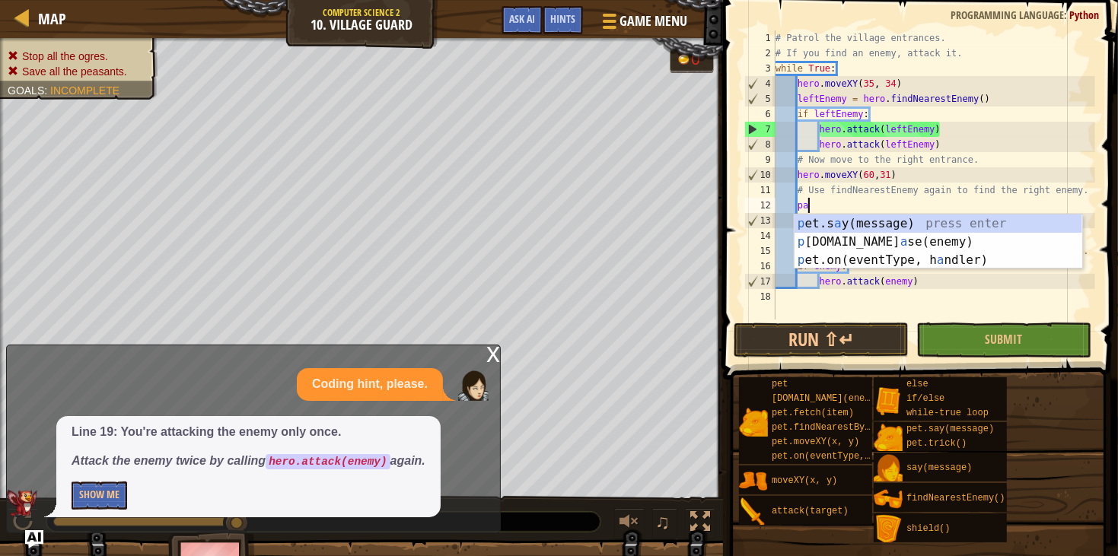
type textarea "p"
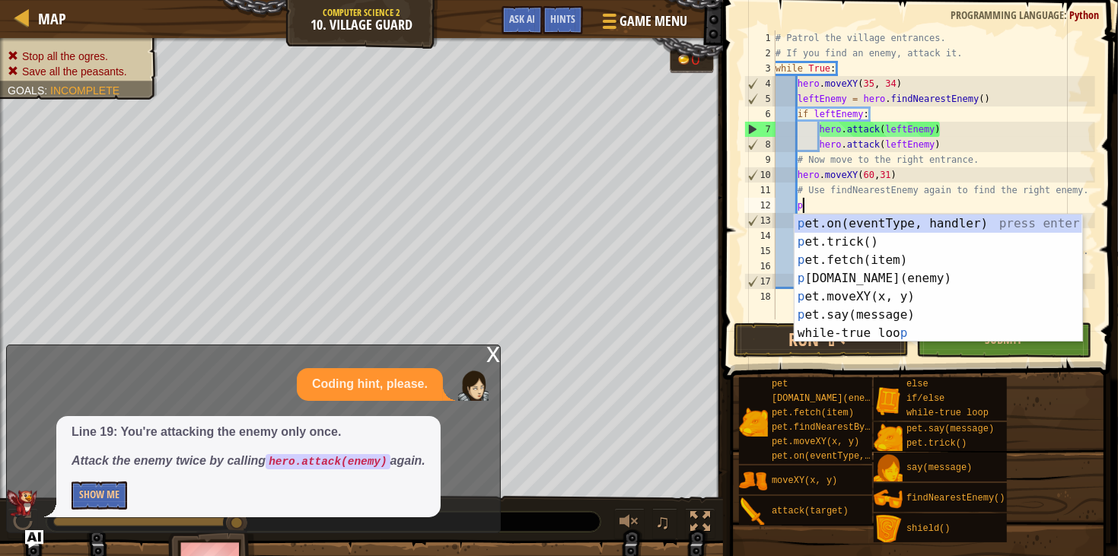
scroll to position [6, 1]
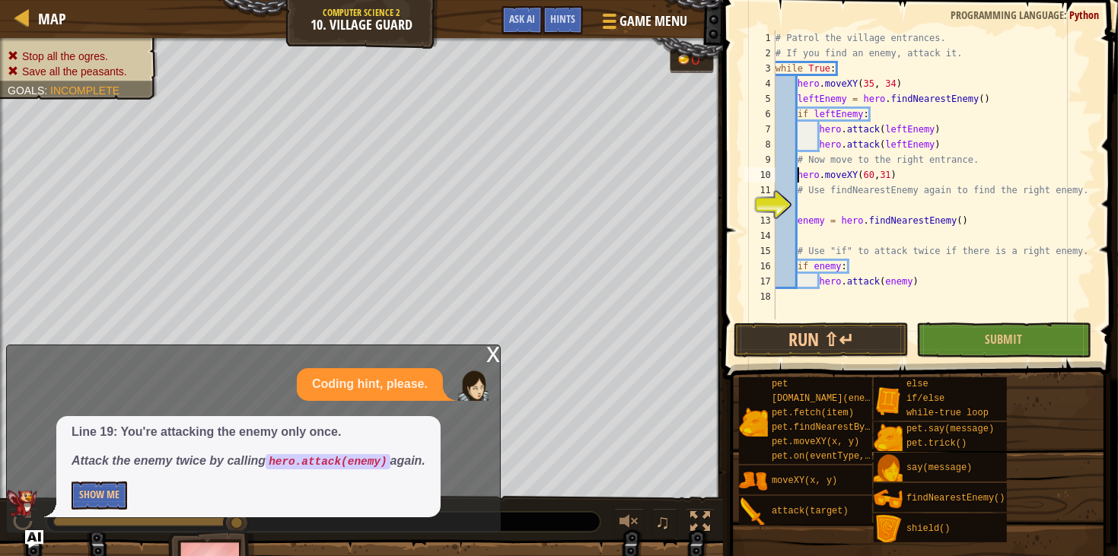
type textarea "# Use findNearestEnemy again to find the right enemy."
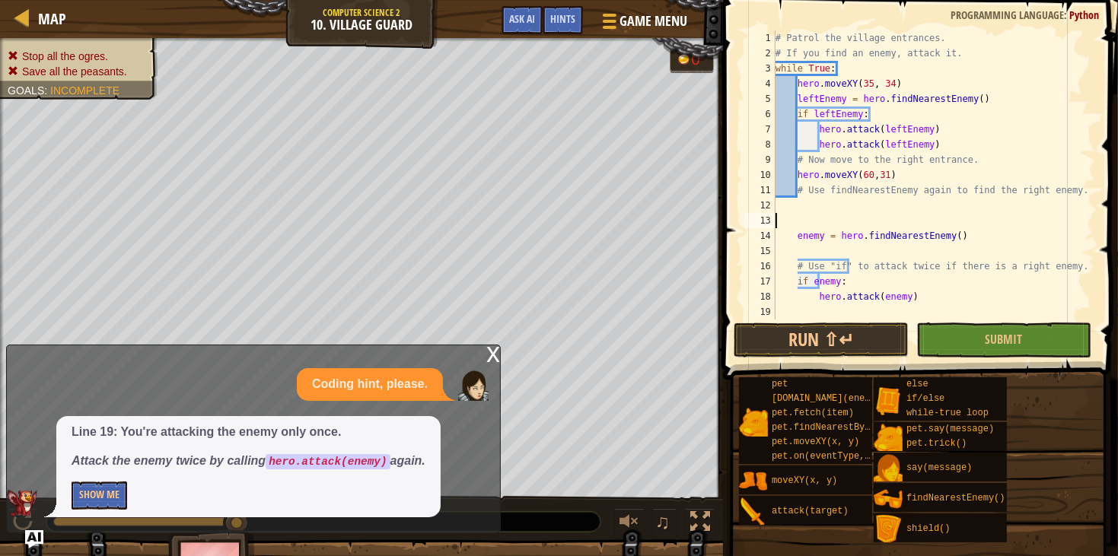
type textarea "# Use findNearestEnemy again to find the right enemy."
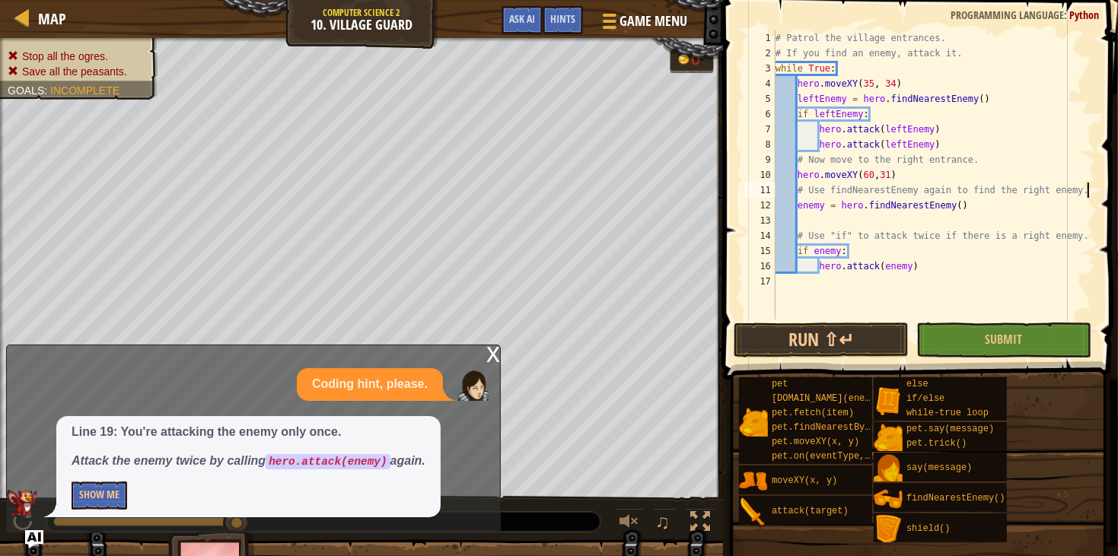
click at [812, 214] on div "# Patrol the village entrances. # If you find an enemy, attack it. while True :…" at bounding box center [933, 190] width 323 height 320
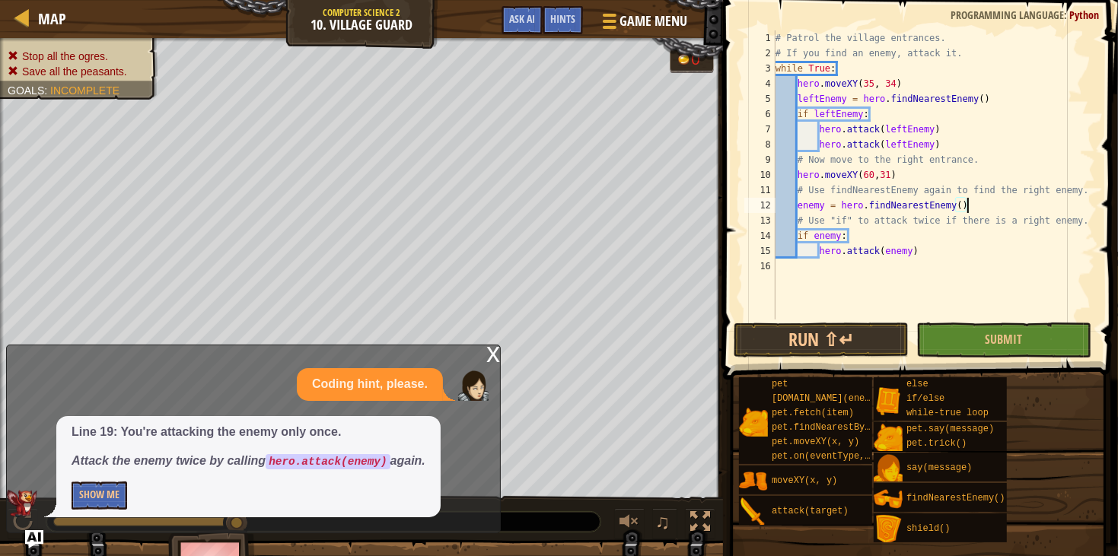
click at [921, 175] on div "# Patrol the village entrances. # If you find an enemy, attack it. while True :…" at bounding box center [933, 190] width 323 height 320
type textarea "hero.moveXY(60,31)"
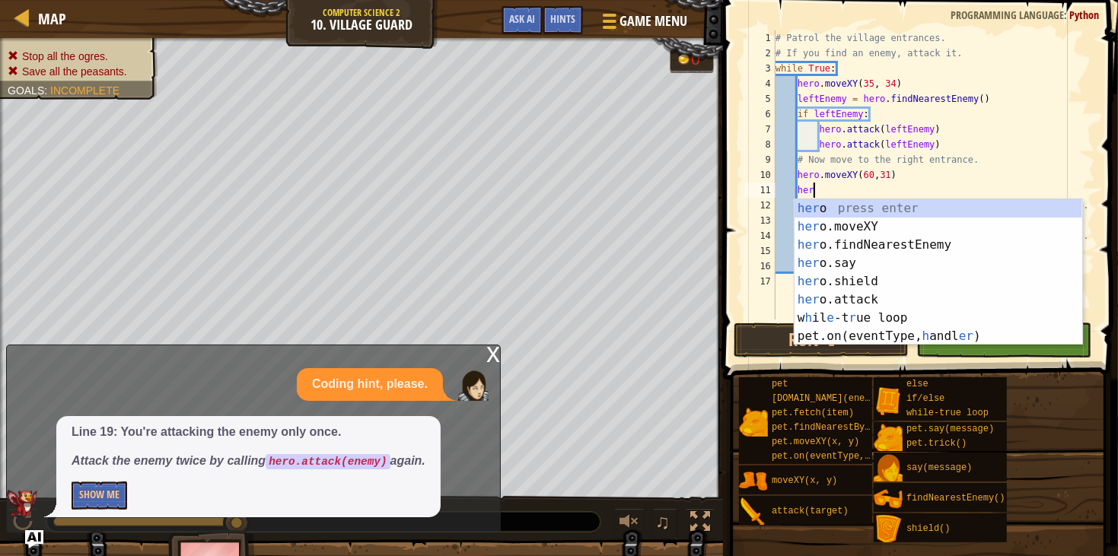
scroll to position [6, 2]
type textarea "h"
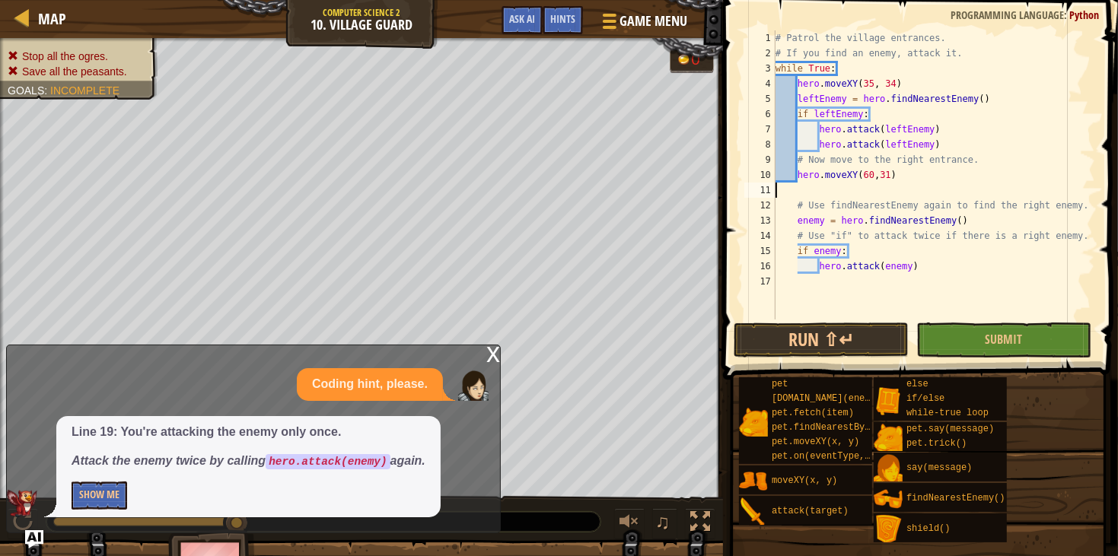
scroll to position [6, 0]
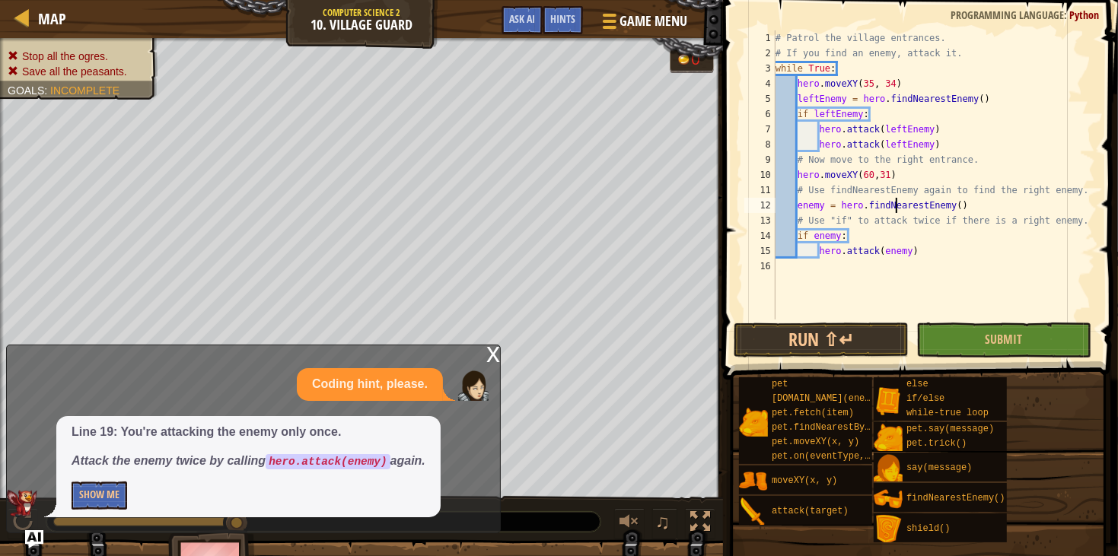
type textarea "hero.attack(enemy)"
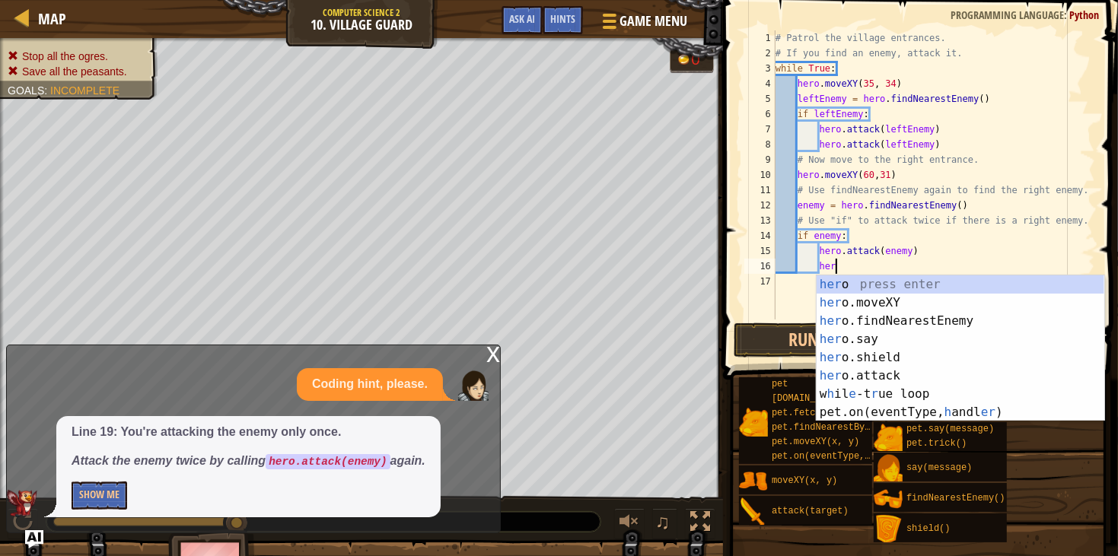
scroll to position [6, 4]
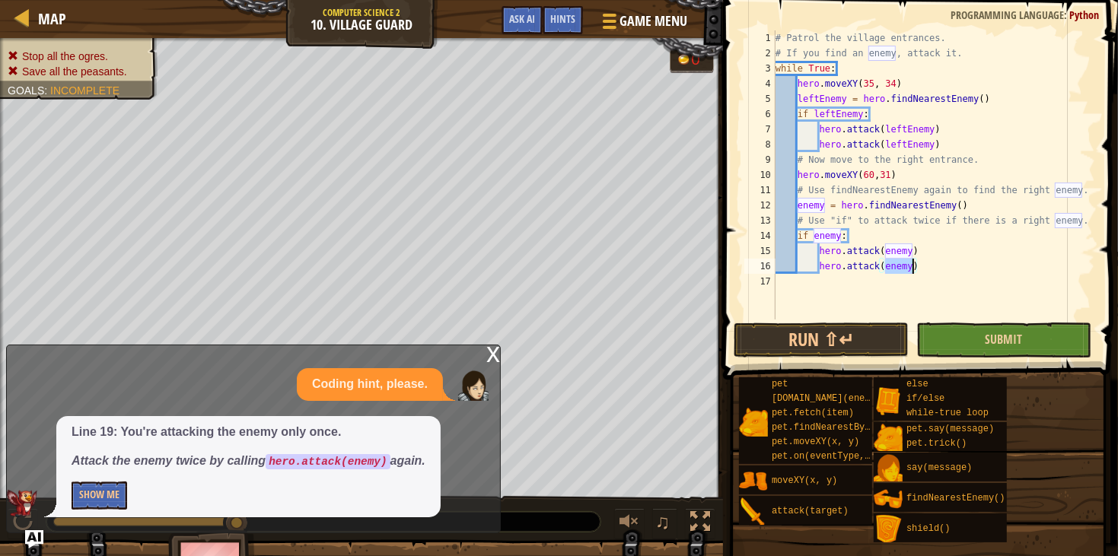
type textarea "hero.attack(enemy)"
click at [944, 337] on button "Submit" at bounding box center [1003, 340] width 175 height 35
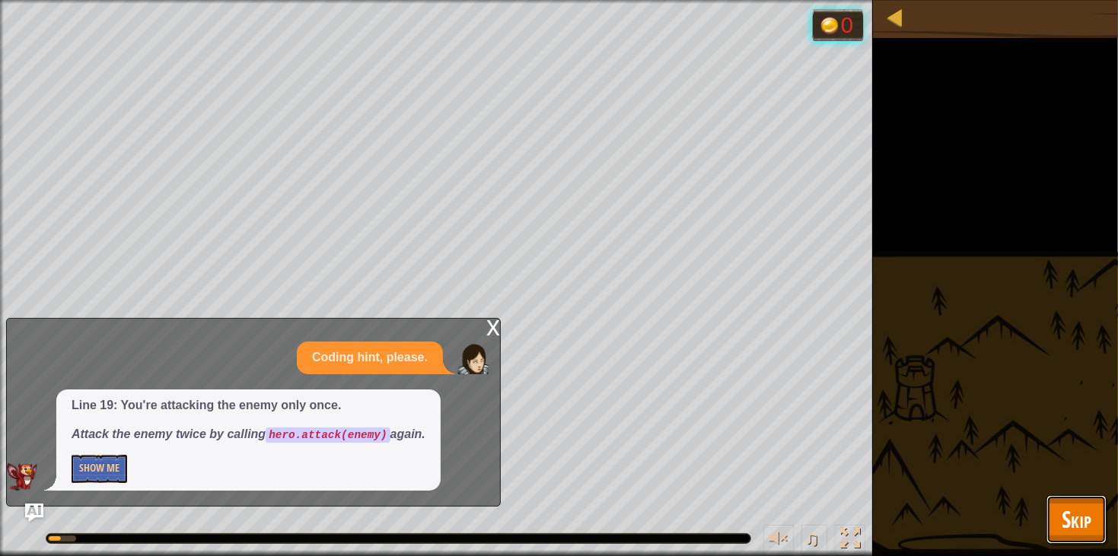
click at [1080, 535] on button "Skip" at bounding box center [1076, 519] width 60 height 49
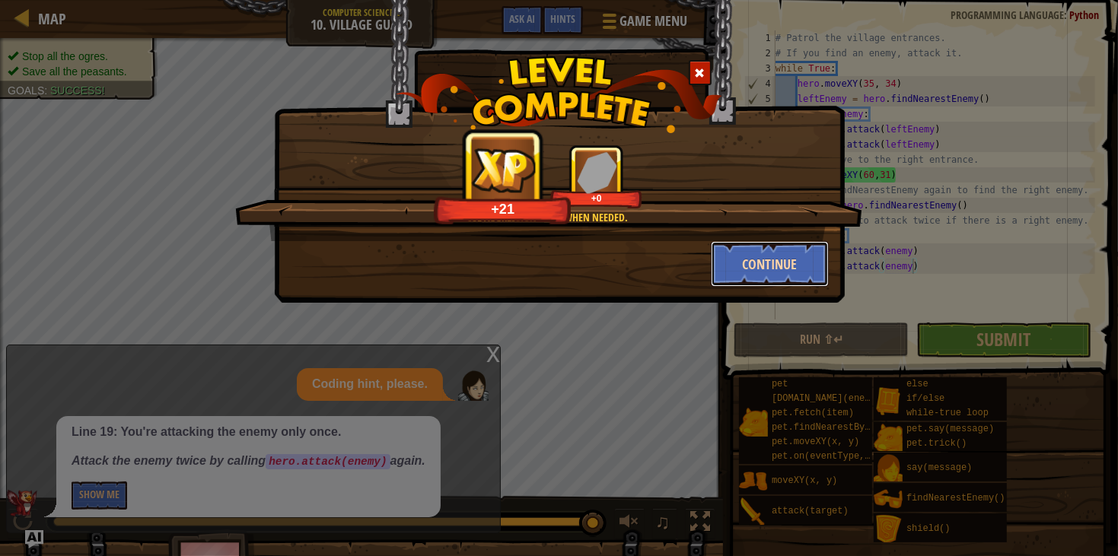
click at [753, 257] on button "Continue" at bounding box center [770, 264] width 118 height 46
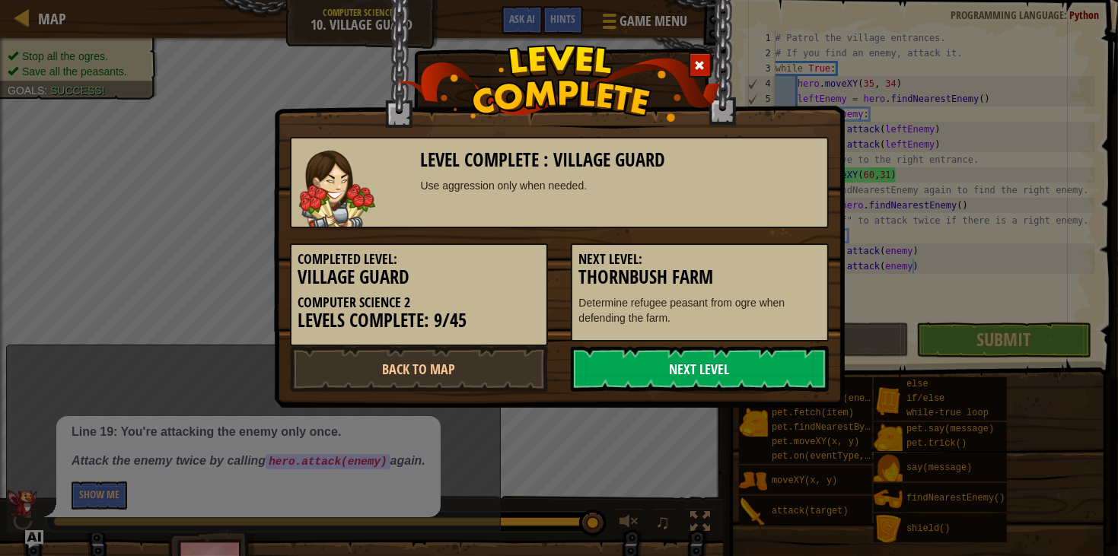
click at [644, 375] on link "Next Level" at bounding box center [700, 369] width 258 height 46
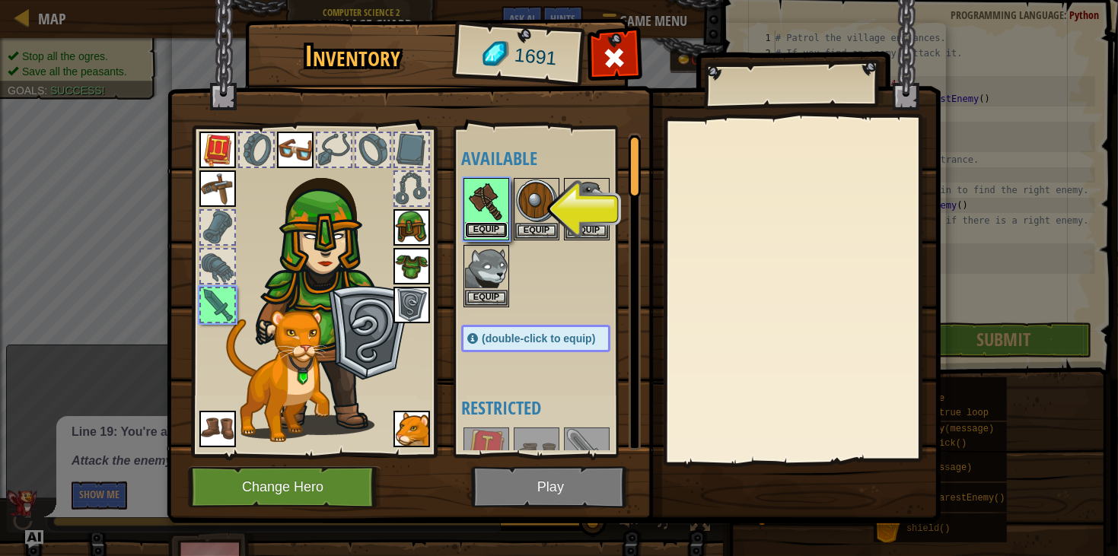
click at [481, 237] on button "Equip" at bounding box center [486, 230] width 43 height 16
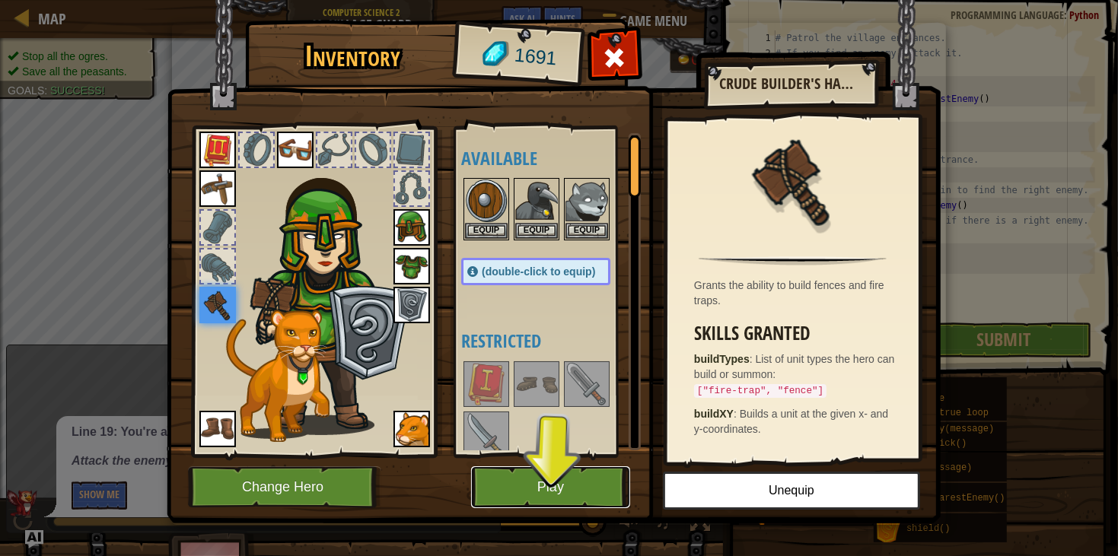
click at [508, 480] on button "Play" at bounding box center [550, 487] width 159 height 42
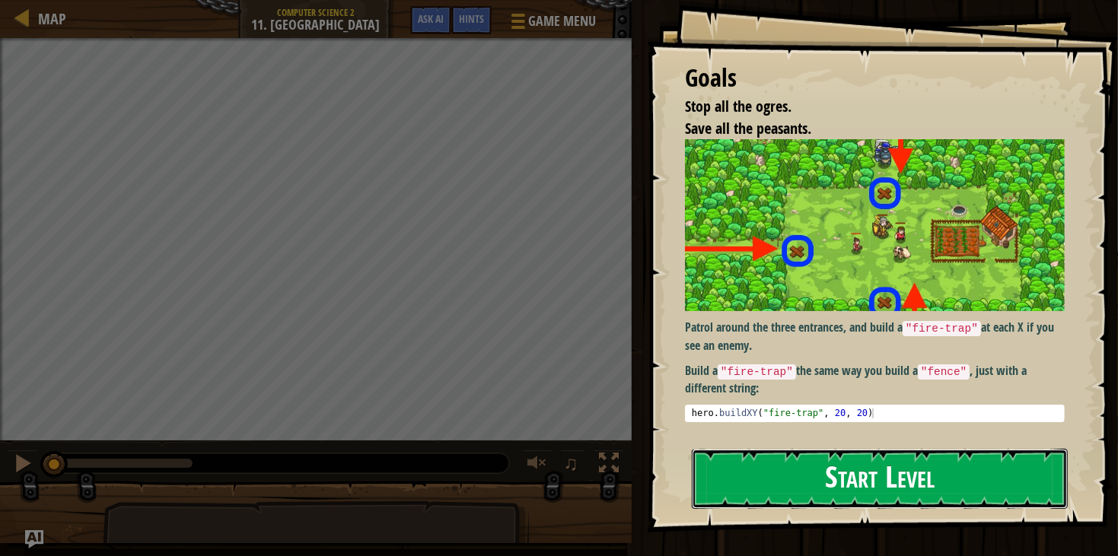
click at [819, 507] on button "Start Level" at bounding box center [880, 479] width 376 height 60
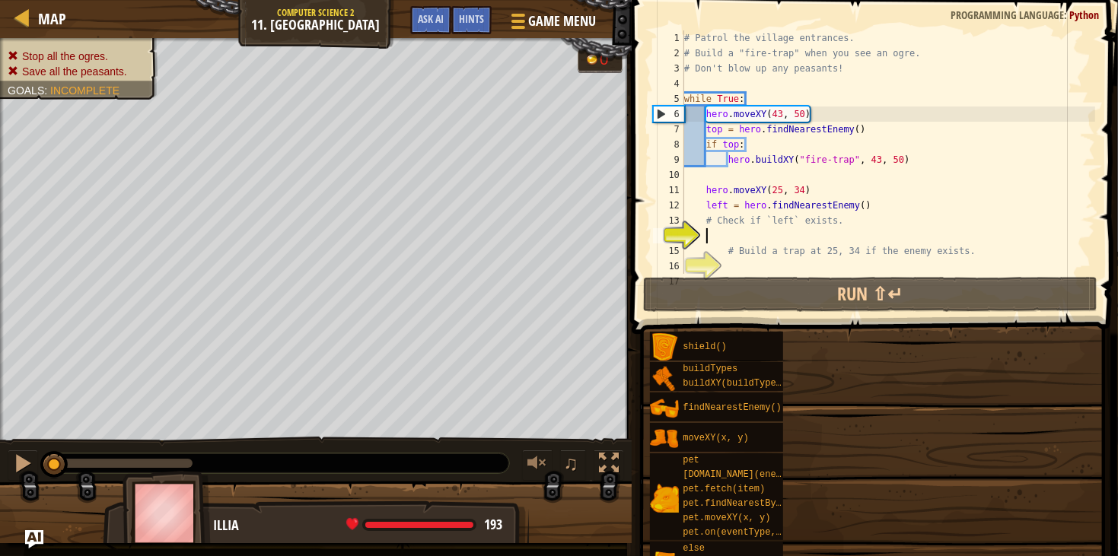
click at [806, 467] on div "Goals Stop all the ogres. Save all the peasants. Patrol around the three entran…" at bounding box center [559, 278] width 1118 height 556
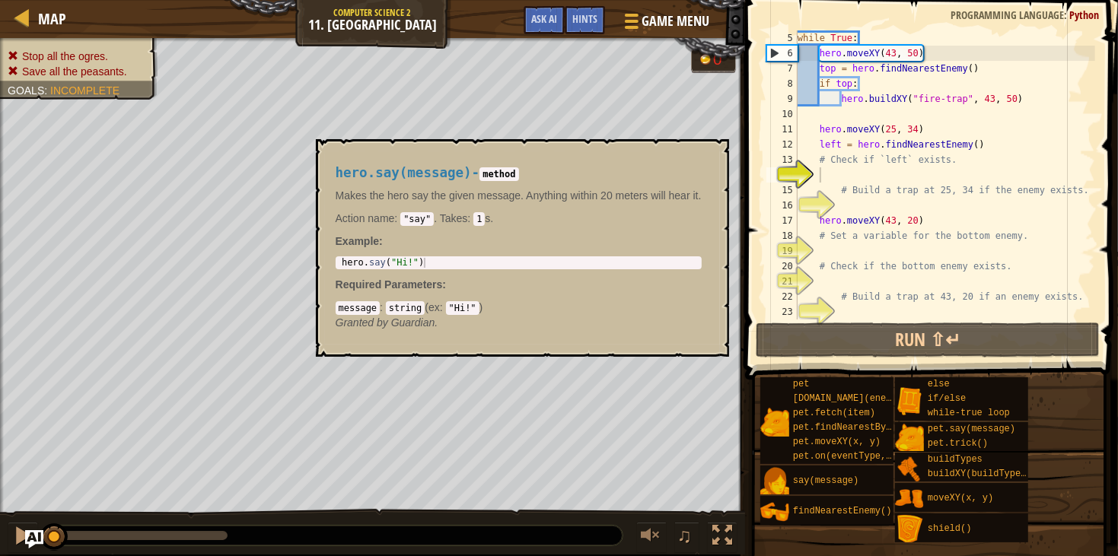
scroll to position [60, 0]
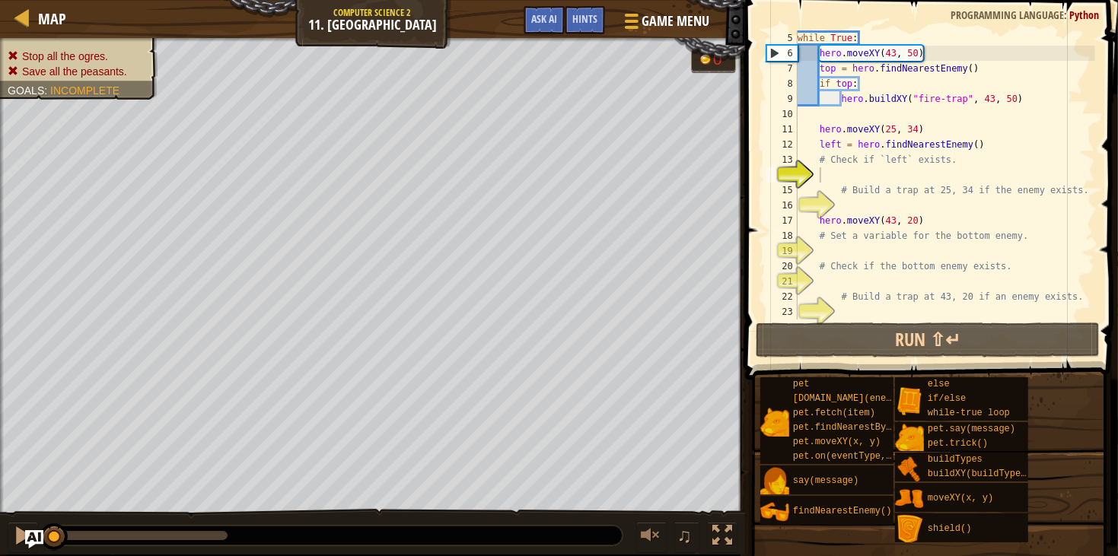
type textarea "# Build a trap at 25, 34 if the enemy exists."
click at [866, 186] on div "while True : hero . moveXY ( 43 , 50 ) top = hero . findNearestEnemy ( ) if top…" at bounding box center [944, 190] width 301 height 320
click at [860, 173] on div "while True : hero . moveXY ( 43 , 50 ) top = hero . findNearestEnemy ( ) if top…" at bounding box center [944, 190] width 301 height 320
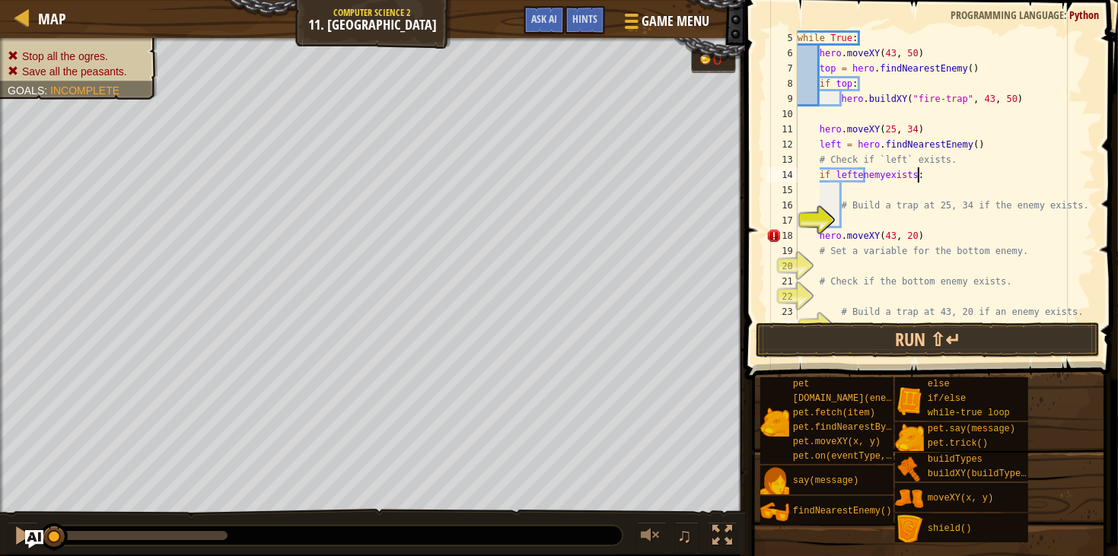
scroll to position [6, 9]
click at [892, 228] on div "while True : hero . moveXY ( 43 , 50 ) top = hero . findNearestEnemy ( ) if top…" at bounding box center [944, 190] width 301 height 320
type textarea "hero.moveXY(43, 20)"
click at [880, 218] on div "while True : hero . moveXY ( 43 , 50 ) top = hero . findNearestEnemy ( ) if top…" at bounding box center [944, 190] width 301 height 320
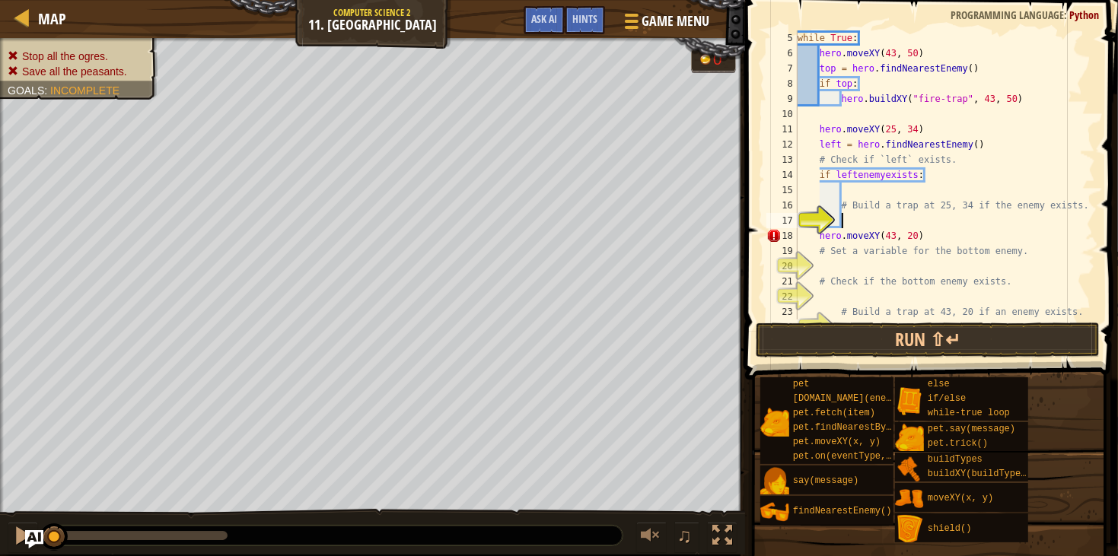
click at [797, 227] on div "17" at bounding box center [781, 220] width 31 height 15
type textarea "hero.moveXY(43, 20)"
click at [872, 215] on div "while True : hero . moveXY ( 43 , 50 ) top = hero . findNearestEnemy ( ) if top…" at bounding box center [944, 190] width 301 height 320
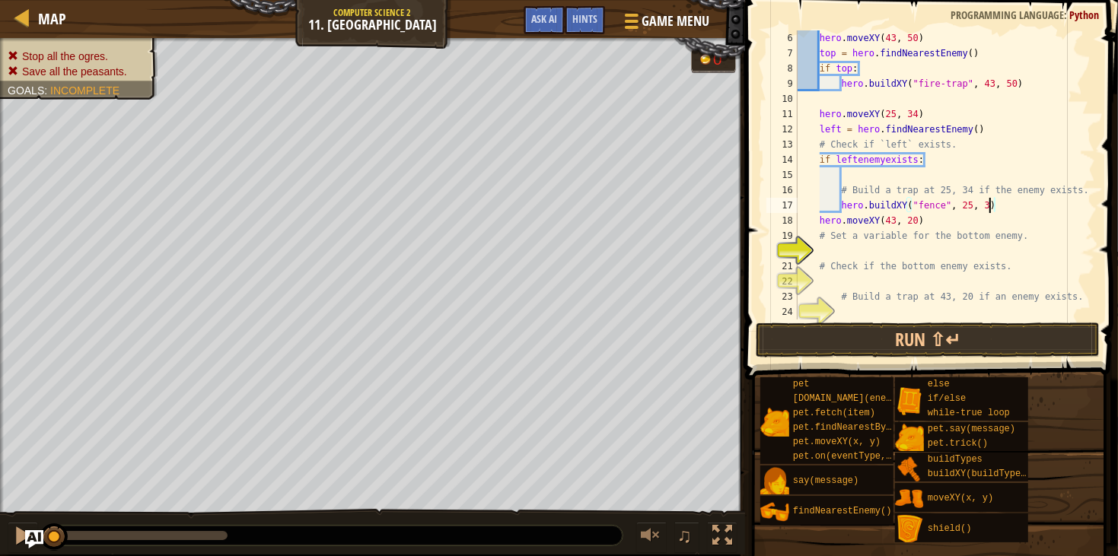
scroll to position [6, 14]
click at [836, 261] on div "hero . moveXY ( 43 , 50 ) top = hero . findNearestEnemy ( ) if top : hero . bui…" at bounding box center [944, 190] width 301 height 320
type textarea "# Check if the bottom enemy exists."
click at [831, 255] on div "hero . moveXY ( 43 , 50 ) top = hero . findNearestEnemy ( ) if top : hero . bui…" at bounding box center [944, 190] width 301 height 320
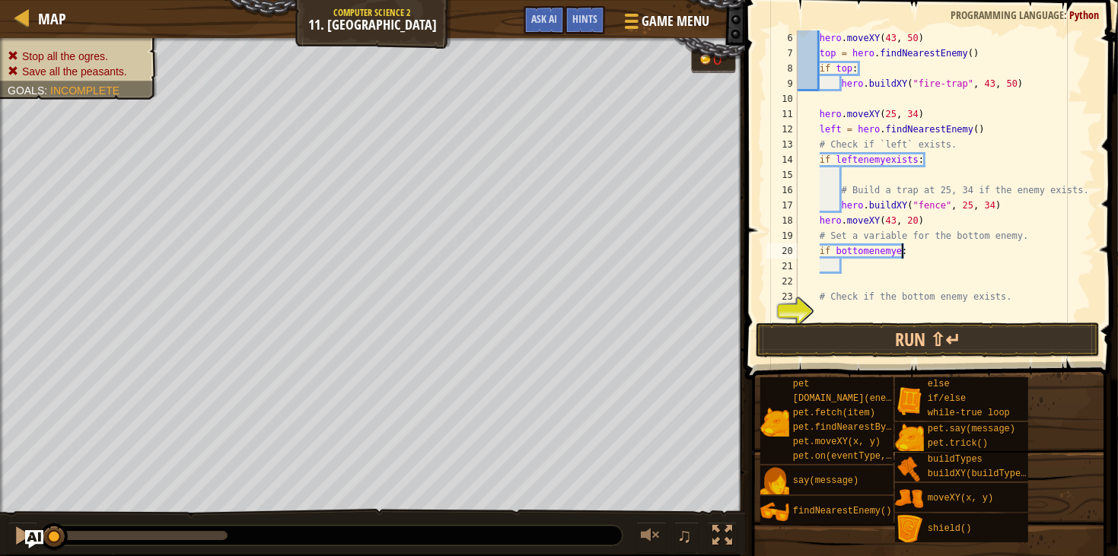
scroll to position [6, 8]
type textarea "if bottomenemyexsts:"
click at [873, 281] on div "hero . moveXY ( 43 , 50 ) top = hero . findNearestEnemy ( ) if top : hero . bui…" at bounding box center [944, 190] width 301 height 320
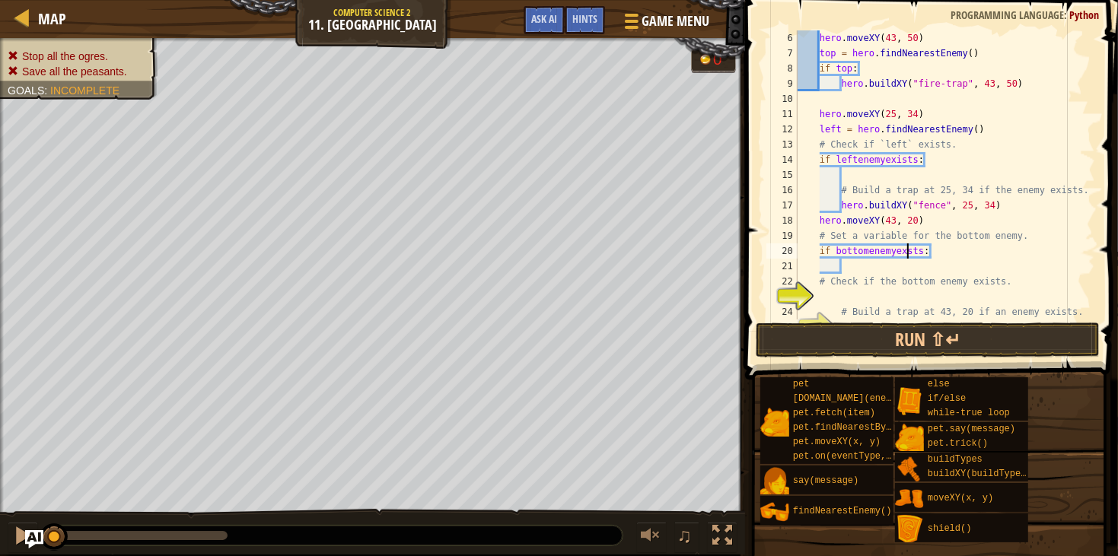
type textarea "if bottomenemyexists:"
type textarea "# Check if the bottom enemy exists."
click at [909, 250] on div "hero . moveXY ( 43 , 50 ) top = hero . findNearestEnemy ( ) if top : hero . bui…" at bounding box center [944, 190] width 301 height 320
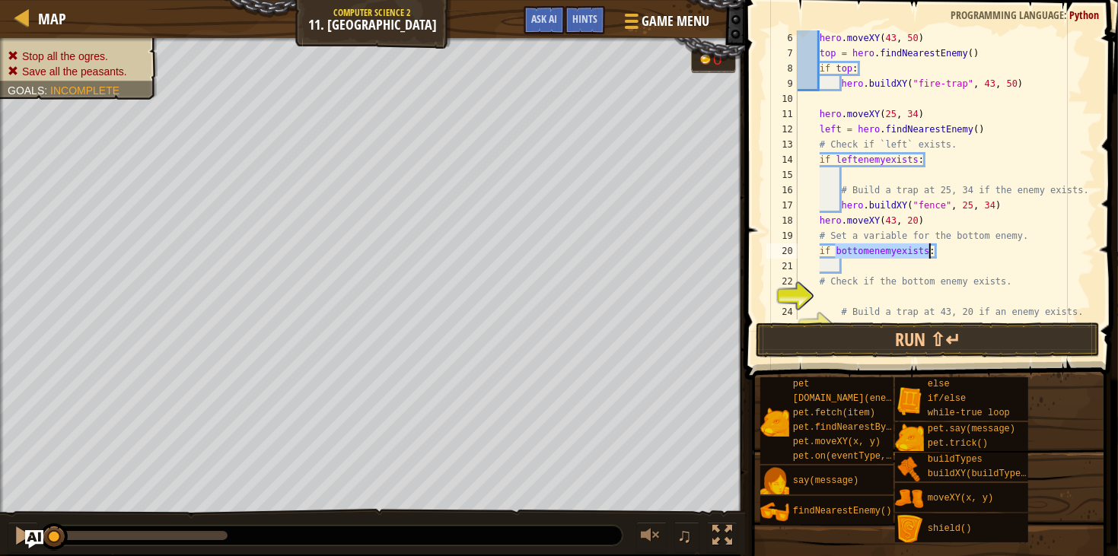
click at [909, 250] on div "hero . moveXY ( 43 , 50 ) top = hero . findNearestEnemy ( ) if top : hero . bui…" at bounding box center [944, 190] width 301 height 320
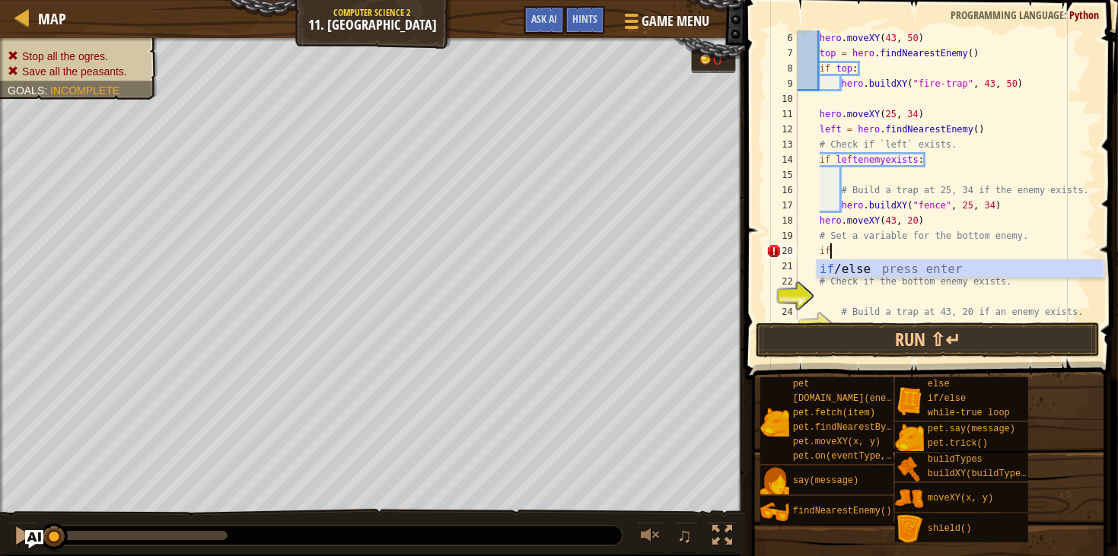
type textarea "i"
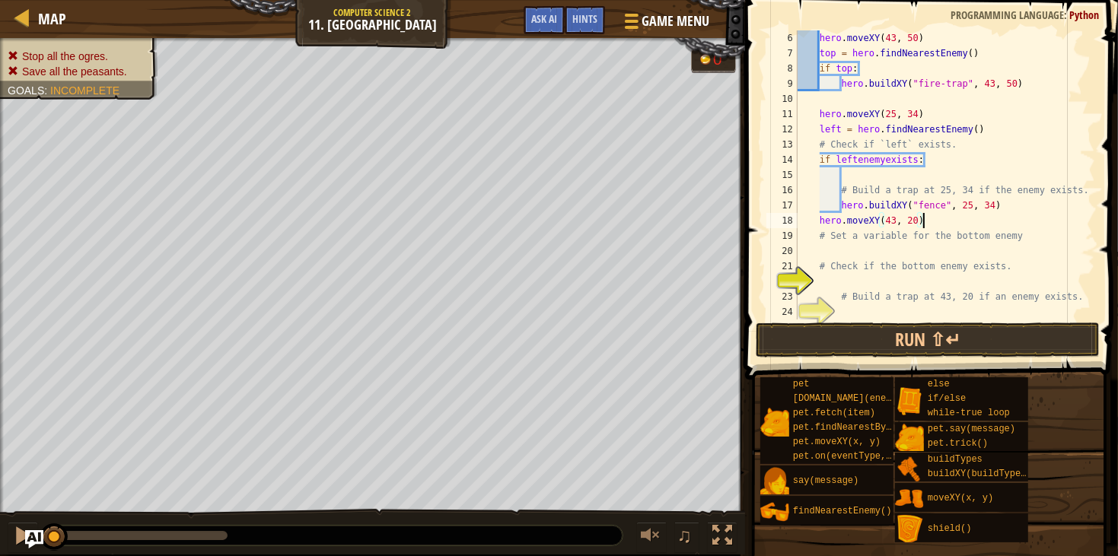
type textarea "# Set a variable for the bottom enemy"
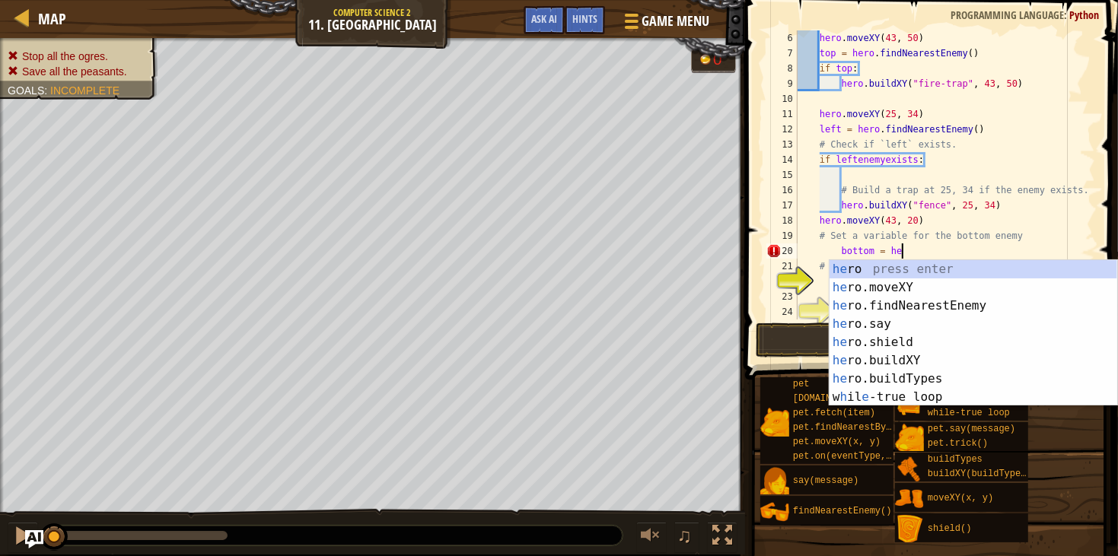
scroll to position [6, 8]
type textarea "bottom = hero"
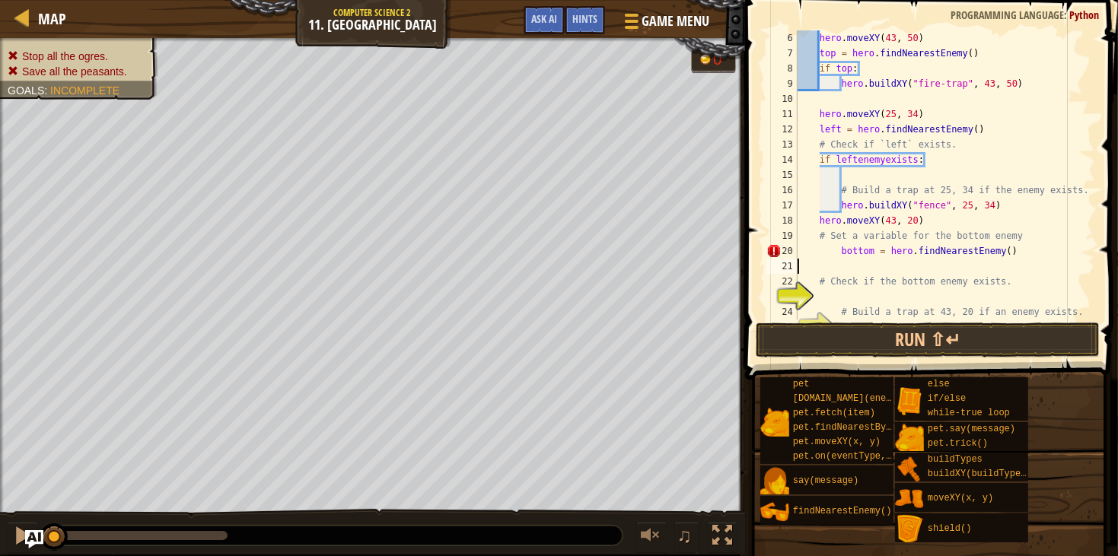
scroll to position [6, 0]
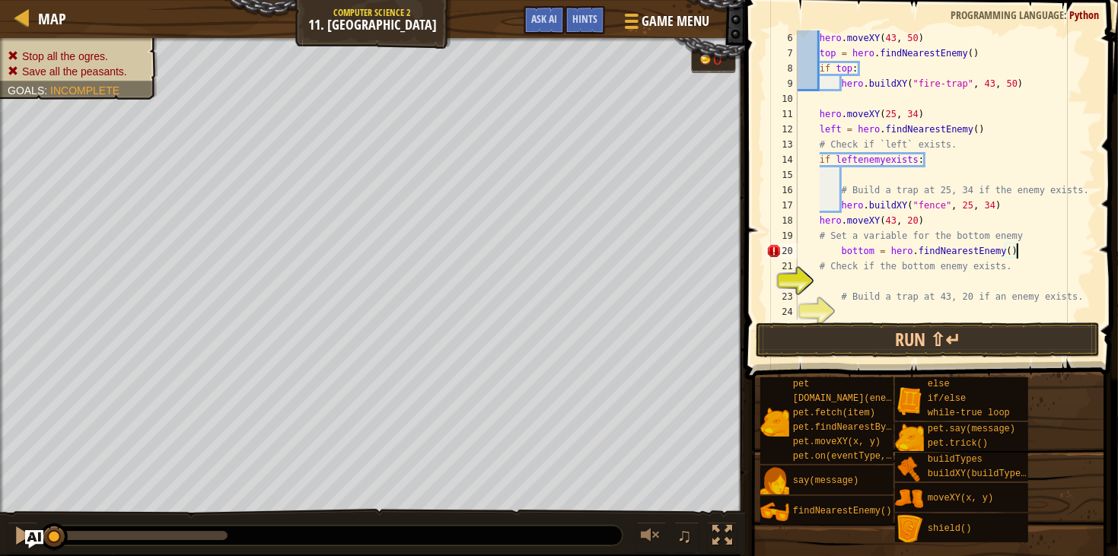
click at [842, 250] on div "hero . moveXY ( 43 , 50 ) top = hero . findNearestEnemy ( ) if top : hero . bui…" at bounding box center [944, 190] width 301 height 320
type textarea "bottom = hero.findNearestEnemy()"
click at [854, 284] on div "hero . moveXY ( 43 , 50 ) top = hero . findNearestEnemy ( ) if top : hero . bui…" at bounding box center [944, 190] width 301 height 320
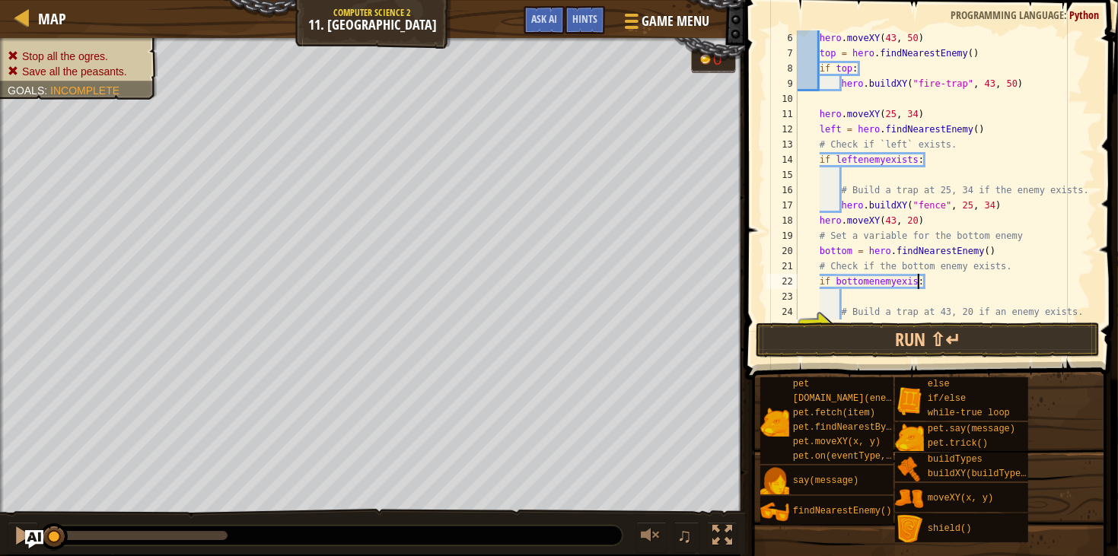
scroll to position [6, 10]
type textarea "if bottomenemyexists:"
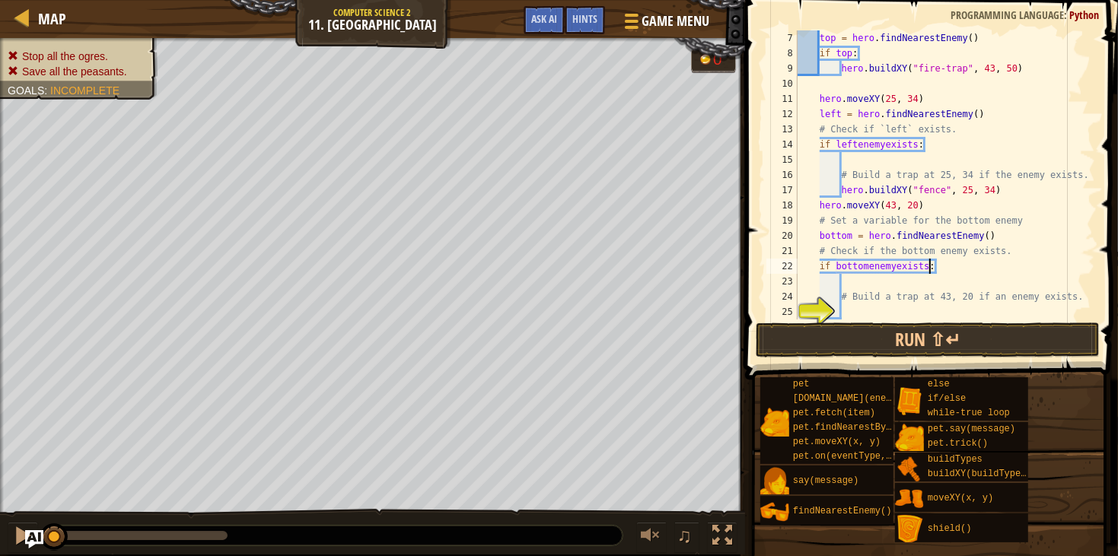
click at [861, 305] on div "top = hero . findNearestEnemy ( ) if top : hero . buildXY ( "fire-trap" , 43 , …" at bounding box center [944, 190] width 301 height 320
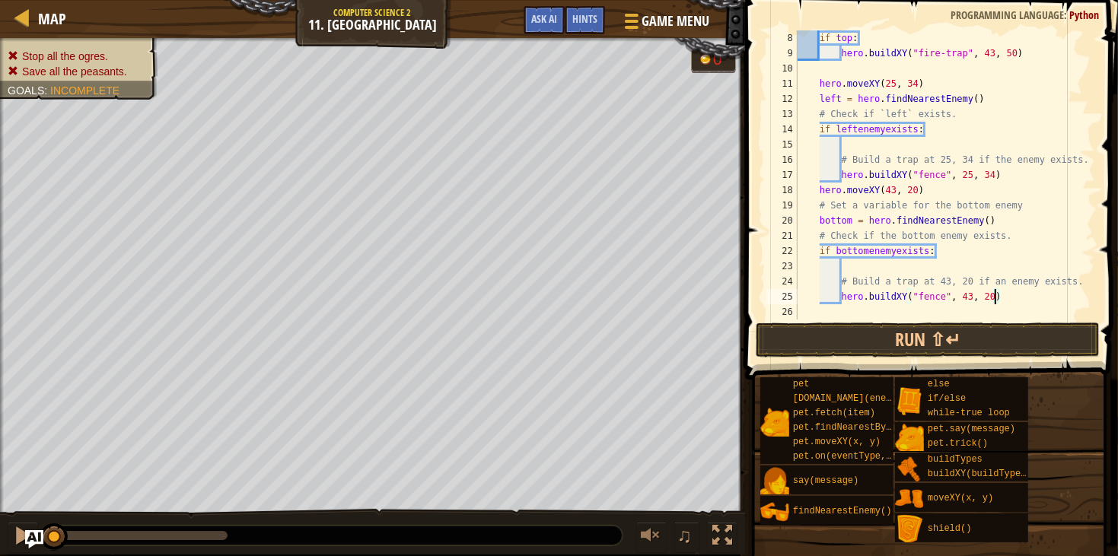
scroll to position [106, 0]
click at [827, 331] on button "Run ⇧↵" at bounding box center [927, 340] width 344 height 35
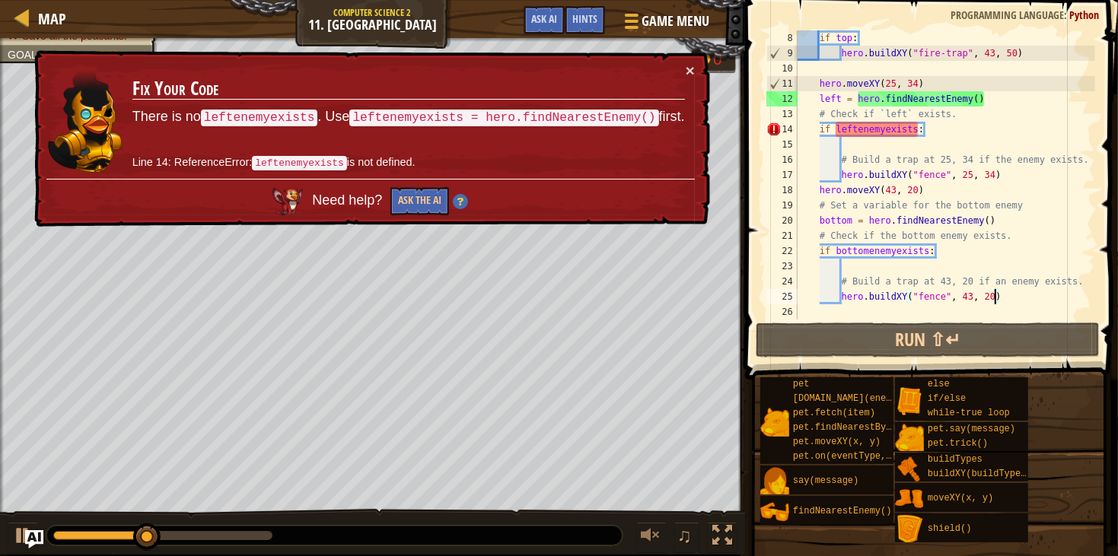
click at [934, 126] on div "if top : hero . buildXY ( "fire-trap" , 43 , 50 ) hero . moveXY ( 25 , 34 ) lef…" at bounding box center [944, 190] width 301 height 320
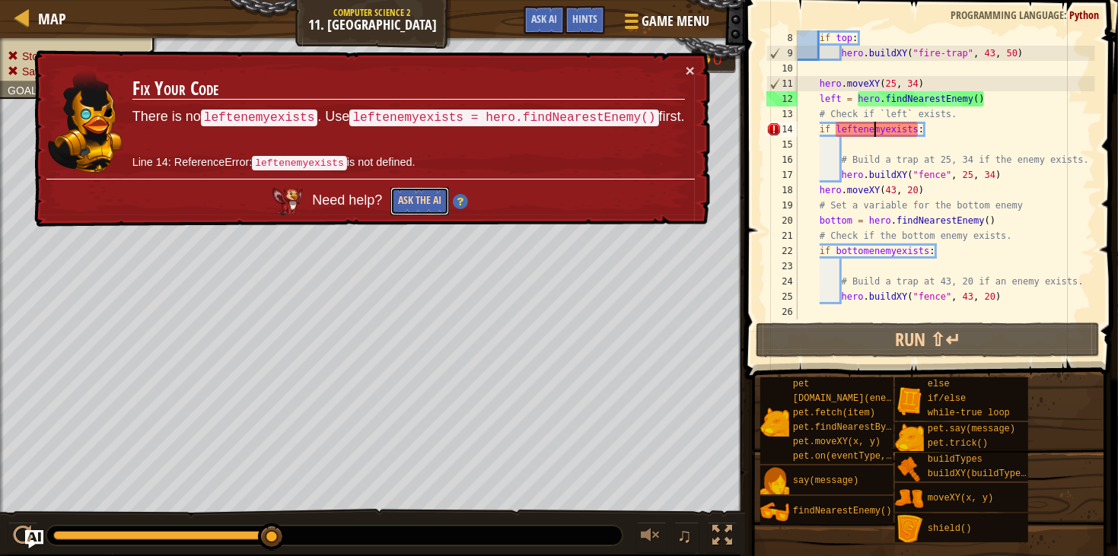
click at [427, 197] on button "Ask the AI" at bounding box center [419, 201] width 59 height 28
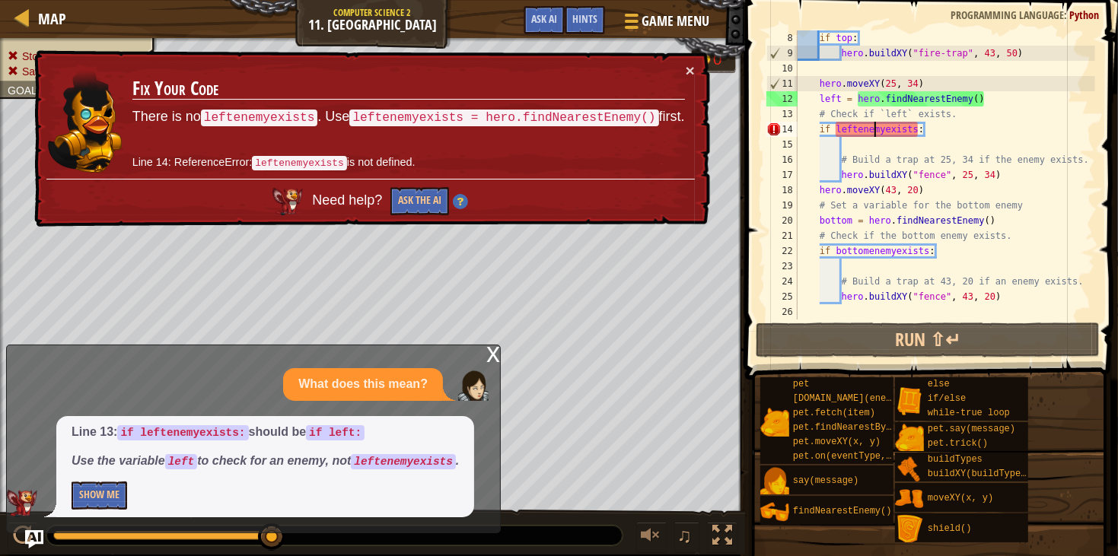
click at [912, 127] on div "if top : hero . buildXY ( "fire-trap" , 43 , 50 ) hero . moveXY ( 25 , 34 ) lef…" at bounding box center [944, 190] width 301 height 320
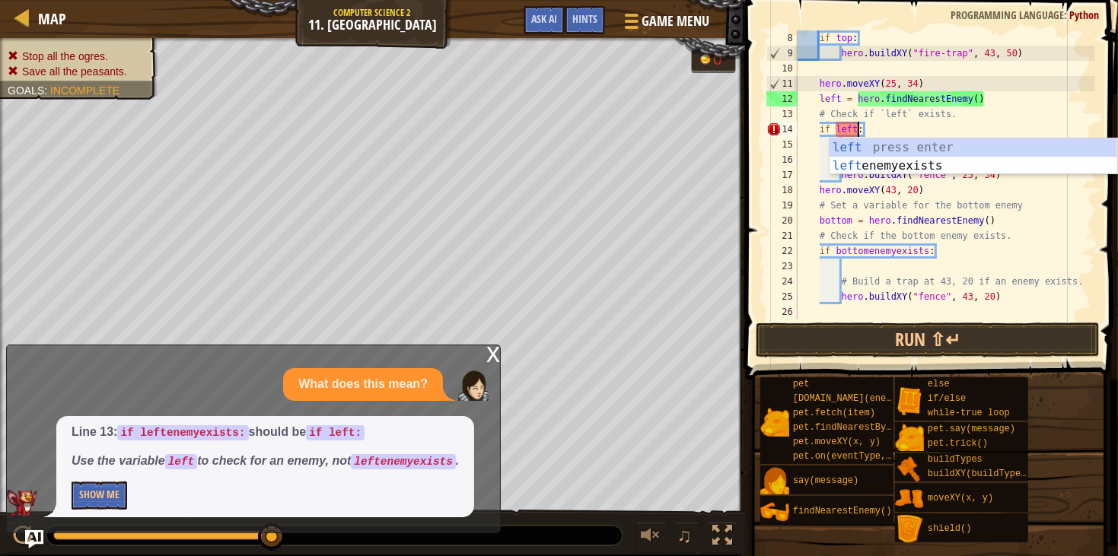
scroll to position [6, 4]
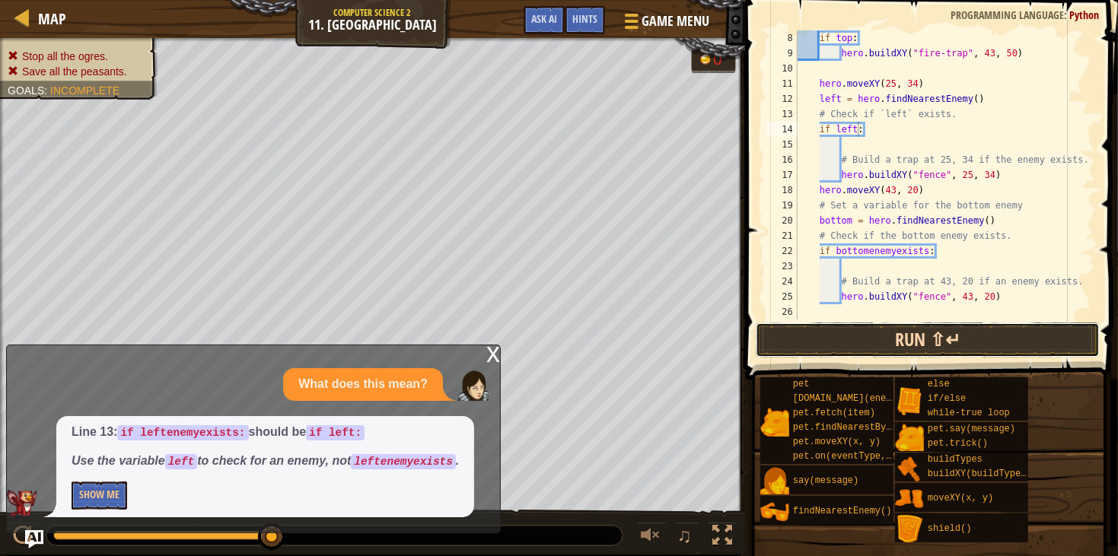
click at [905, 347] on button "Run ⇧↵" at bounding box center [927, 340] width 344 height 35
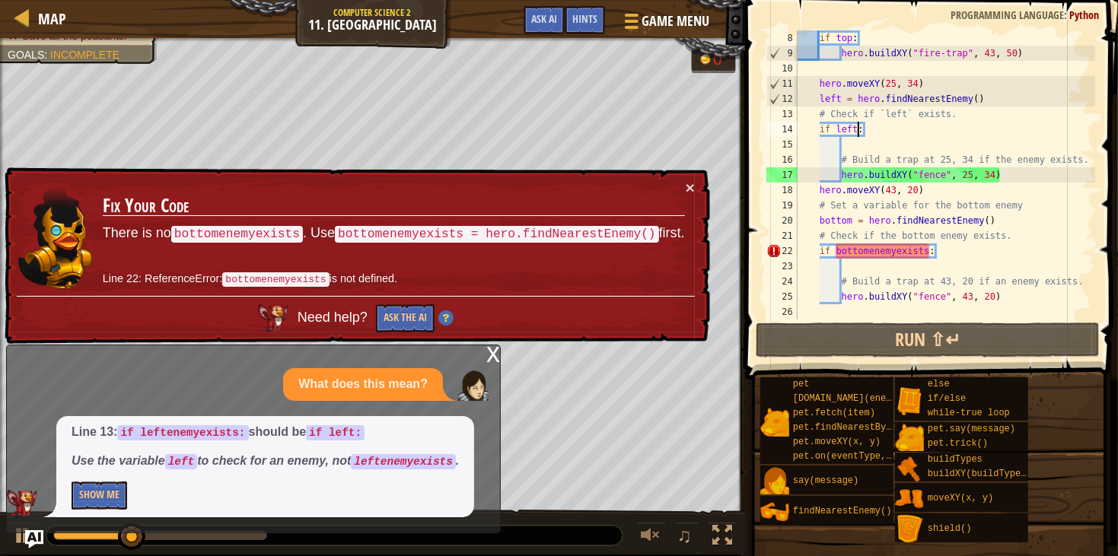
click at [927, 250] on div "if top : hero . buildXY ( "fire-trap" , 43 , 50 ) hero . moveXY ( 25 , 34 ) lef…" at bounding box center [944, 190] width 301 height 320
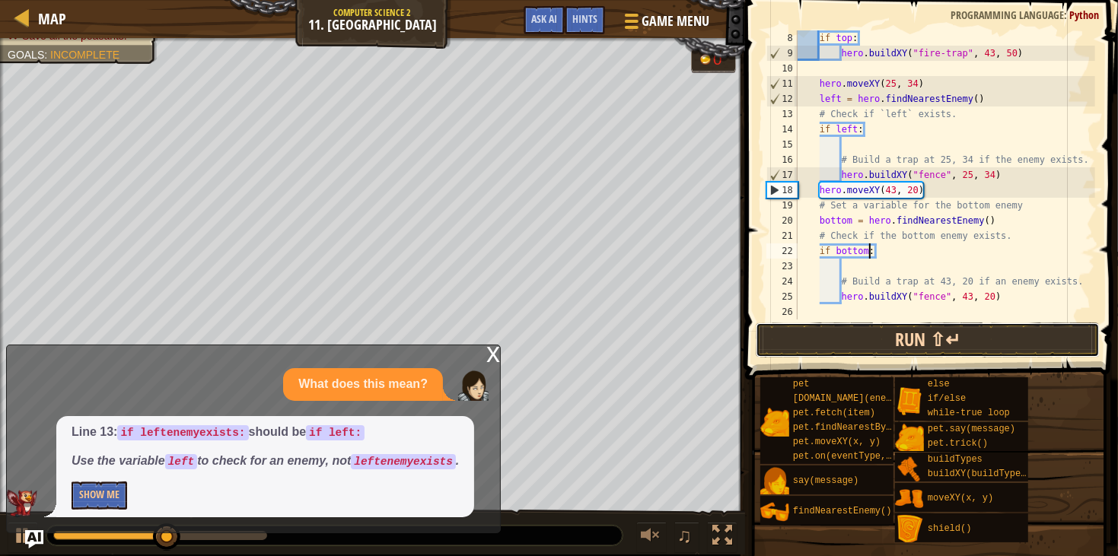
click at [905, 340] on button "Run ⇧↵" at bounding box center [927, 340] width 344 height 35
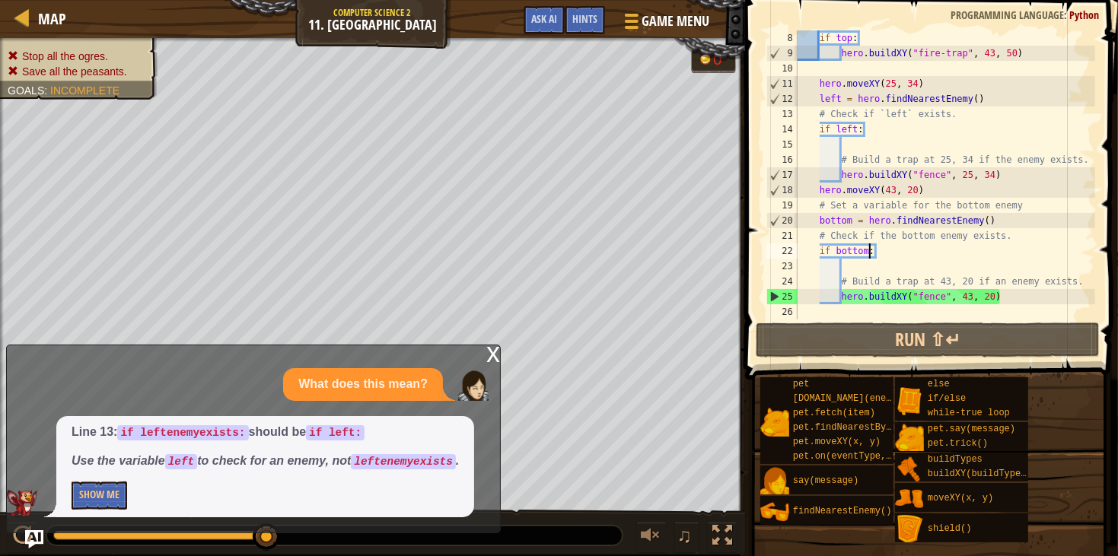
scroll to position [106, 0]
click at [554, 20] on span "Ask AI" at bounding box center [544, 18] width 26 height 14
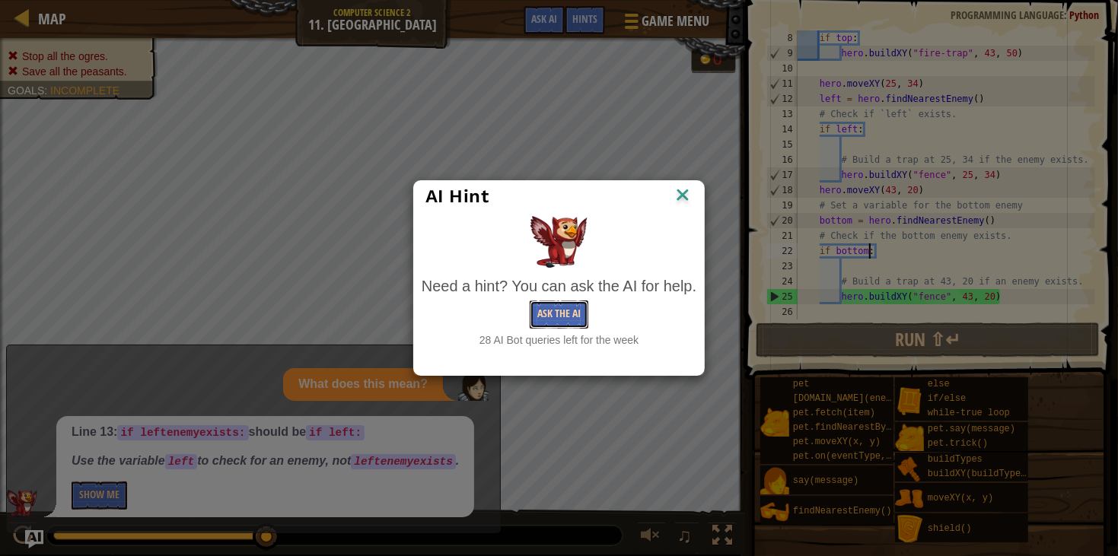
click at [562, 316] on button "Ask the AI" at bounding box center [559, 315] width 59 height 28
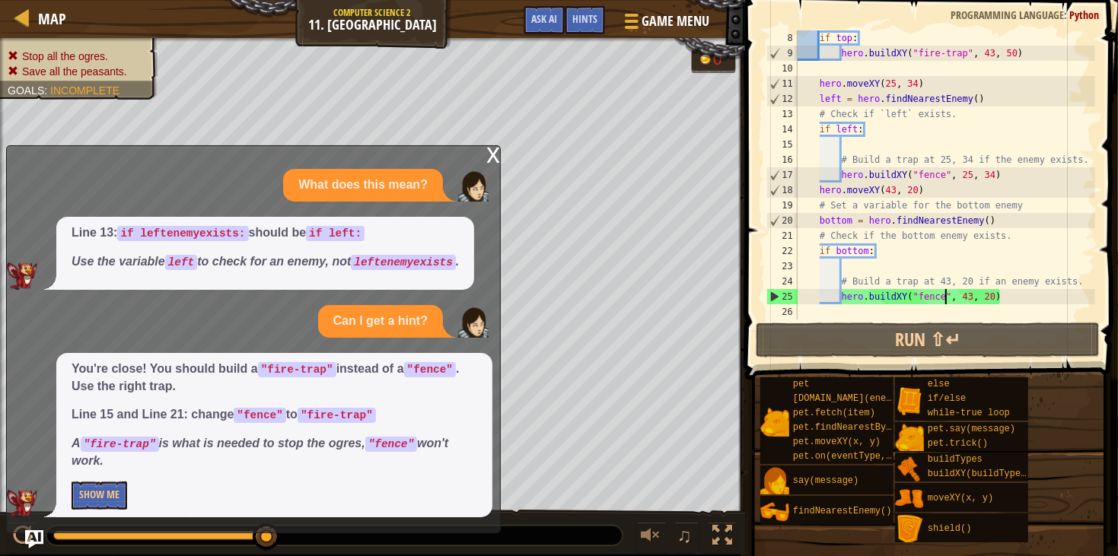
click at [943, 291] on div "if top : hero . buildXY ( "fire-trap" , 43 , 50 ) hero . moveXY ( 25 , 34 ) lef…" at bounding box center [944, 190] width 301 height 320
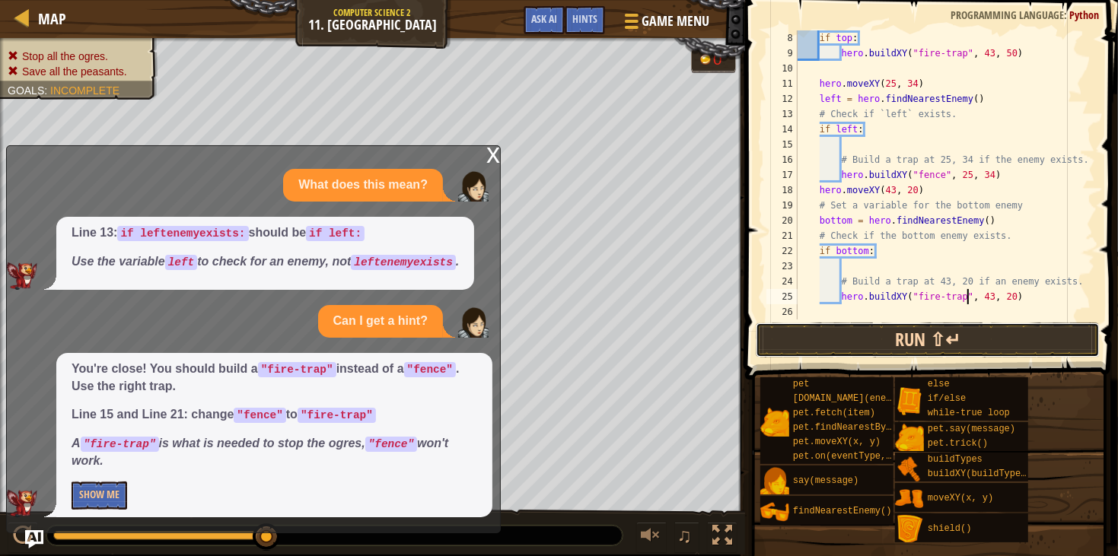
click at [907, 343] on button "Run ⇧↵" at bounding box center [927, 340] width 344 height 35
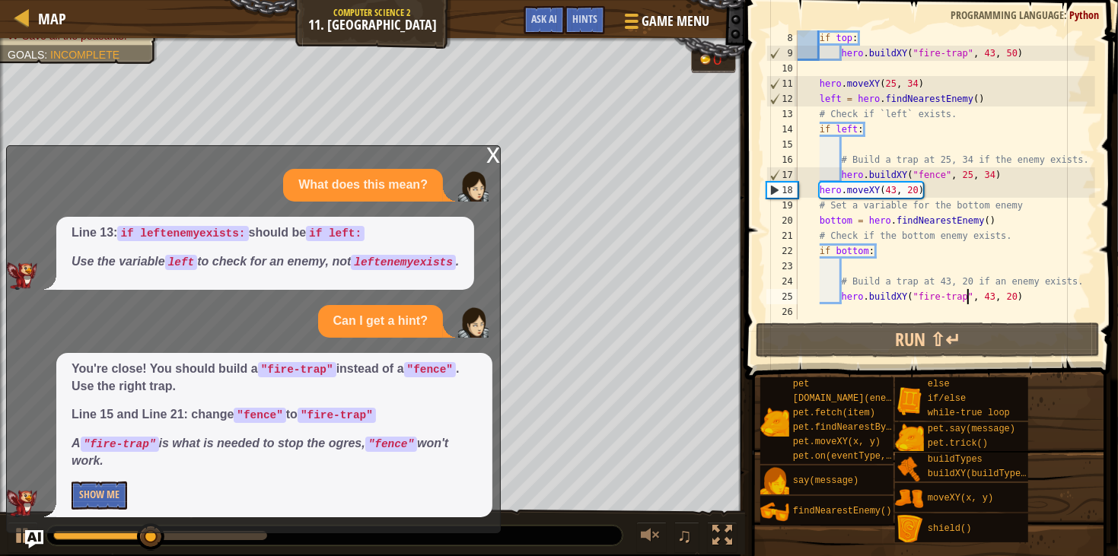
click at [494, 161] on div "x" at bounding box center [493, 153] width 14 height 15
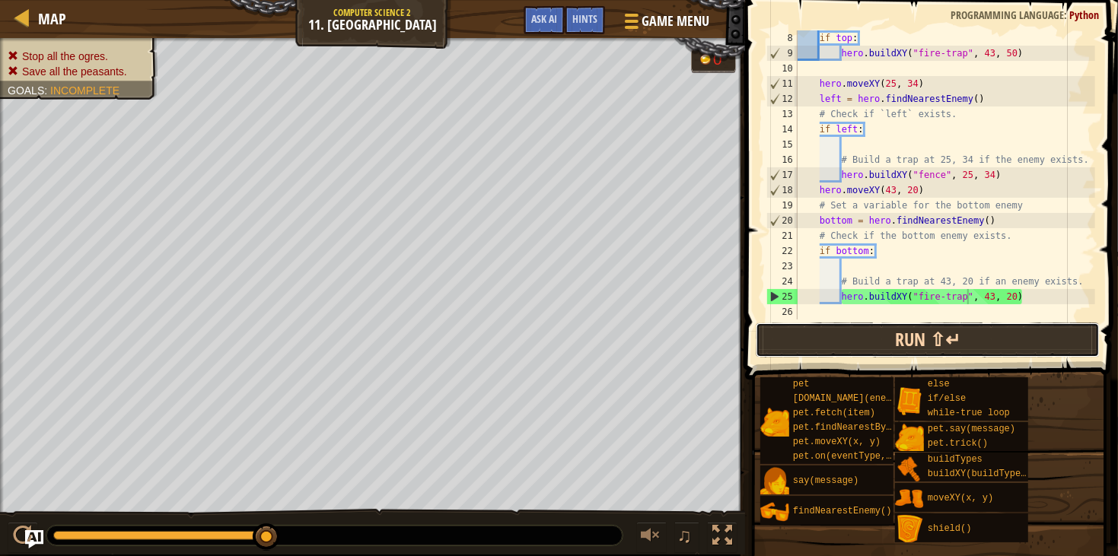
click at [809, 338] on button "Run ⇧↵" at bounding box center [927, 340] width 344 height 35
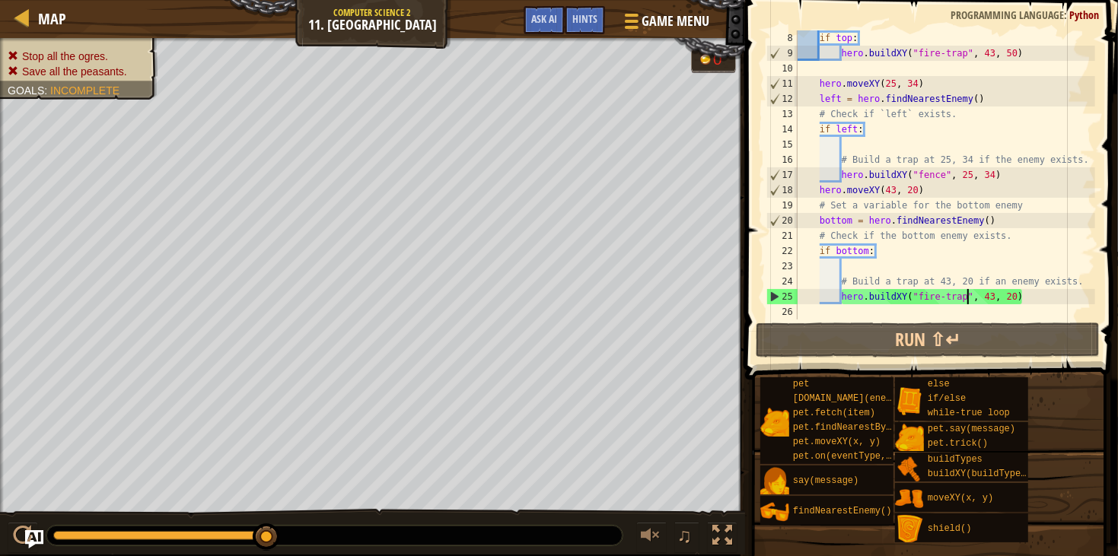
click at [1080, 281] on div at bounding box center [1087, 123] width 15 height 396
click at [1046, 297] on div "if top : hero . buildXY ( "fire-trap" , 43 , 50 ) hero . moveXY ( 25 , 34 ) lef…" at bounding box center [944, 190] width 301 height 320
type textarea "hero.buildXY("fire-trap", 43, 20)"
click at [1046, 297] on div "if top : hero . buildXY ( "fire-trap" , 43 , 50 ) hero . moveXY ( 25 , 34 ) lef…" at bounding box center [944, 190] width 301 height 320
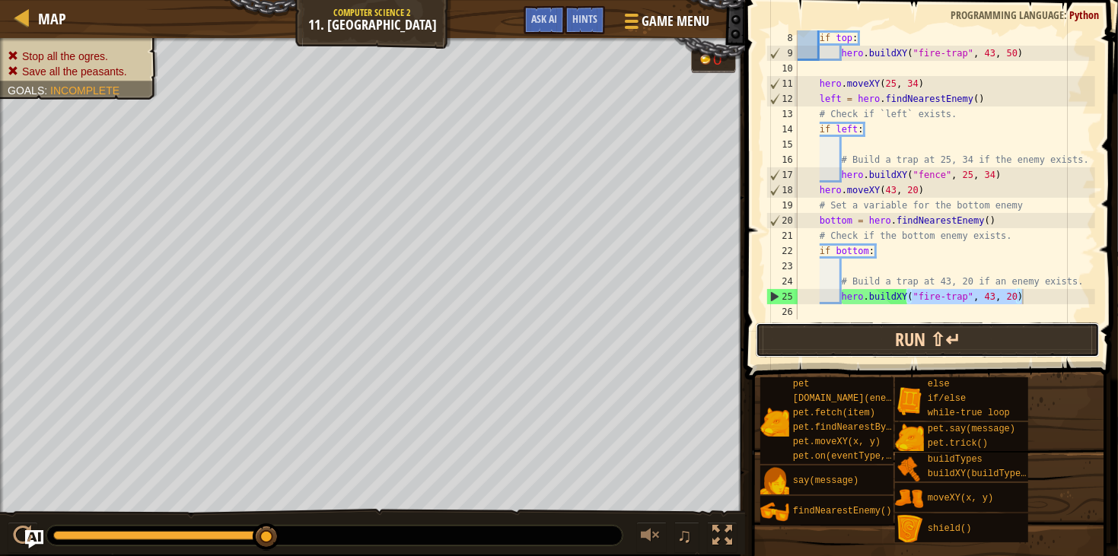
click at [1009, 332] on button "Run ⇧↵" at bounding box center [927, 340] width 344 height 35
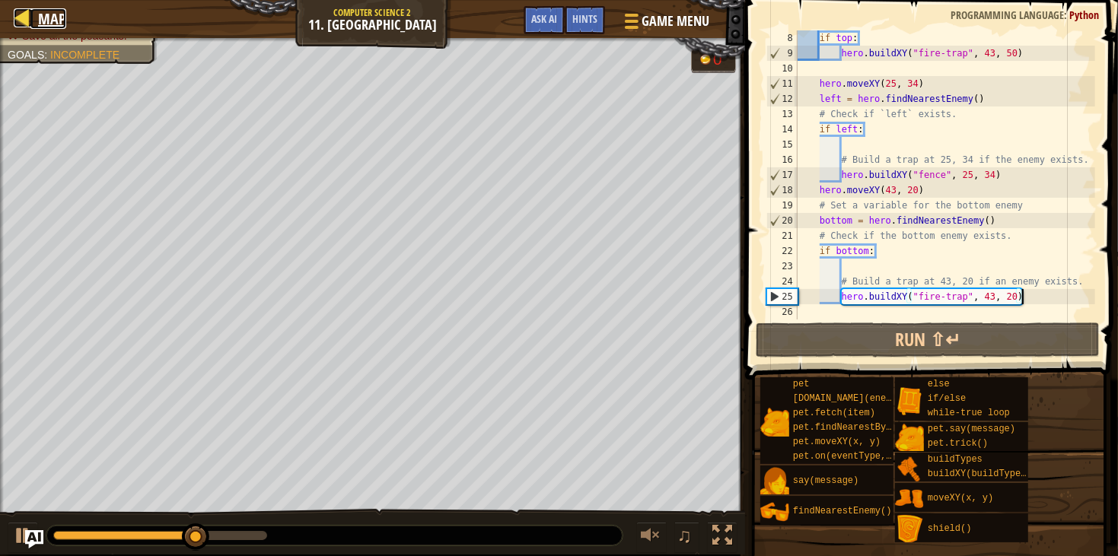
click at [35, 28] on link "Map" at bounding box center [48, 18] width 36 height 21
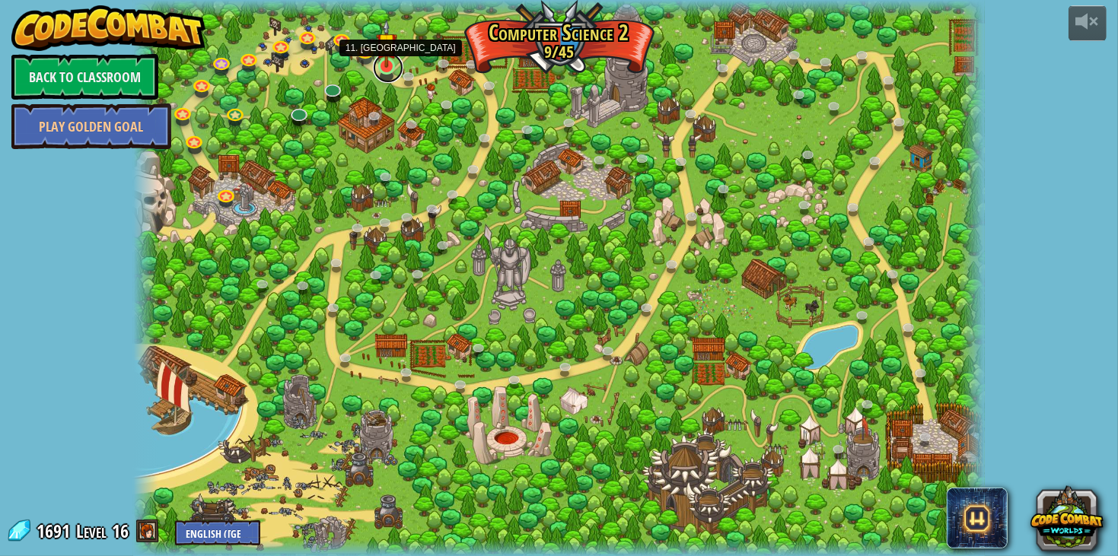
click at [390, 68] on link at bounding box center [388, 67] width 30 height 30
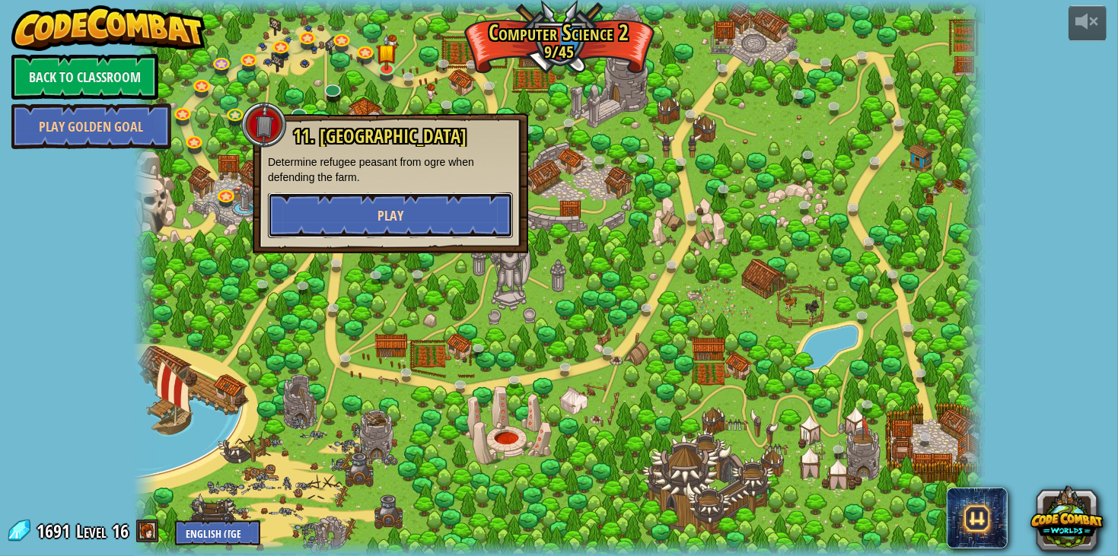
click at [299, 208] on button "Play" at bounding box center [390, 215] width 245 height 46
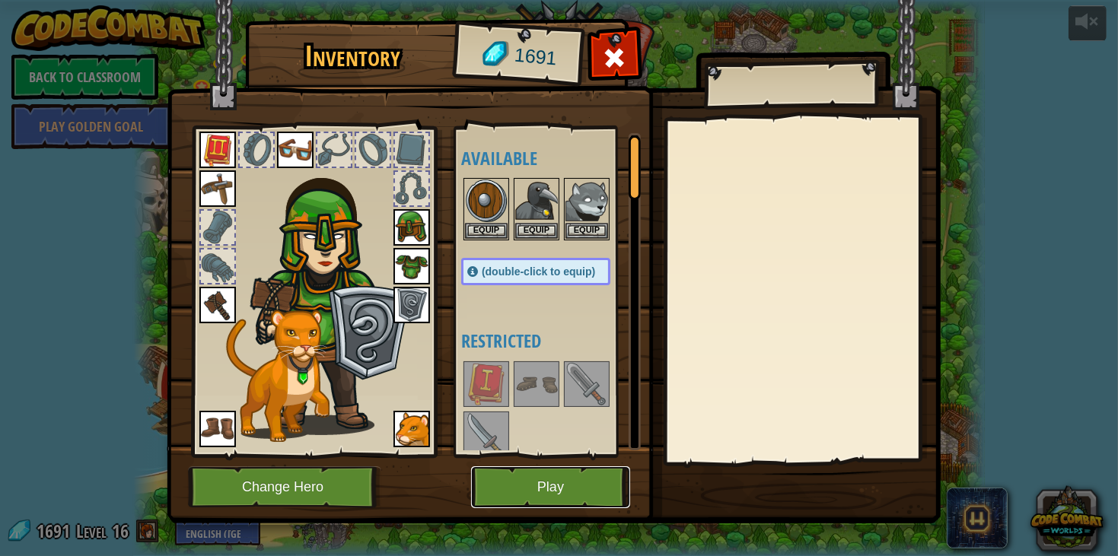
click at [538, 483] on button "Play" at bounding box center [550, 487] width 159 height 42
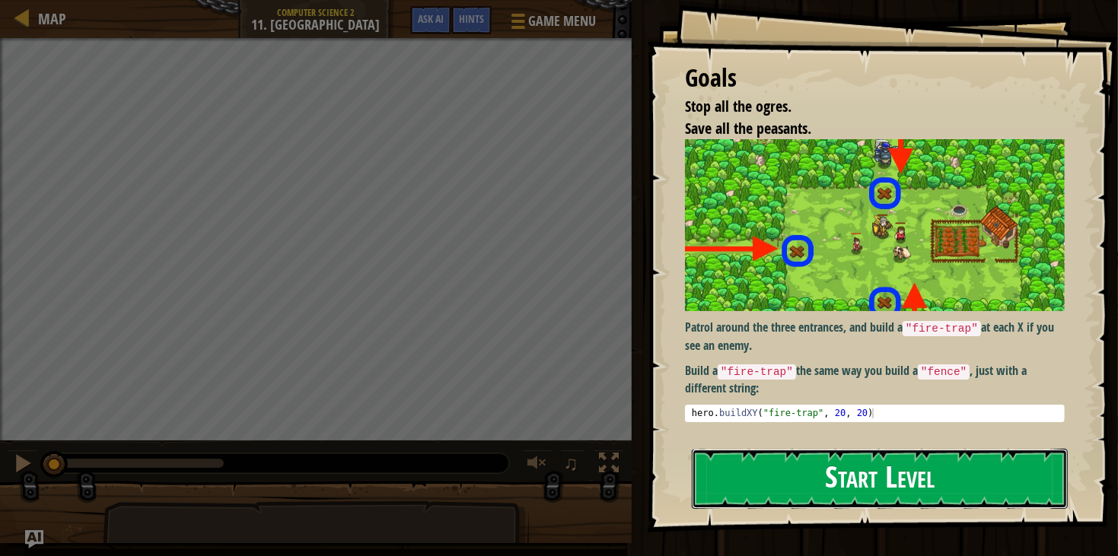
click at [991, 493] on button "Start Level" at bounding box center [880, 479] width 376 height 60
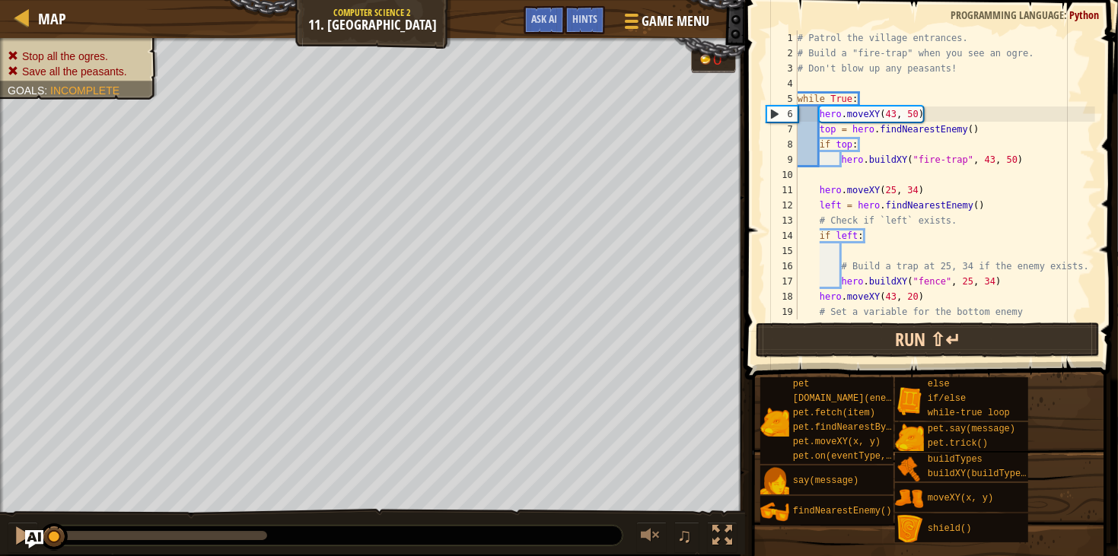
click at [787, 289] on div "18" at bounding box center [781, 296] width 31 height 15
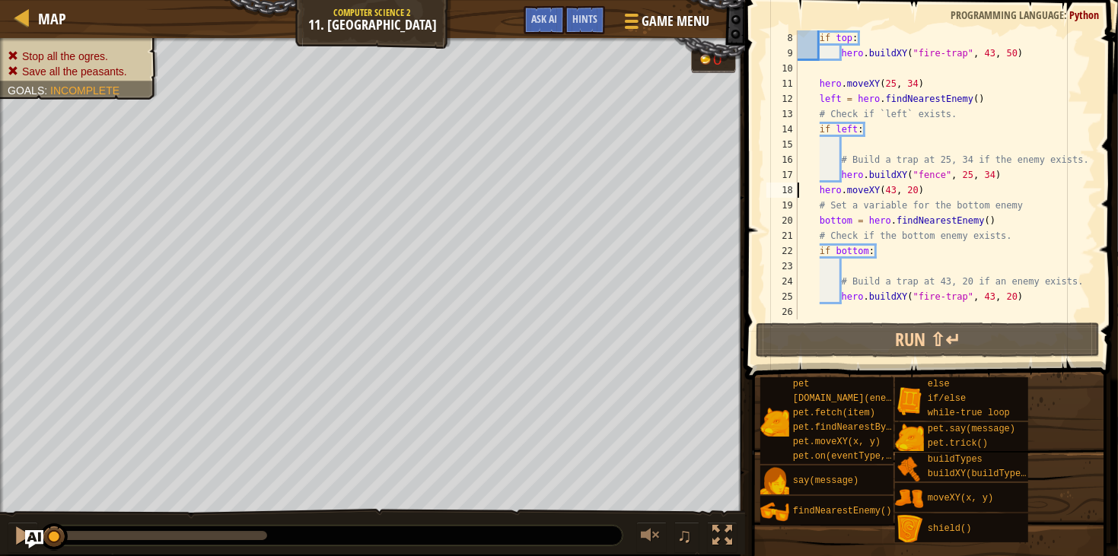
scroll to position [106, 0]
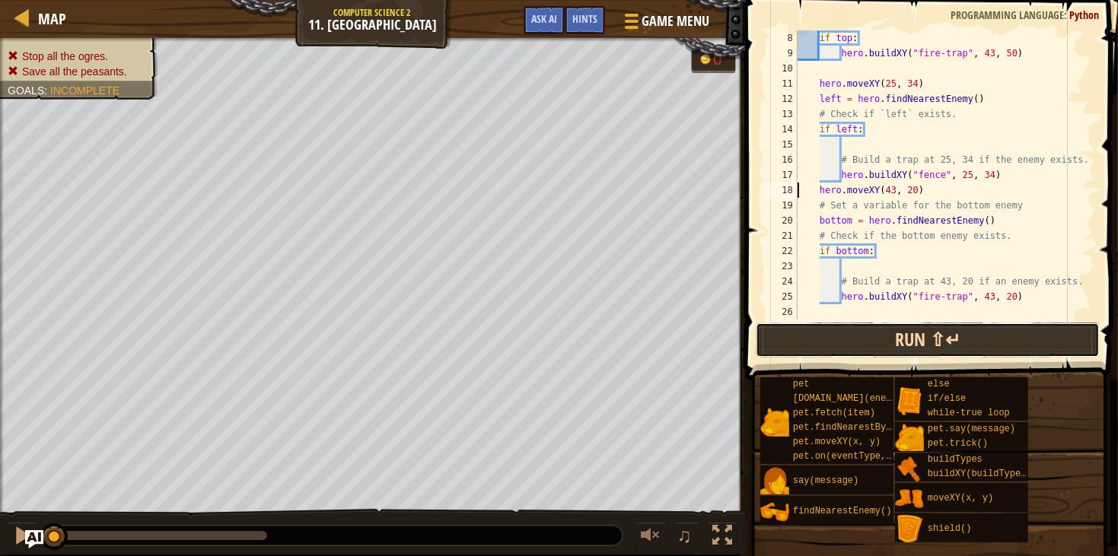
click at [908, 348] on button "Run ⇧↵" at bounding box center [927, 340] width 344 height 35
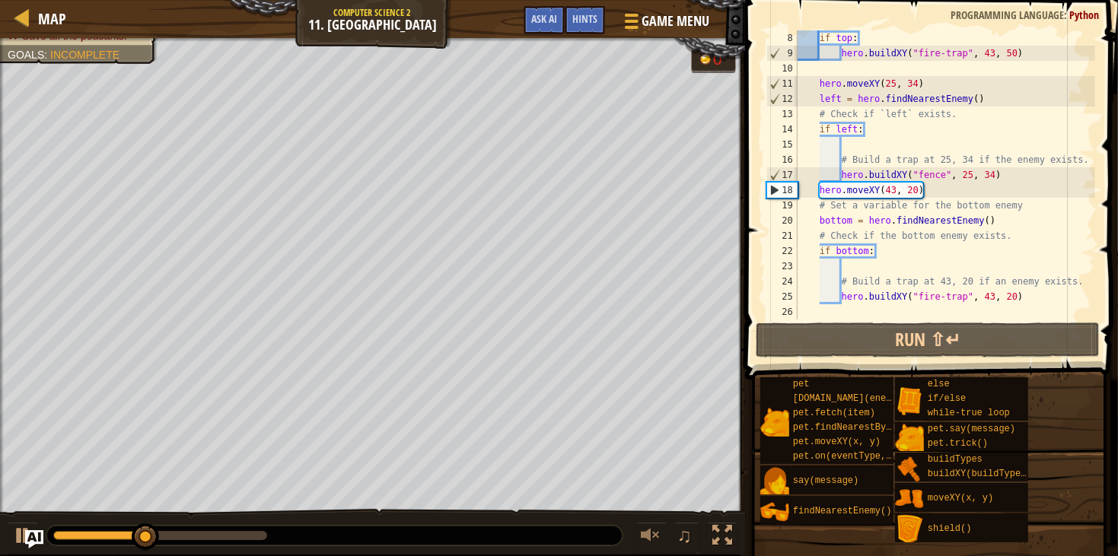
click at [968, 289] on div "if top : hero . buildXY ( "fire-trap" , 43 , 50 ) hero . moveXY ( 25 , 34 ) lef…" at bounding box center [944, 190] width 301 height 320
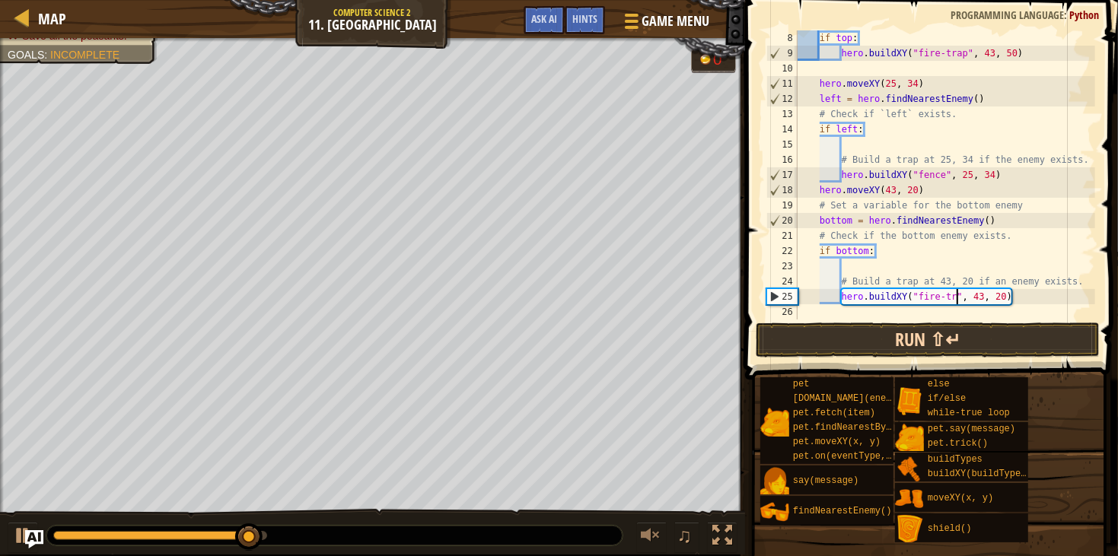
scroll to position [6, 14]
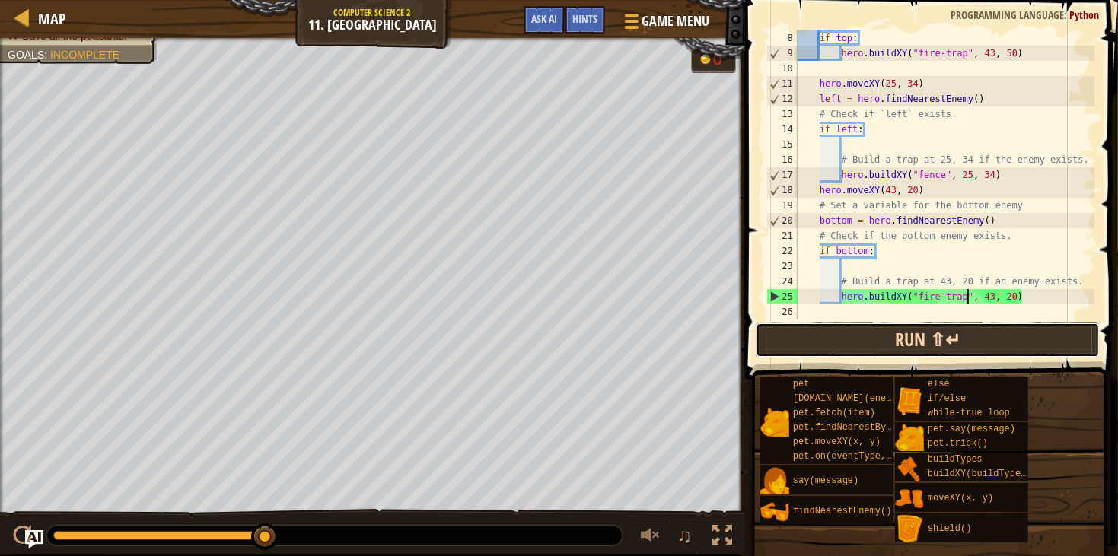
click at [941, 328] on button "Run ⇧↵" at bounding box center [927, 340] width 344 height 35
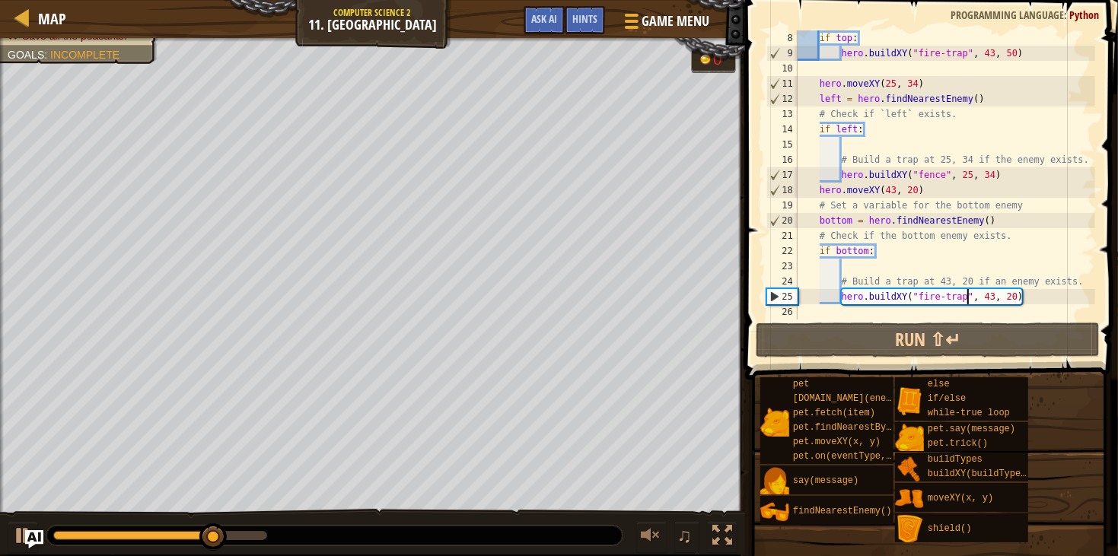
scroll to position [106, 0]
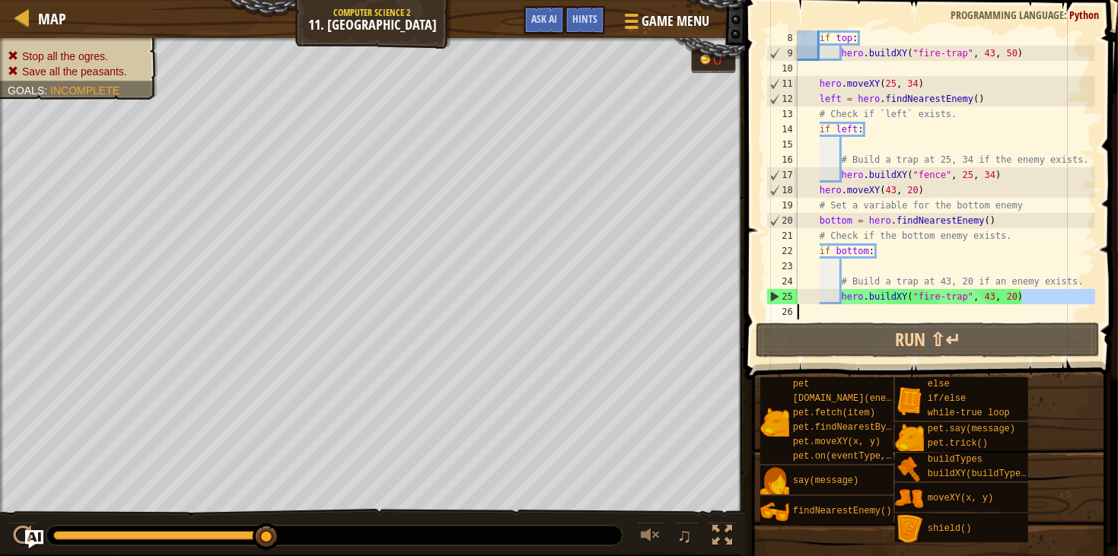
drag, startPoint x: 1031, startPoint y: 300, endPoint x: 875, endPoint y: 312, distance: 156.4
click at [875, 312] on div "if top : hero . buildXY ( "fire-trap" , 43 , 50 ) hero . moveXY ( 25 , 34 ) lef…" at bounding box center [944, 190] width 301 height 320
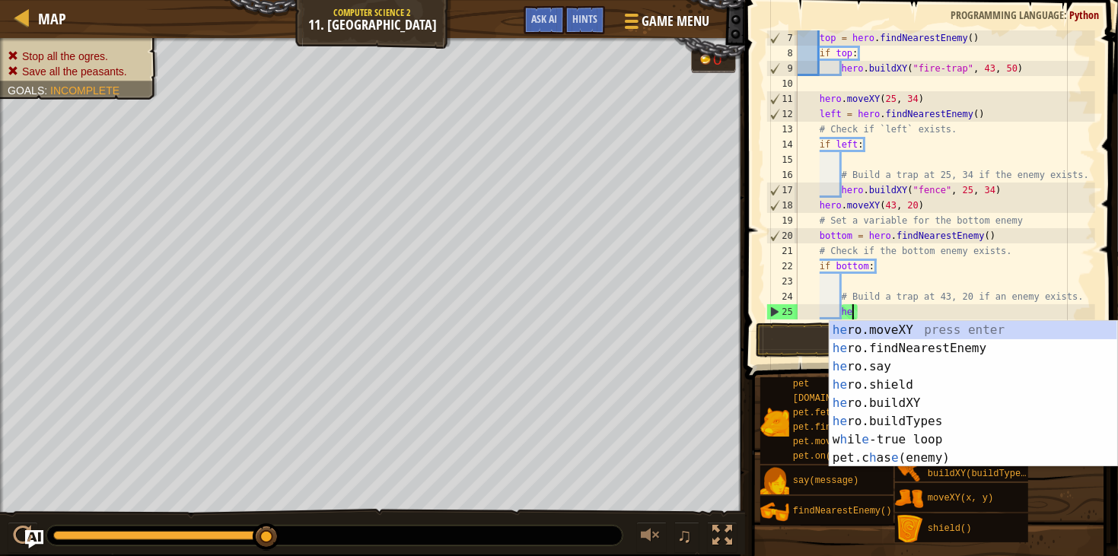
type textarea "h"
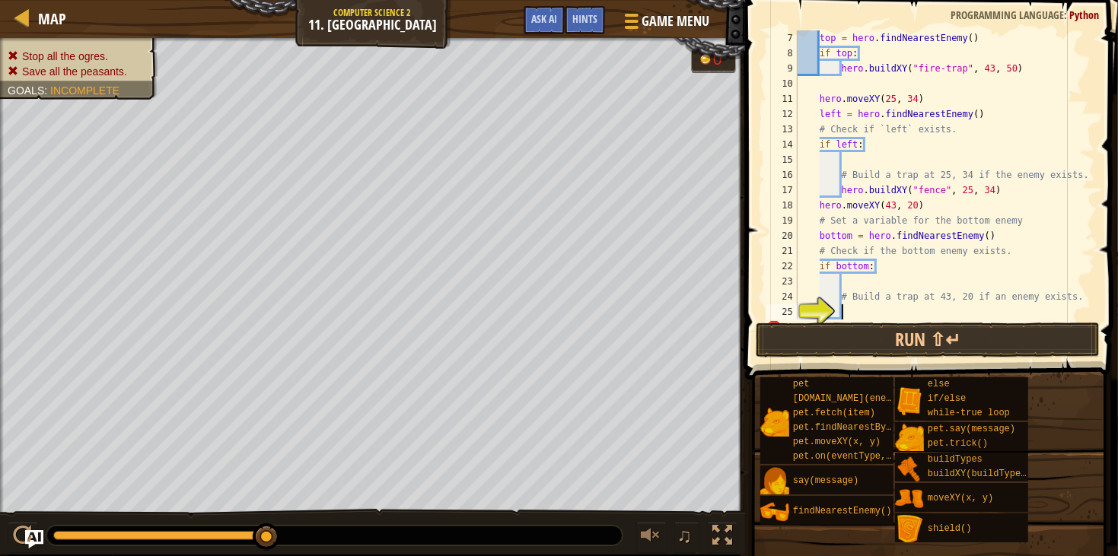
scroll to position [106, 0]
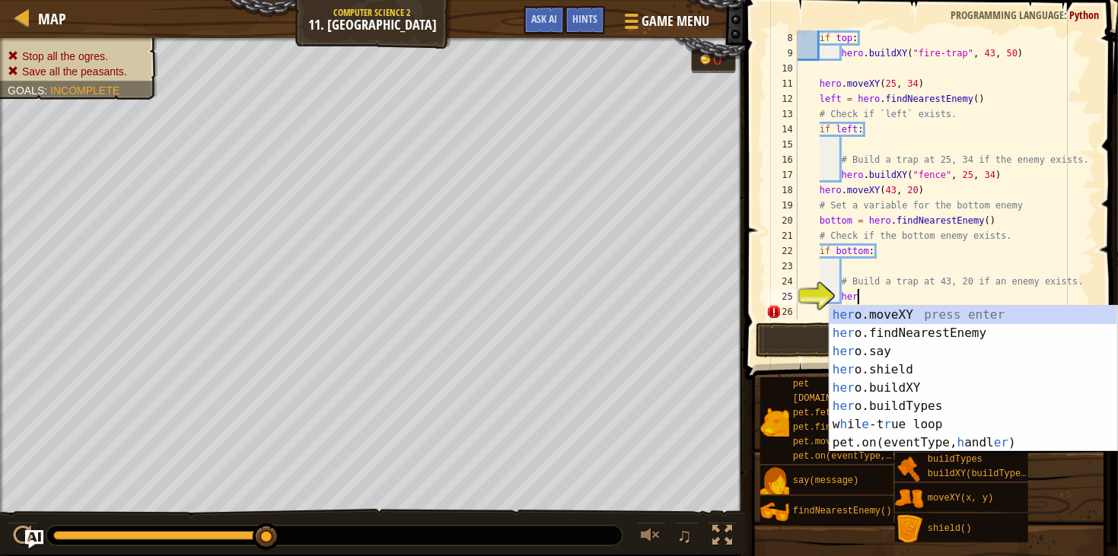
type textarea "herp"
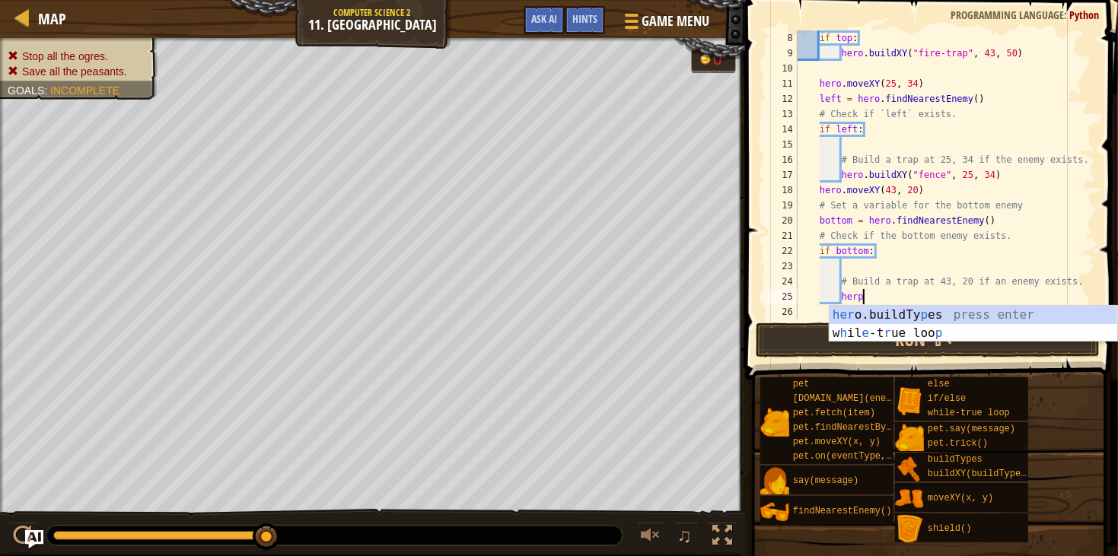
scroll to position [6, 2]
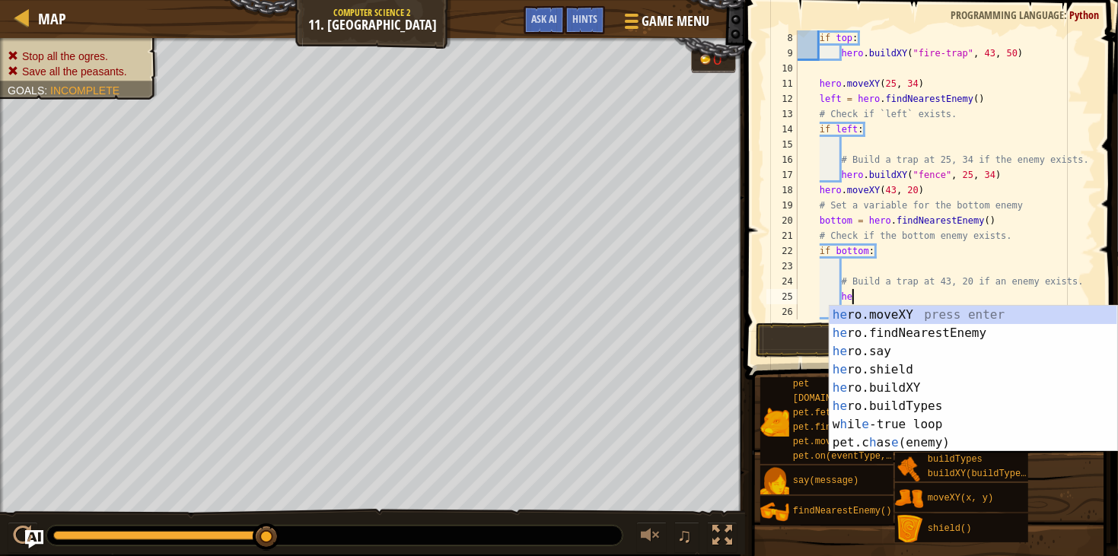
type textarea "h"
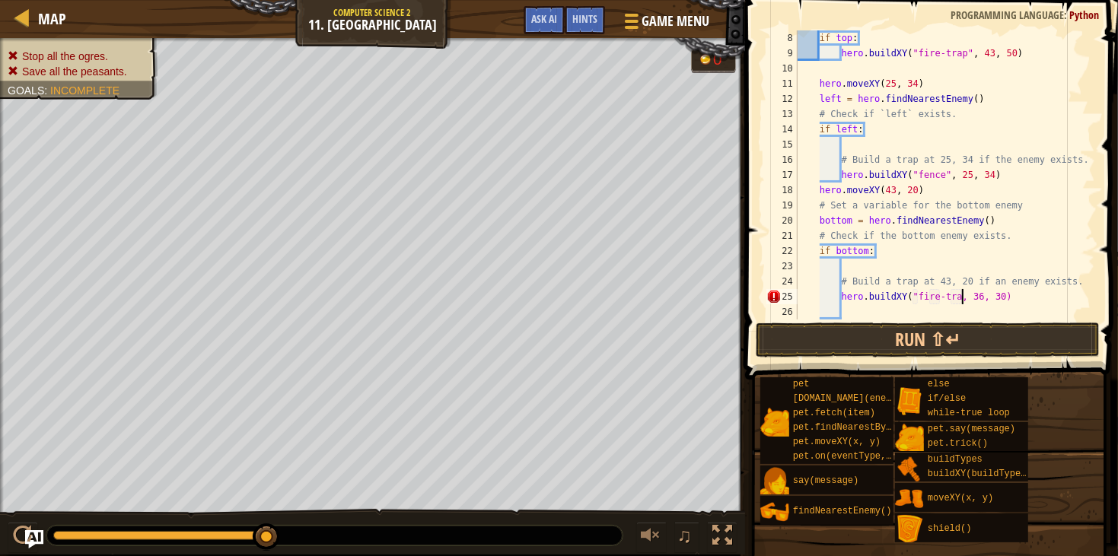
scroll to position [6, 14]
click at [875, 345] on button "Run ⇧↵" at bounding box center [927, 340] width 344 height 35
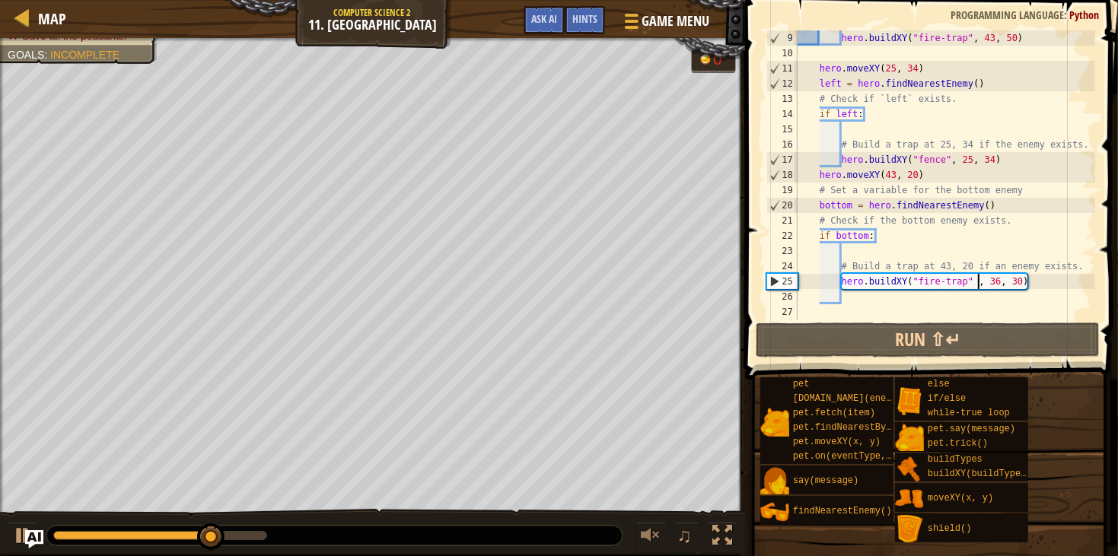
scroll to position [121, 0]
click at [943, 154] on div "hero . buildXY ( "fire-trap" , 43 , 50 ) hero . moveXY ( 25 , 34 ) left = hero …" at bounding box center [944, 190] width 301 height 320
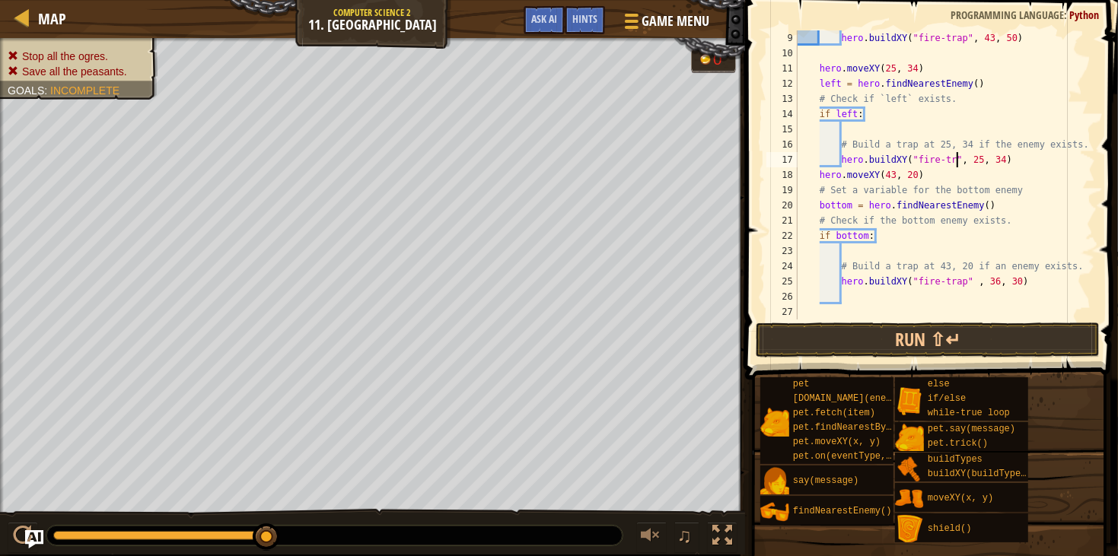
scroll to position [6, 14]
click at [946, 341] on button "Run ⇧↵" at bounding box center [927, 340] width 344 height 35
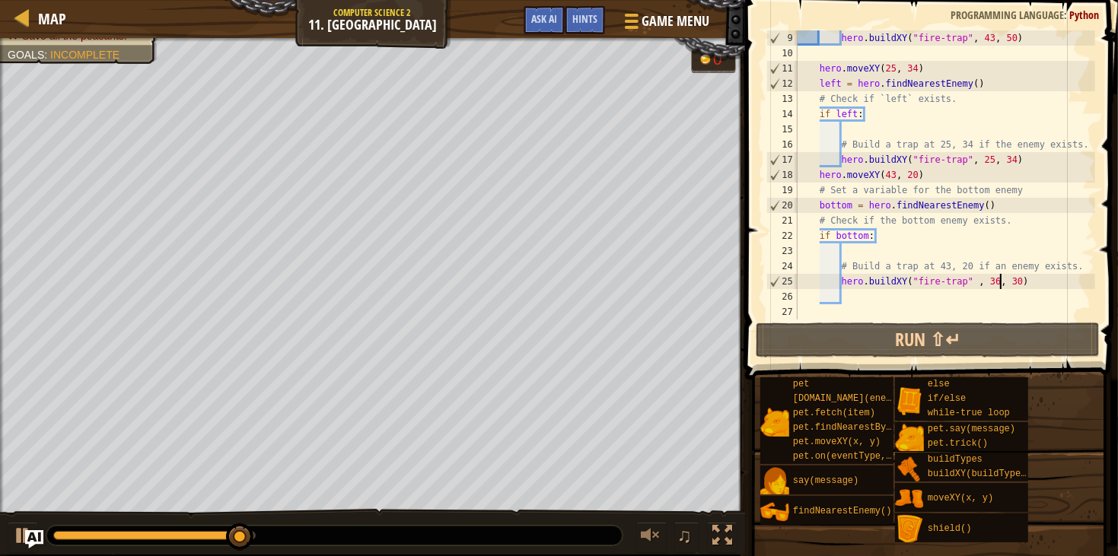
click at [1000, 282] on div "hero . buildXY ( "fire-trap" , 43 , 50 ) hero . moveXY ( 25 , 34 ) left = hero …" at bounding box center [944, 190] width 301 height 320
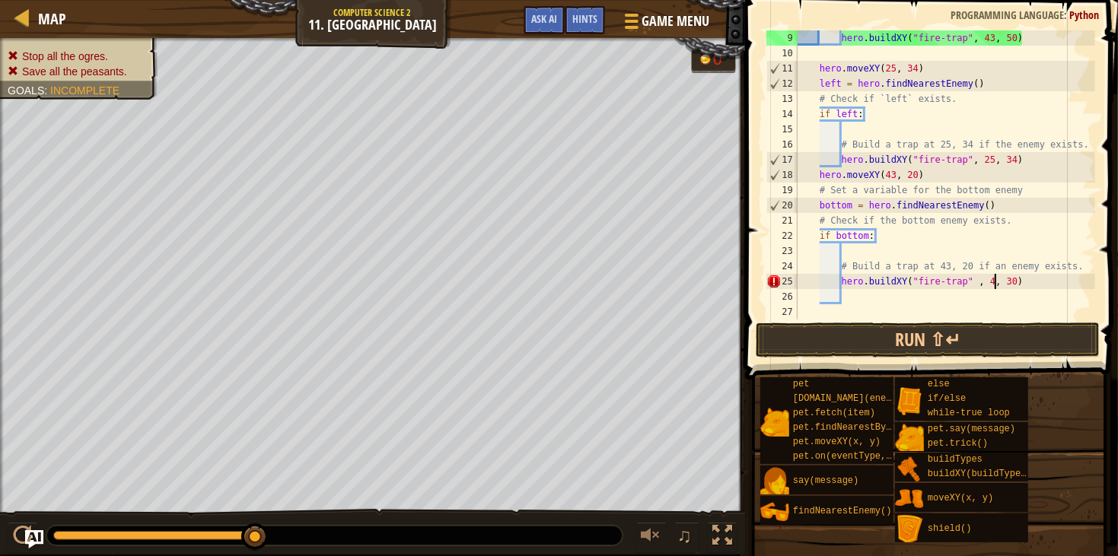
scroll to position [6, 17]
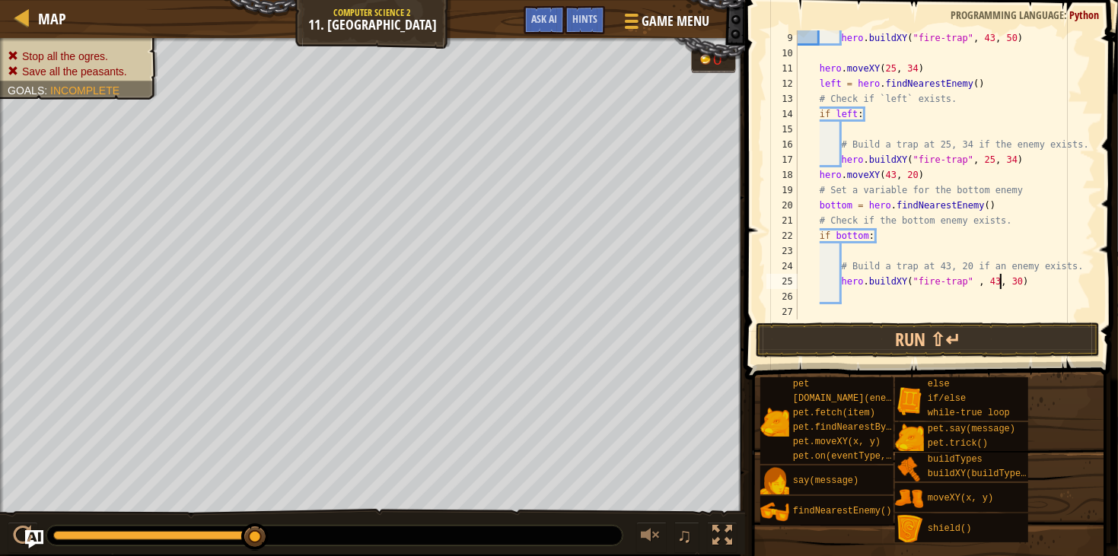
click at [1017, 283] on div "hero . buildXY ( "fire-trap" , 43 , 50 ) hero . moveXY ( 25 , 34 ) left = hero …" at bounding box center [944, 190] width 301 height 320
type textarea "hero.buildXY("fire-trap" , 43, 20)"
click at [944, 344] on button "Run ⇧↵" at bounding box center [927, 340] width 344 height 35
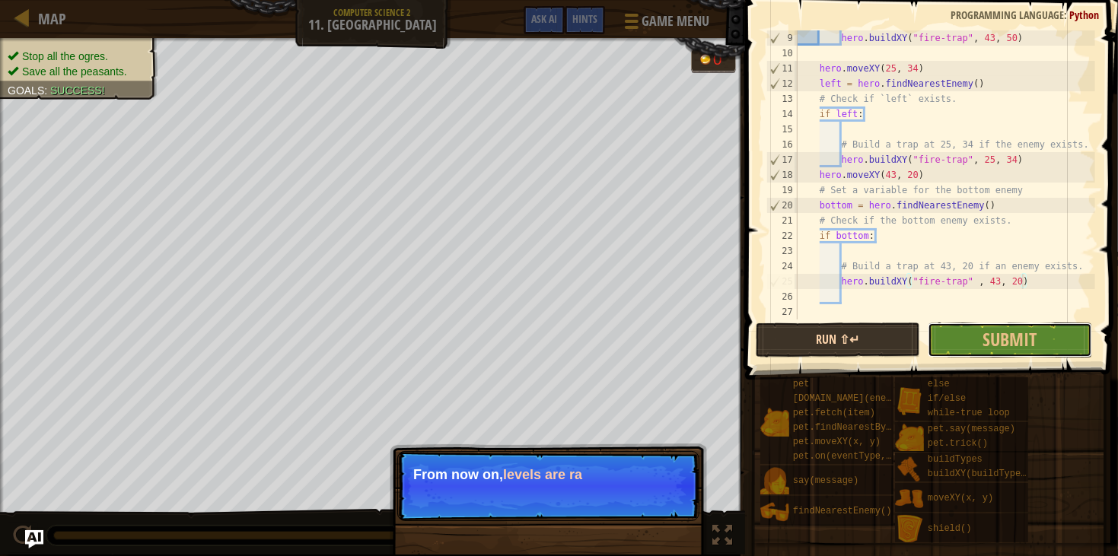
click at [944, 344] on button "Submit" at bounding box center [1009, 340] width 164 height 35
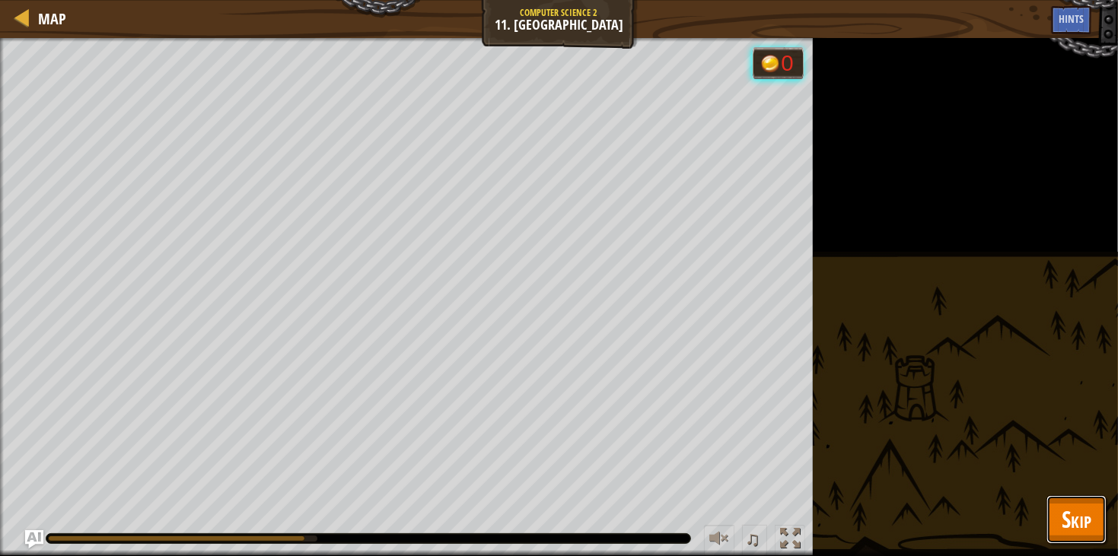
click at [1084, 512] on span "Skip" at bounding box center [1076, 519] width 30 height 31
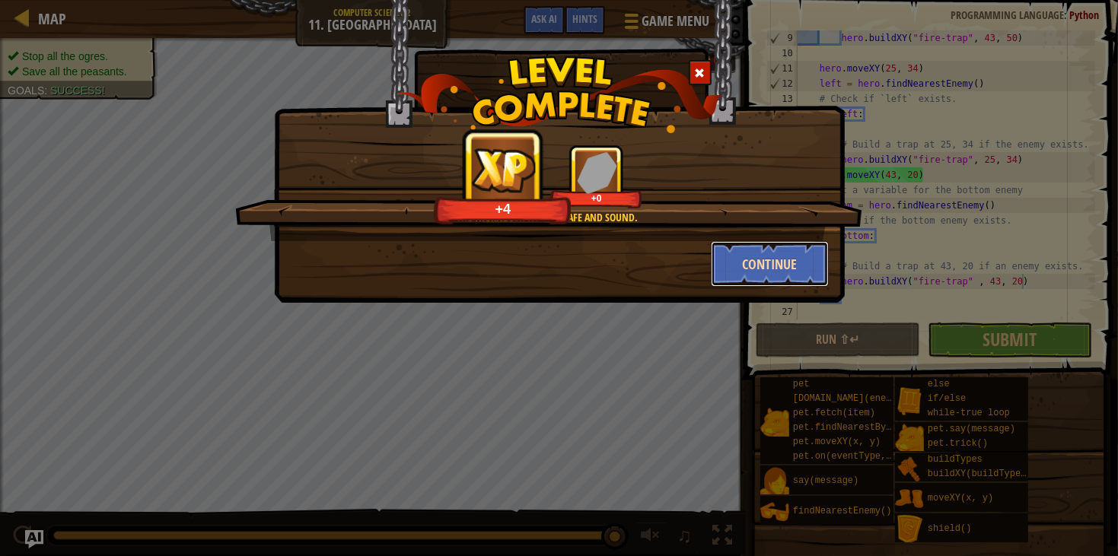
click at [786, 277] on button "Continue" at bounding box center [770, 264] width 118 height 46
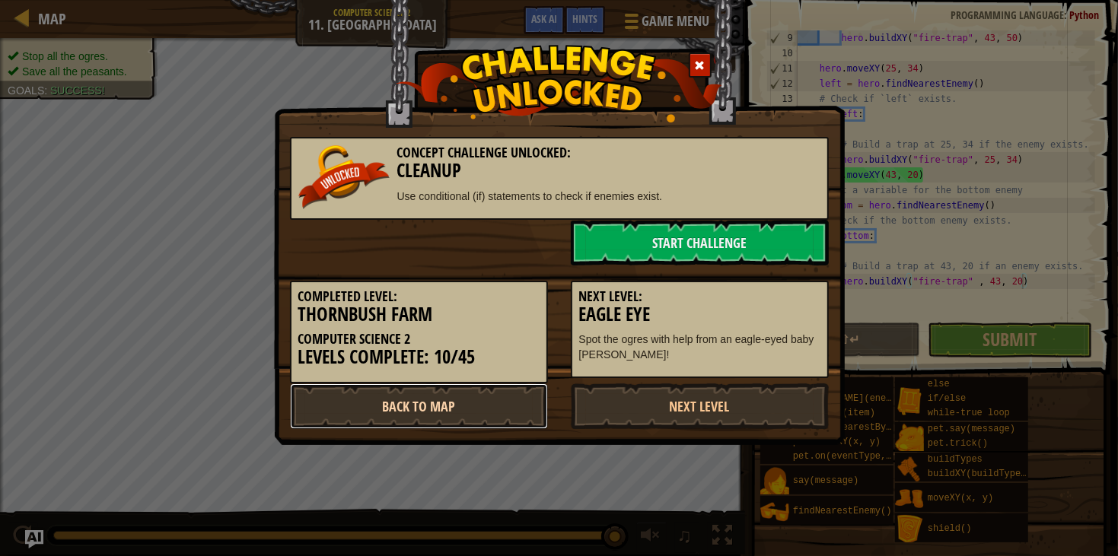
click at [431, 398] on link "Back to Map" at bounding box center [419, 406] width 258 height 46
